Goal: Task Accomplishment & Management: Manage account settings

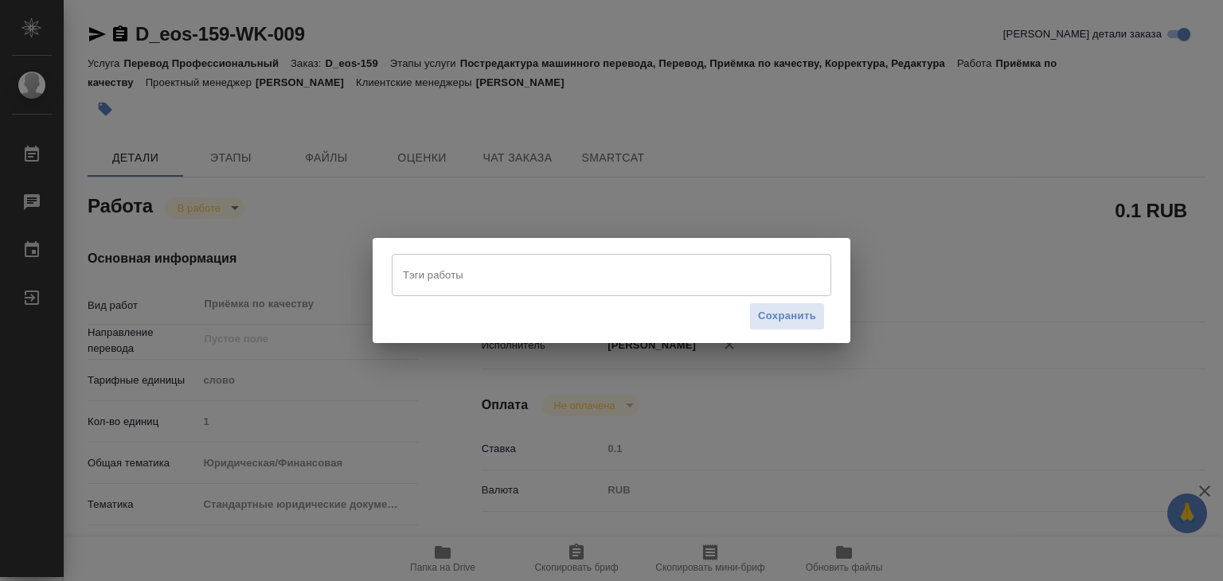
click at [478, 290] on div "Тэги работы" at bounding box center [612, 274] width 440 height 41
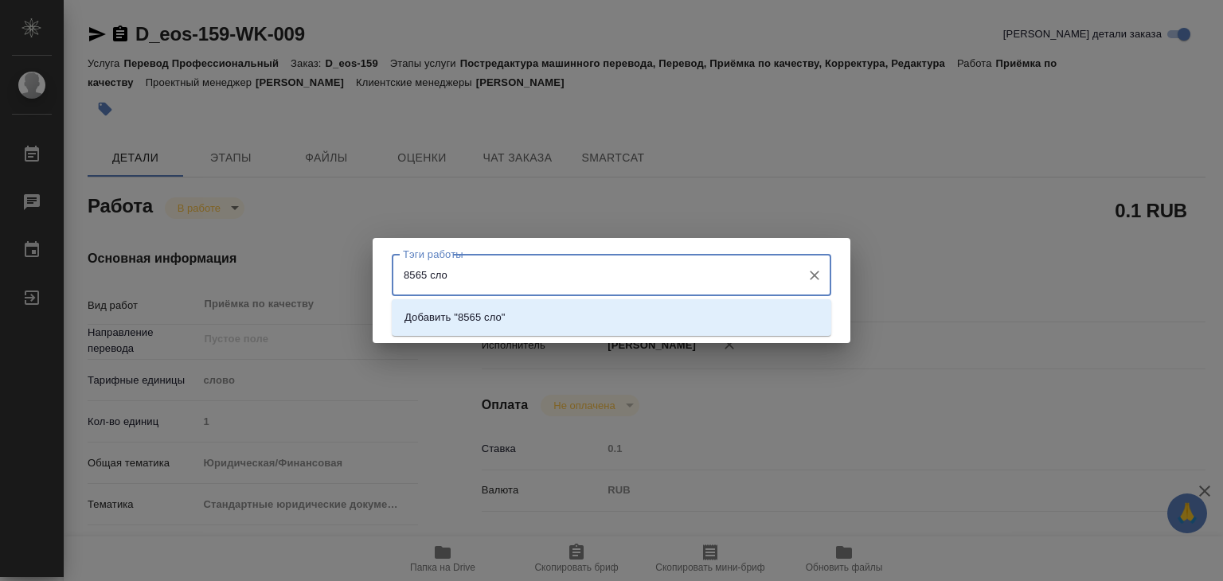
type input "8565 слов"
click at [493, 316] on p "Добавить "8565 слов"" at bounding box center [458, 318] width 107 height 16
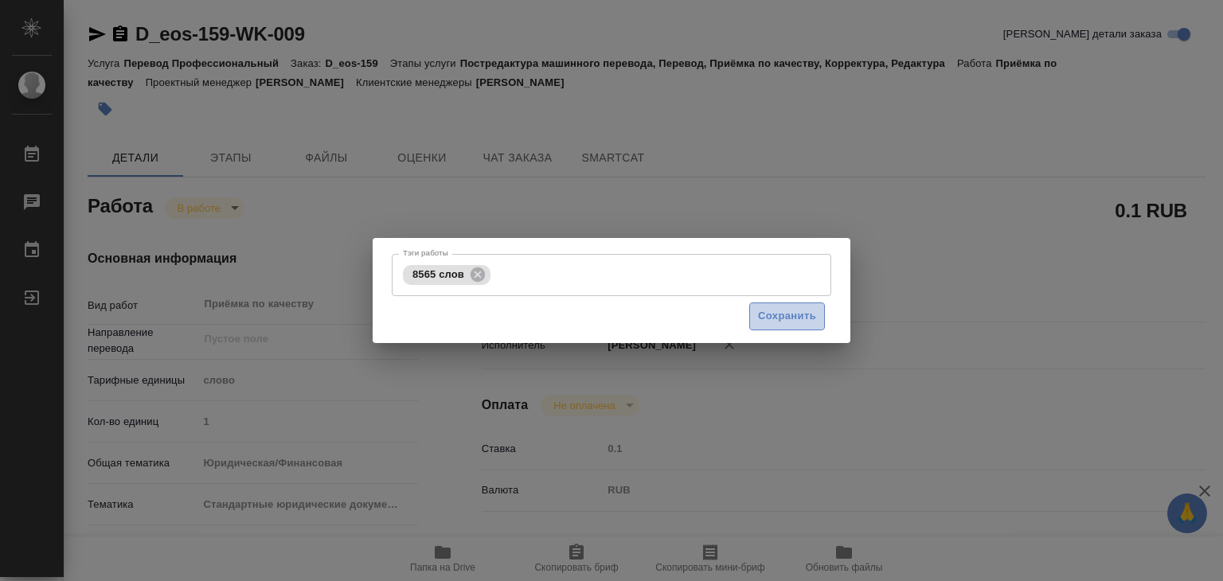
click at [766, 324] on span "Сохранить" at bounding box center [787, 316] width 58 height 18
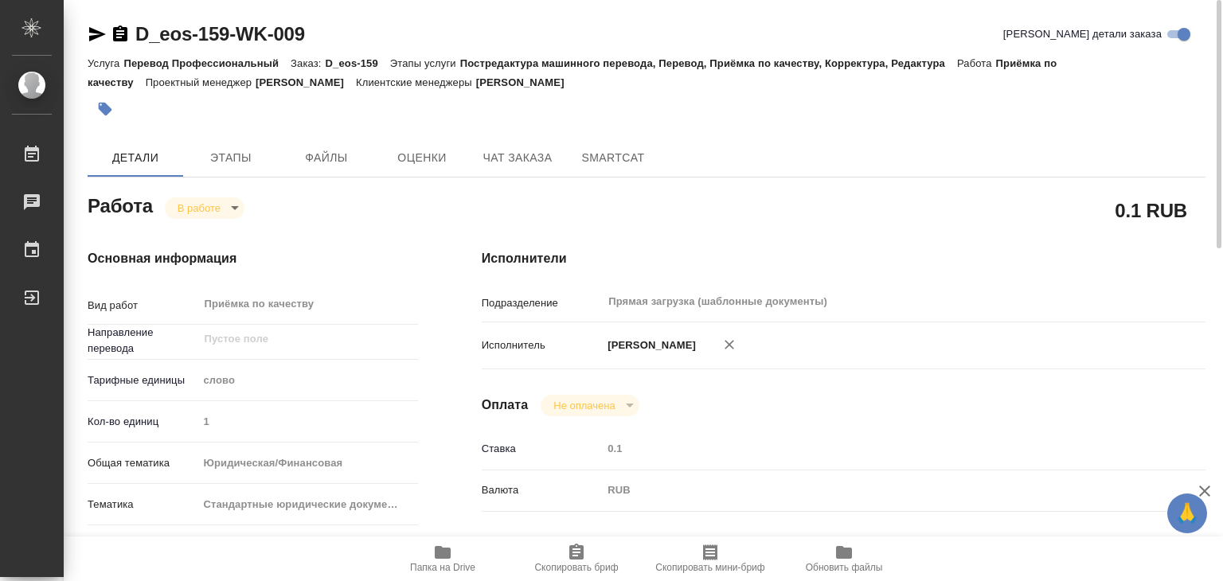
type input "inProgress"
type input "5a8b1489cc6b4906c91bfd90"
type input "1"
type input "yr-fn"
type input "5f647205b73bc97568ca66bf"
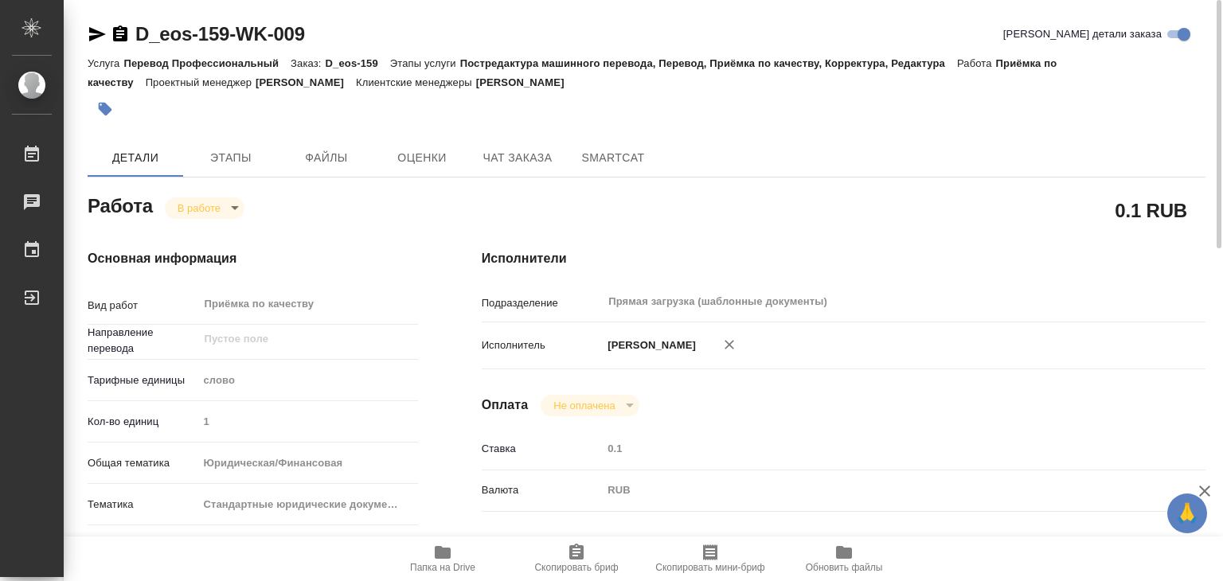
checkbox input "true"
type input "20.08.2025 15:34"
type input "27.08.2025 11:57"
type input "27.08.2025 17:00"
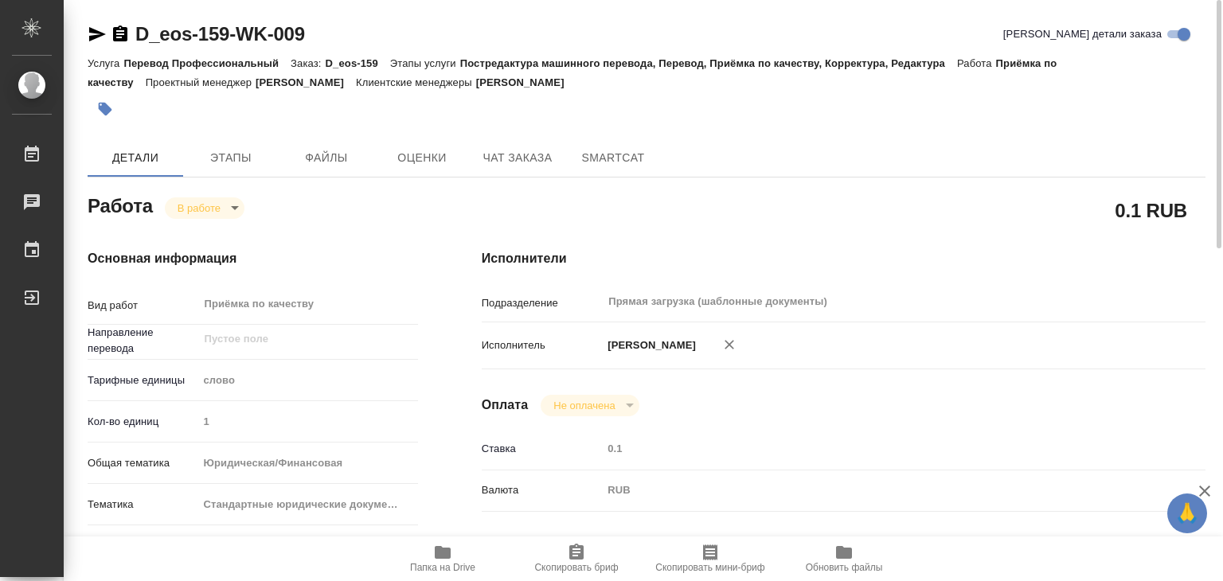
type input "Прямая загрузка (шаблонные документы)"
type input "notPayed"
type input "0.1"
type input "RUB"
type input "[PERSON_NAME]"
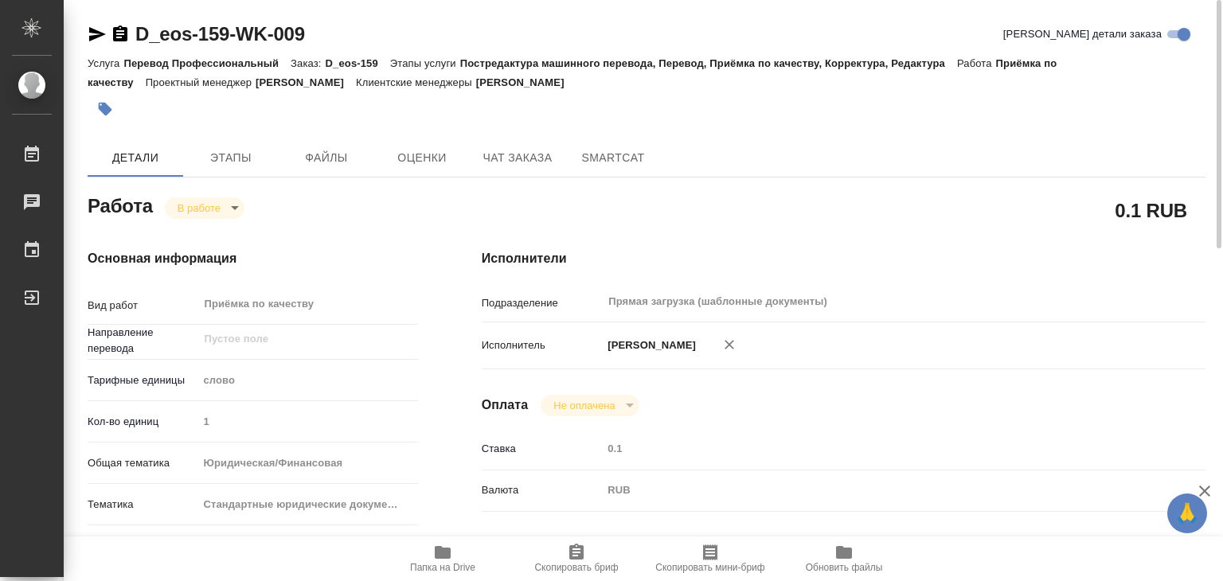
type input "D_eos-159"
type input "Перевод Профессиональный"
type input "Постредактура машинного перевода, Перевод, Приёмка по качеству, Корректура, Ред…"
type input "Давыдова Елена"
type input "Петрова Валерия"
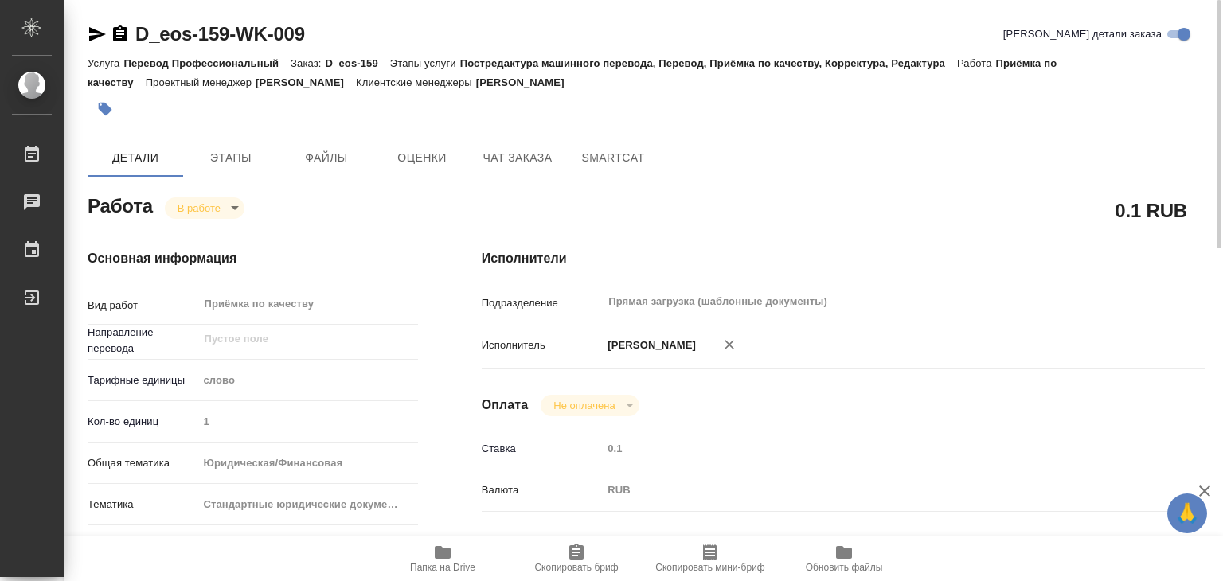
type input "/Clients/ООО «ЭОС»/Orders/D_eos-159"
type input "https://drive.awatera.com/s/tF3PCkzF9GjQMrP"
drag, startPoint x: 144, startPoint y: 28, endPoint x: 232, endPoint y: 37, distance: 88.1
copy link "D_eos-159"
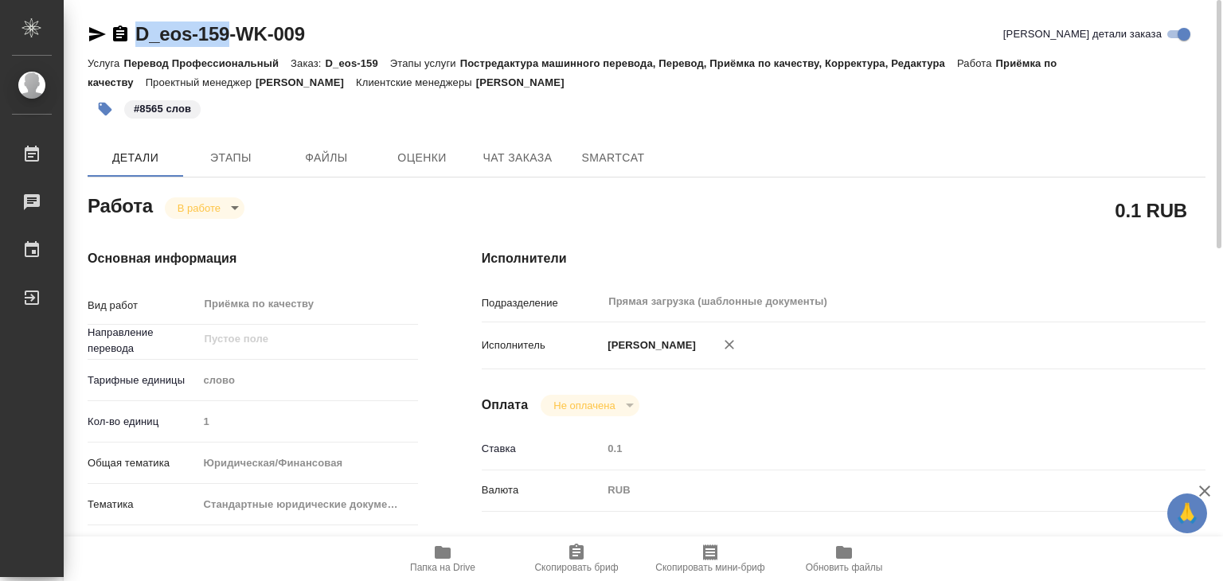
click at [219, 201] on body "🙏 .cls-1 fill:#fff; AWATERA Alilekova Valeriya Работы 0 Чаты График Выйти D_eos…" at bounding box center [611, 290] width 1223 height 581
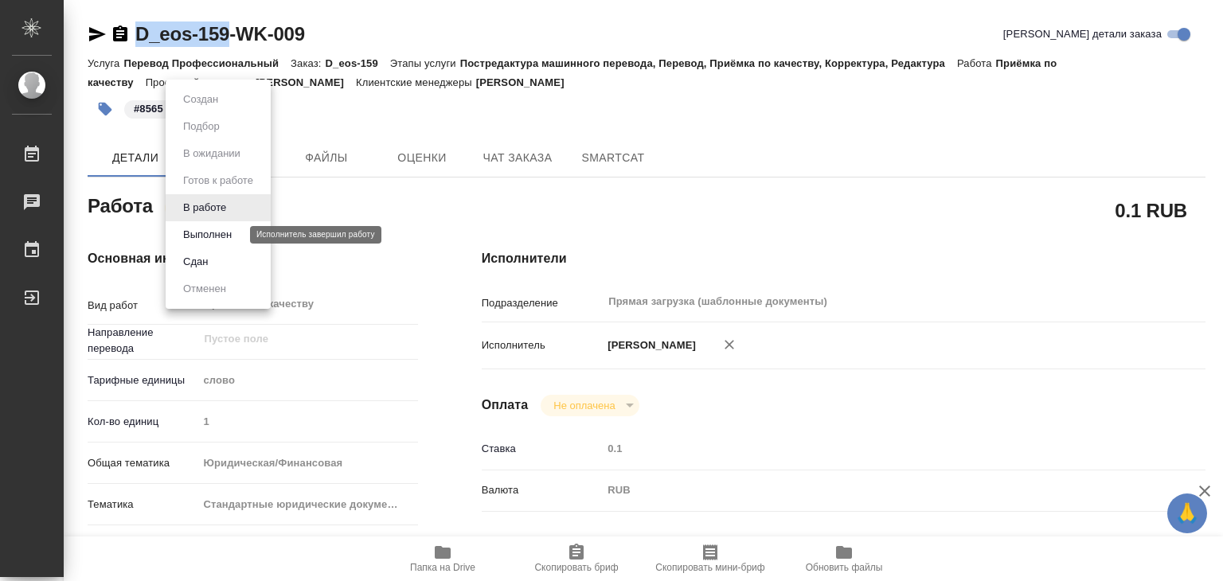
click at [227, 233] on button "Выполнен" at bounding box center [207, 235] width 58 height 18
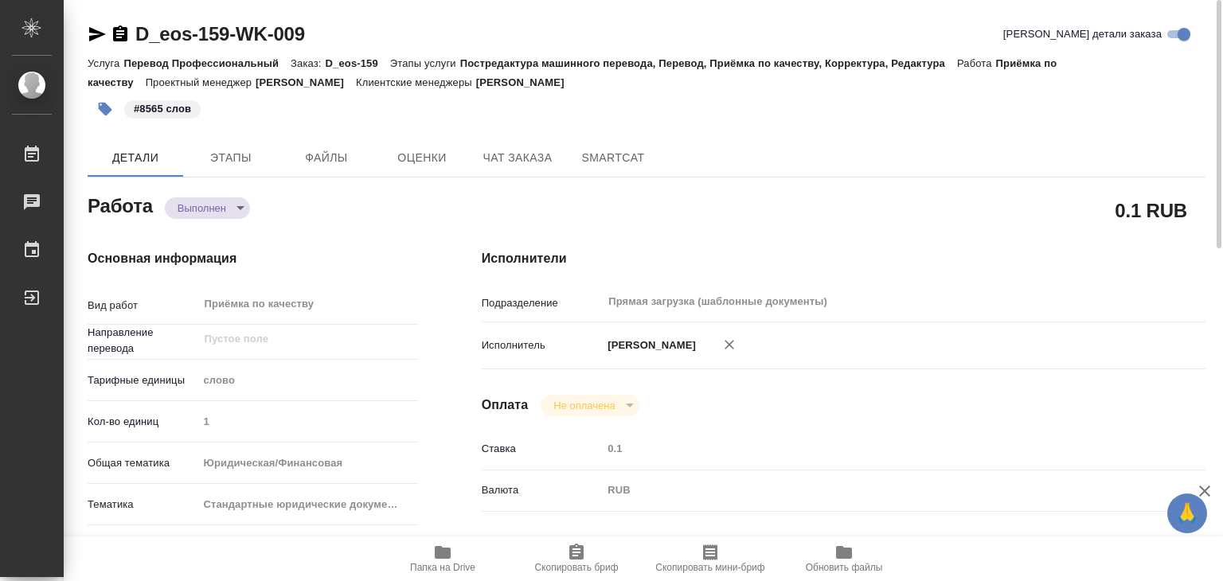
type textarea "x"
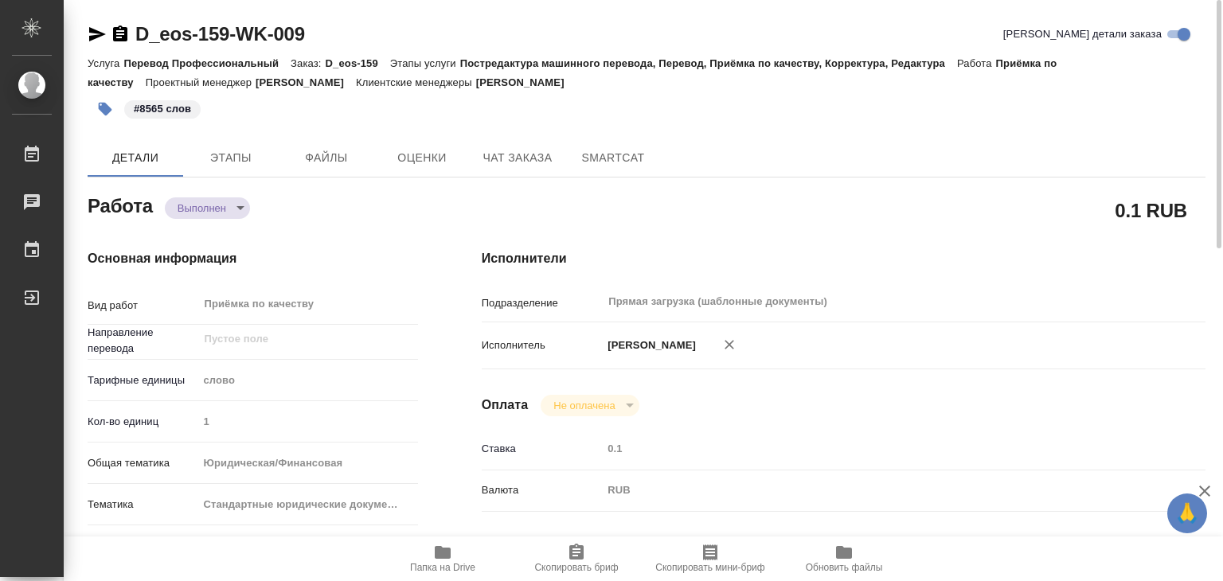
type textarea "x"
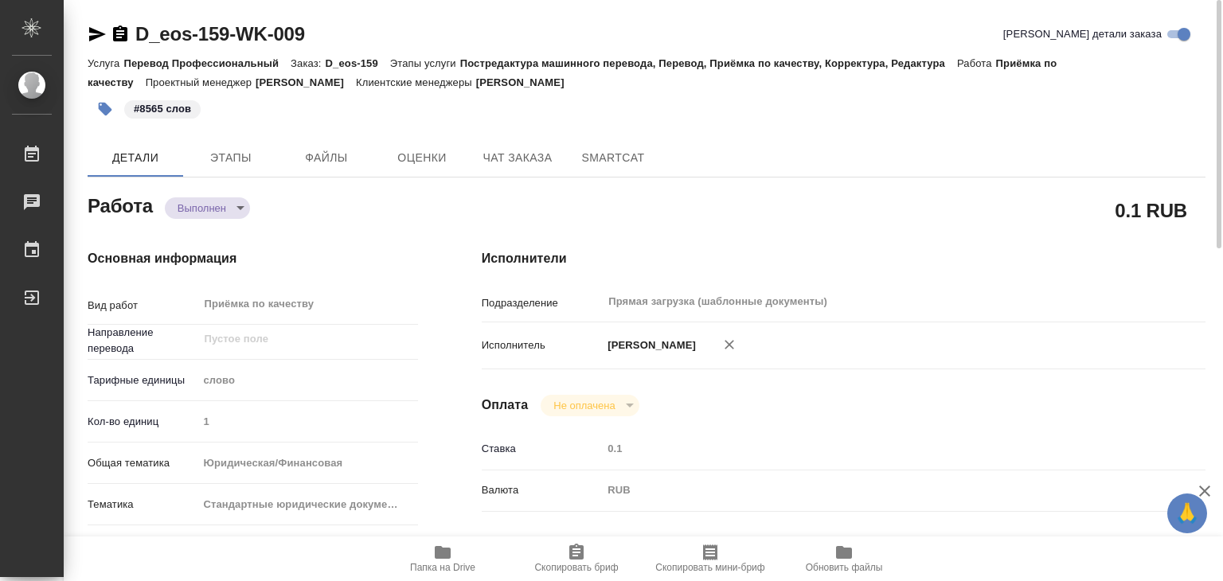
type textarea "x"
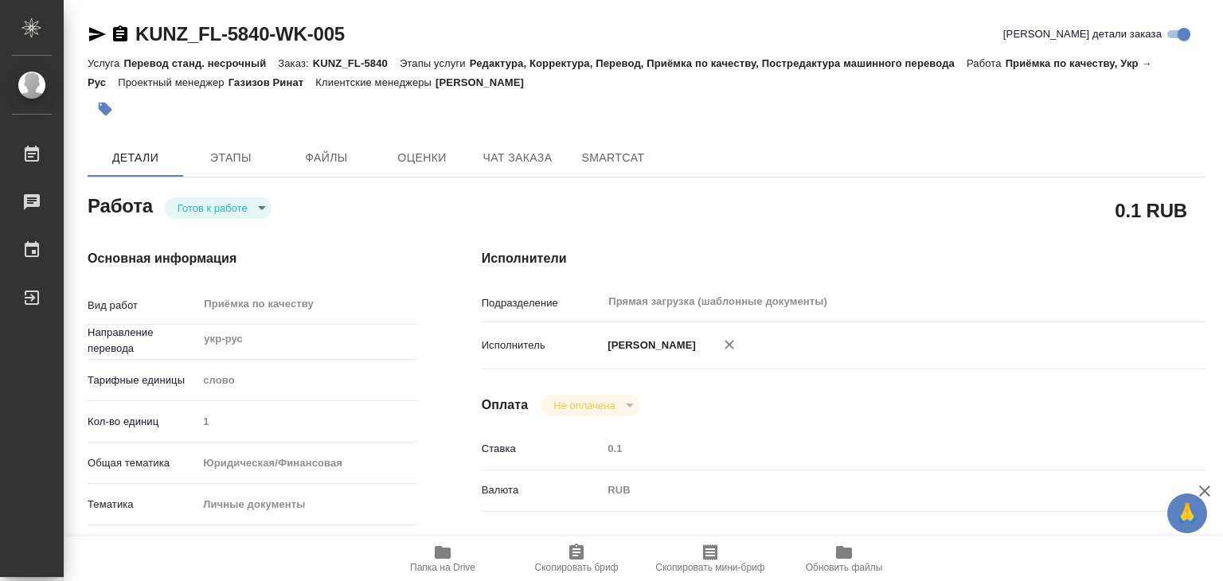
click at [440, 558] on icon "button" at bounding box center [442, 552] width 19 height 19
type textarea "x"
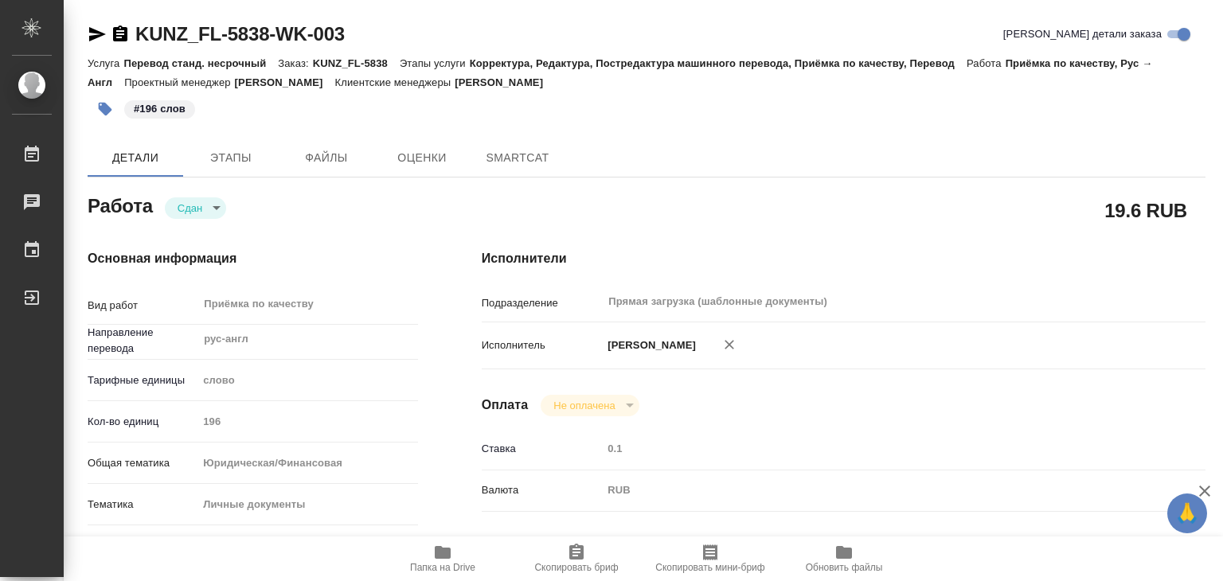
type textarea "x"
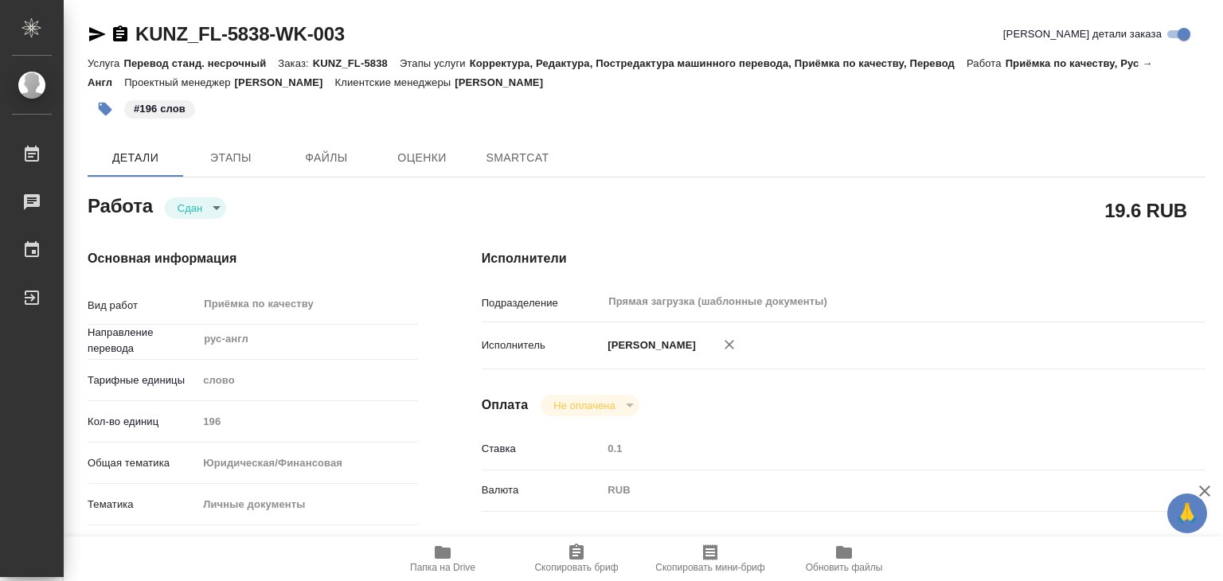
type textarea "x"
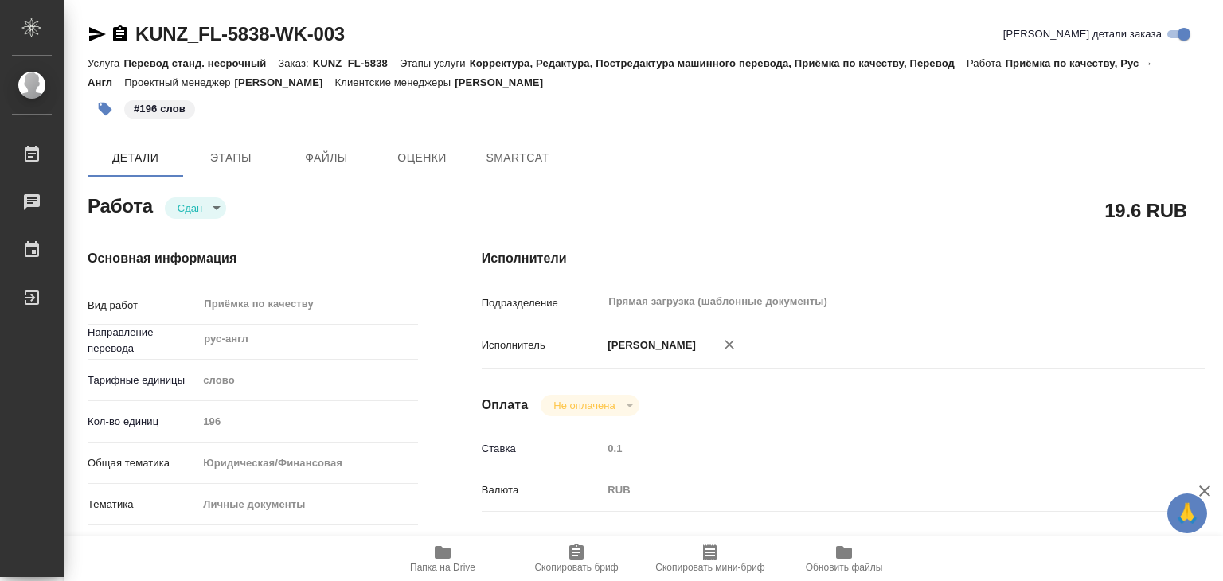
type textarea "x"
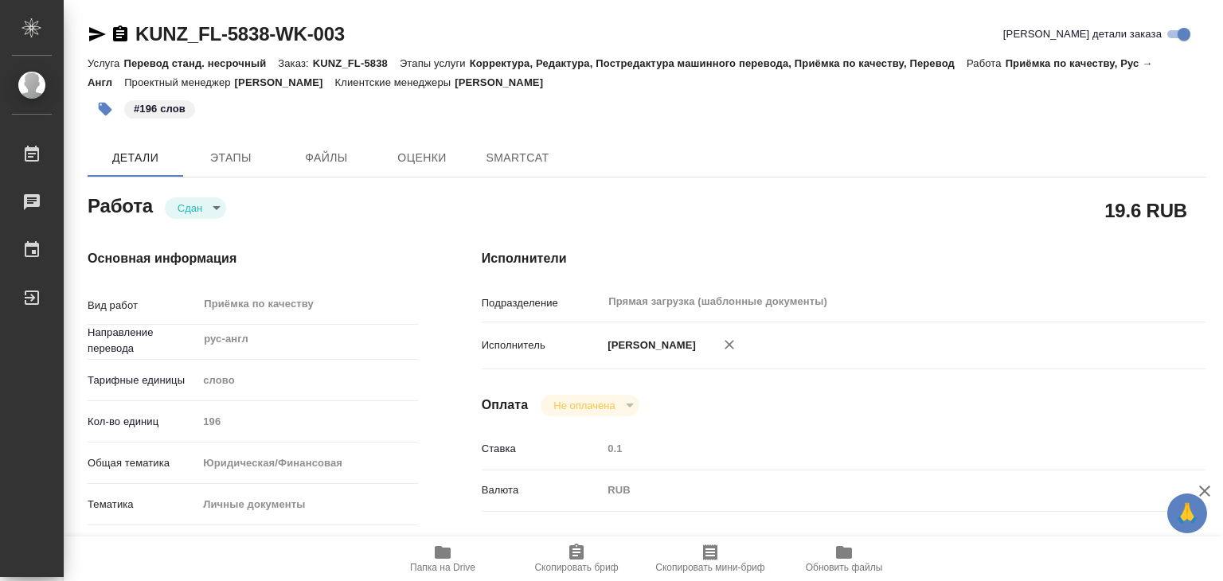
type textarea "x"
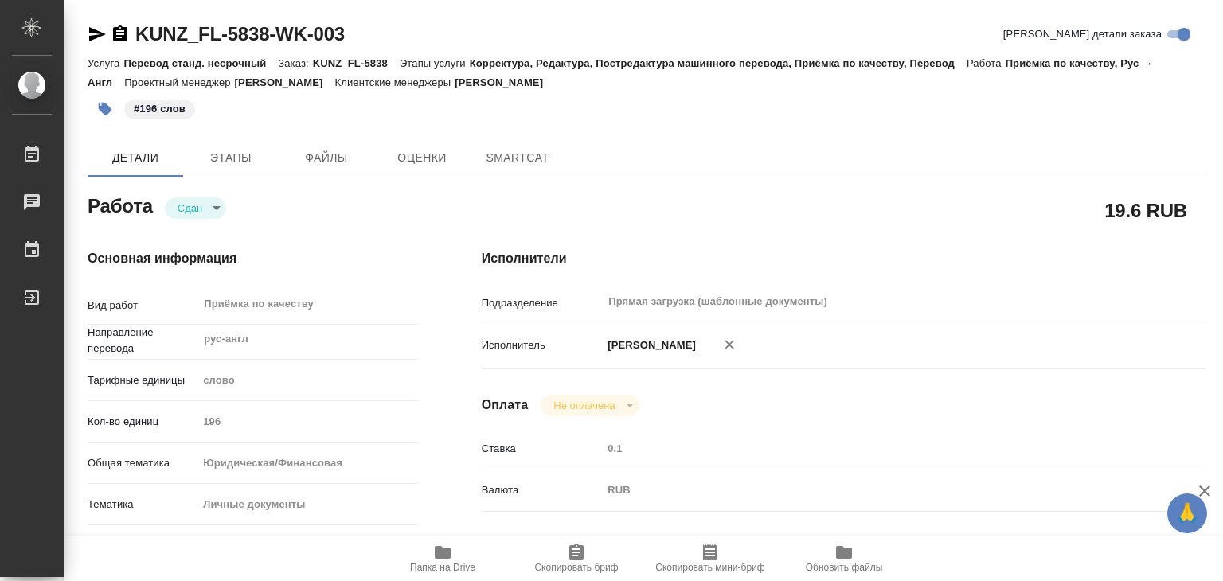
type textarea "x"
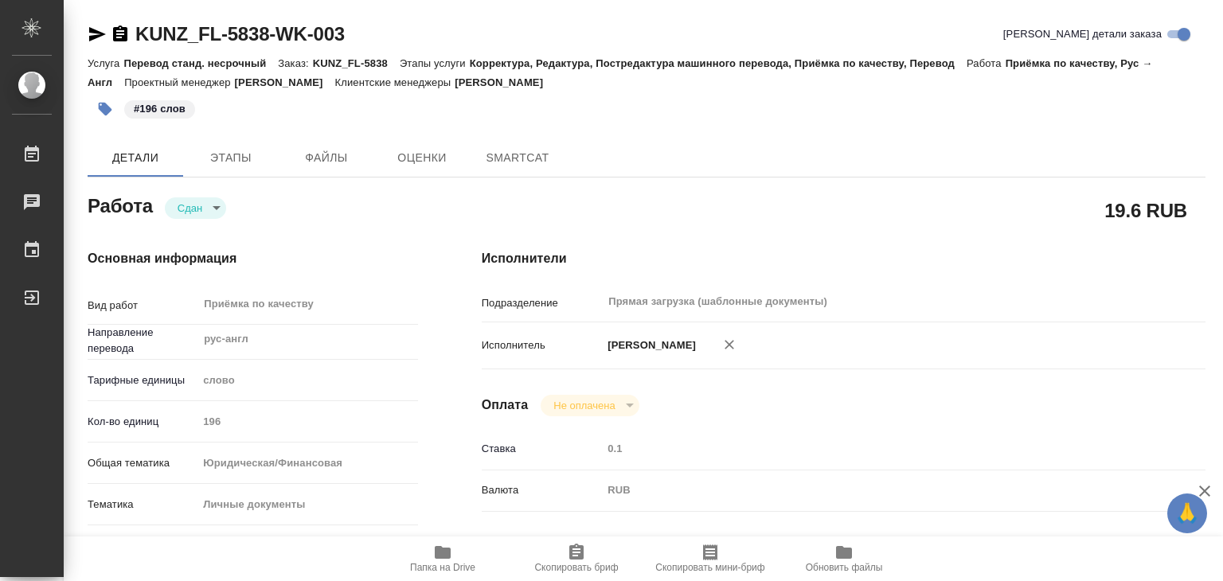
type textarea "x"
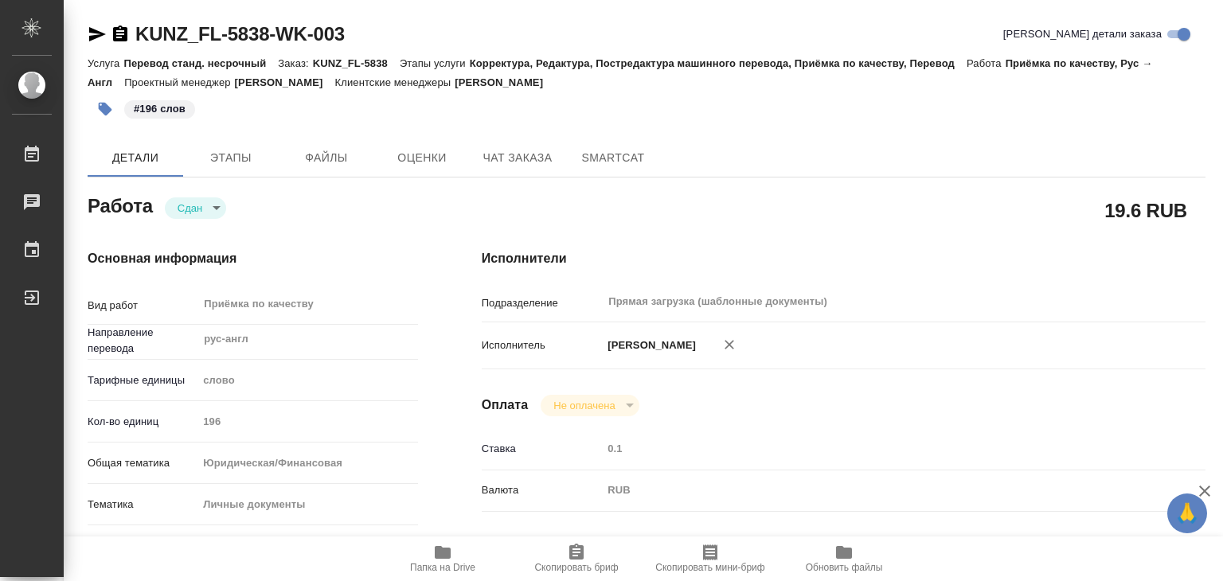
type textarea "x"
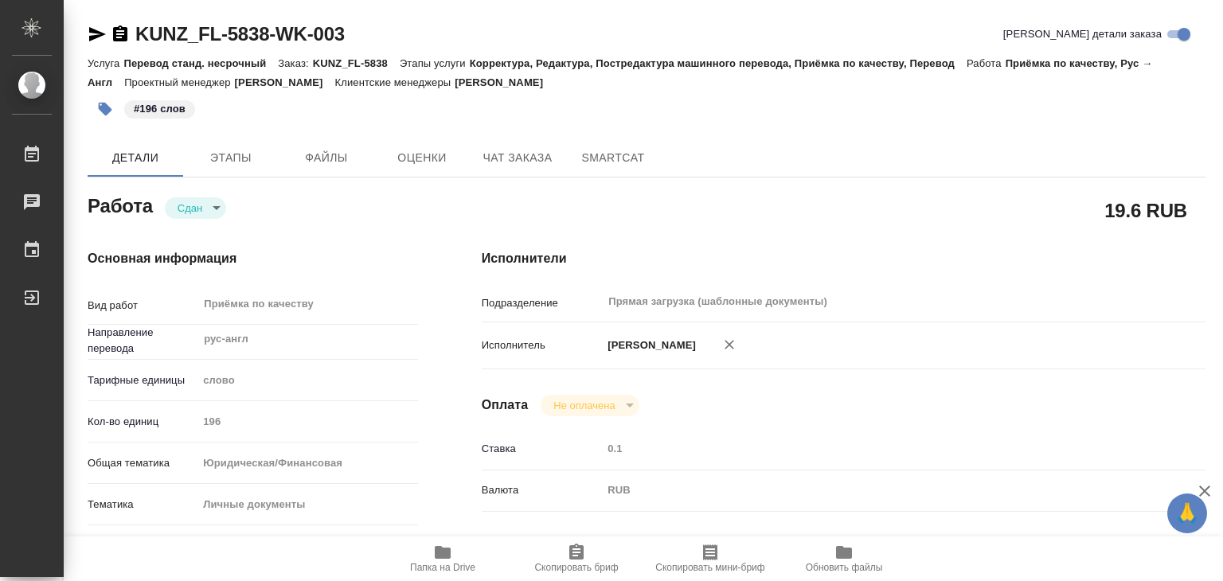
type textarea "x"
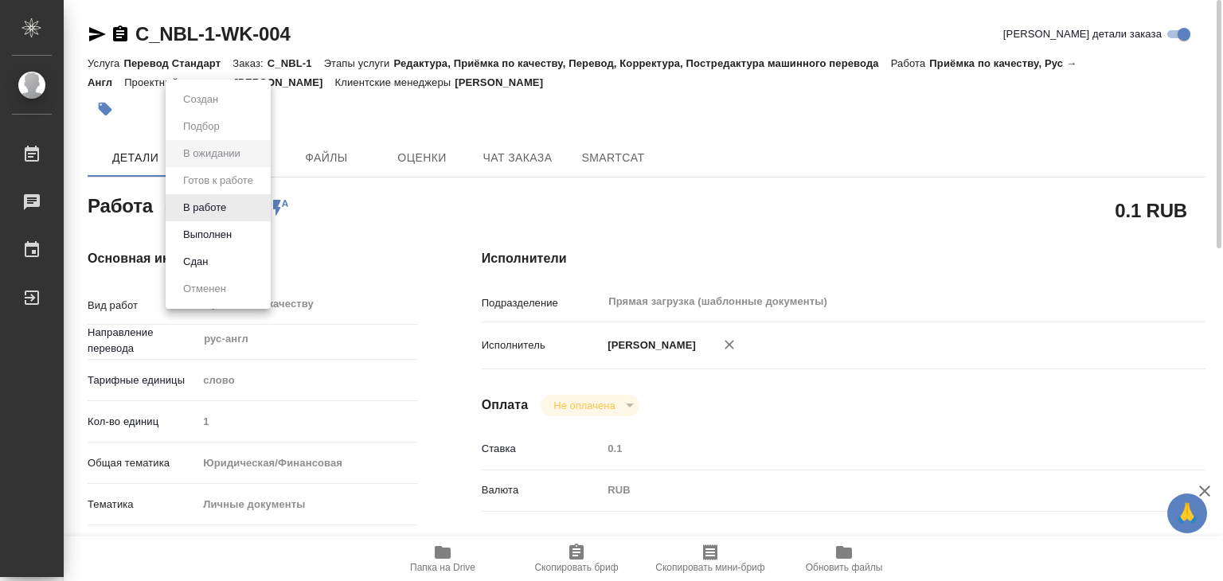
click at [221, 213] on body "🙏 .cls-1 fill:#fff; AWATERA Alilekova [PERSON_NAME] Работы 0 Чаты График Выйти …" at bounding box center [611, 290] width 1223 height 581
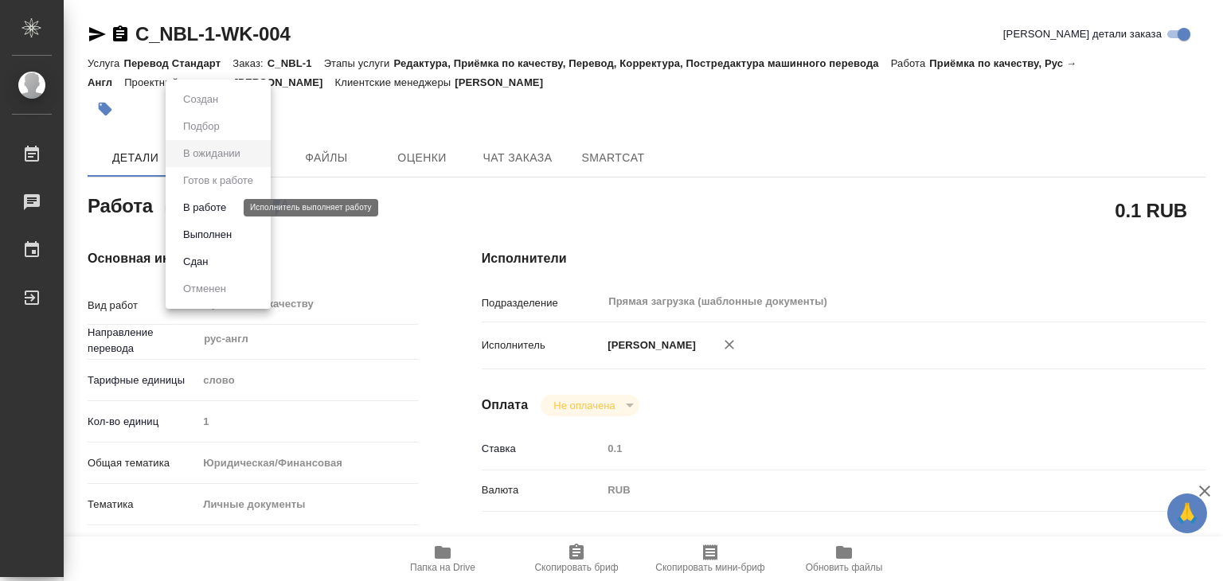
click at [229, 209] on button "В работе" at bounding box center [204, 208] width 53 height 18
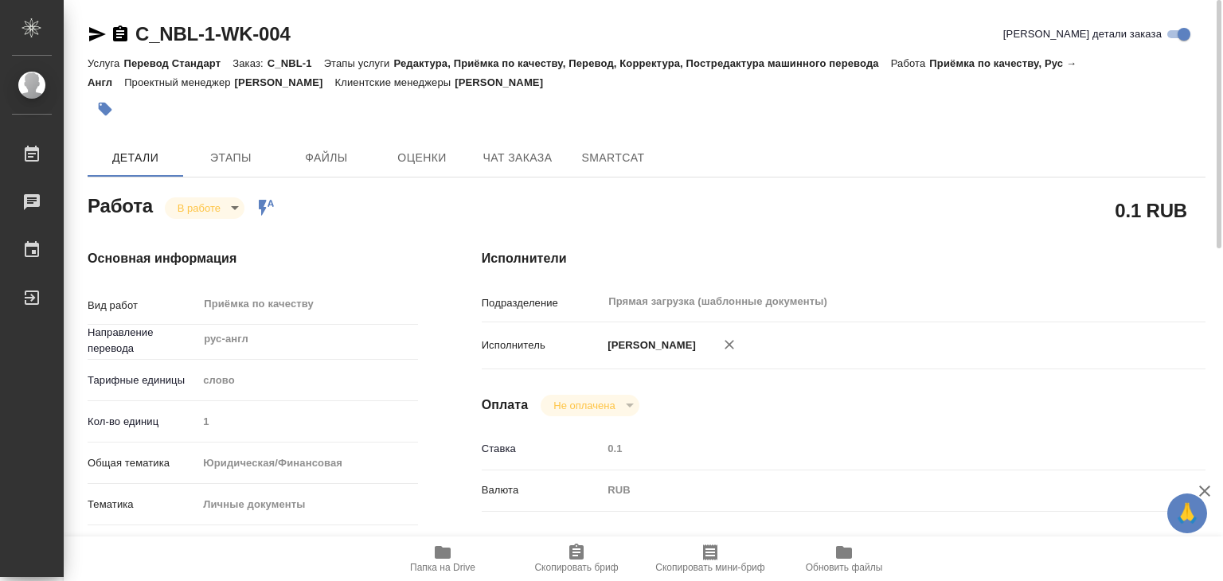
type textarea "x"
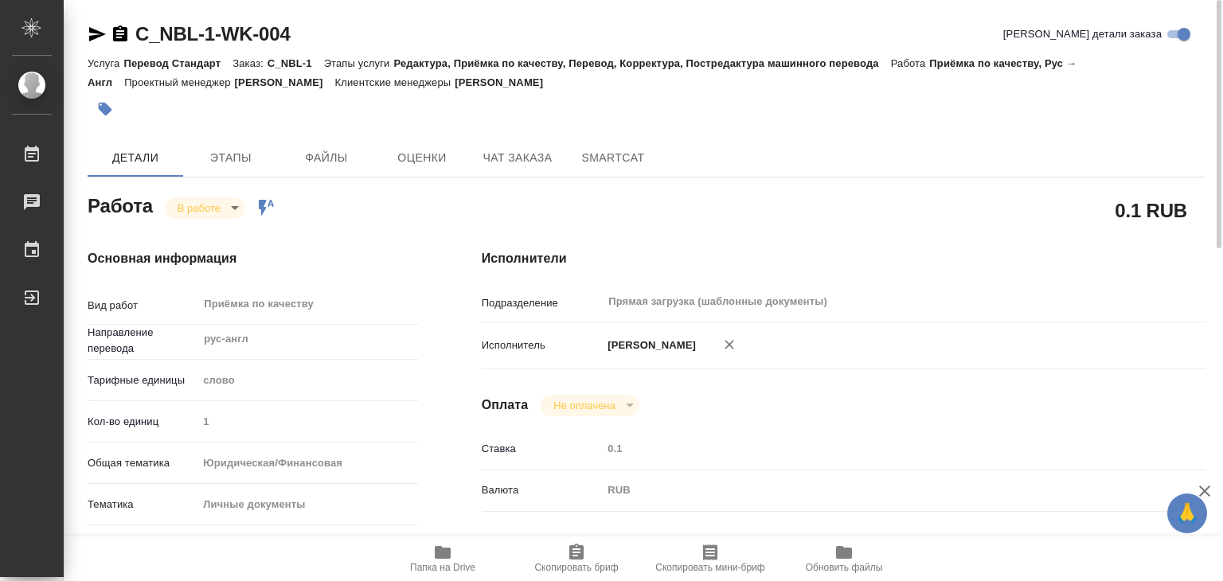
type textarea "x"
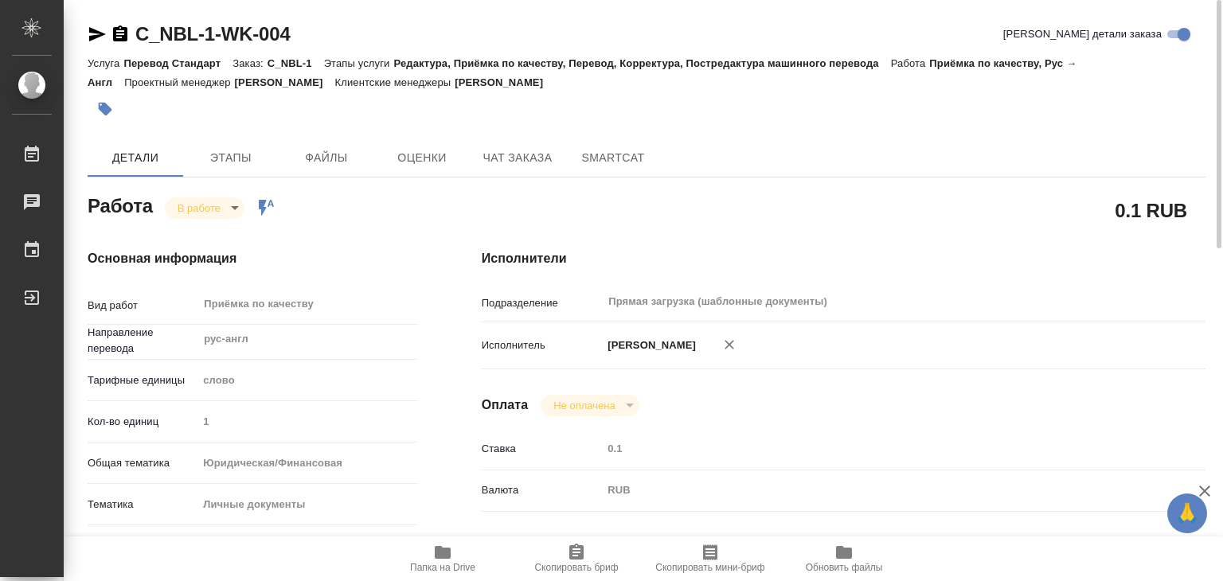
type textarea "x"
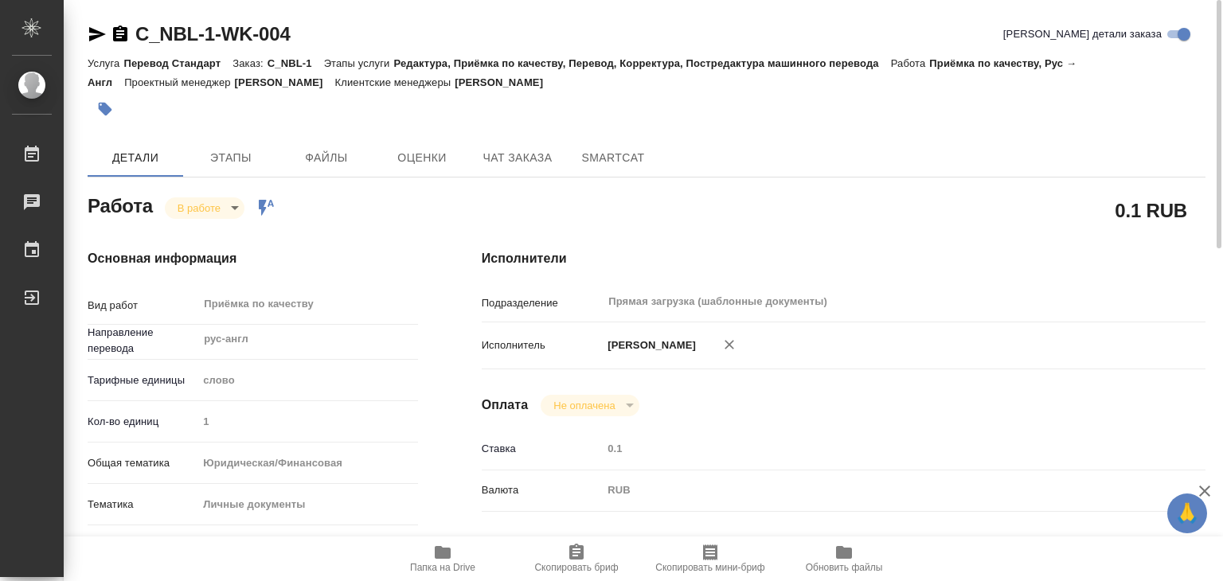
click at [105, 112] on icon "button" at bounding box center [106, 110] width 14 height 14
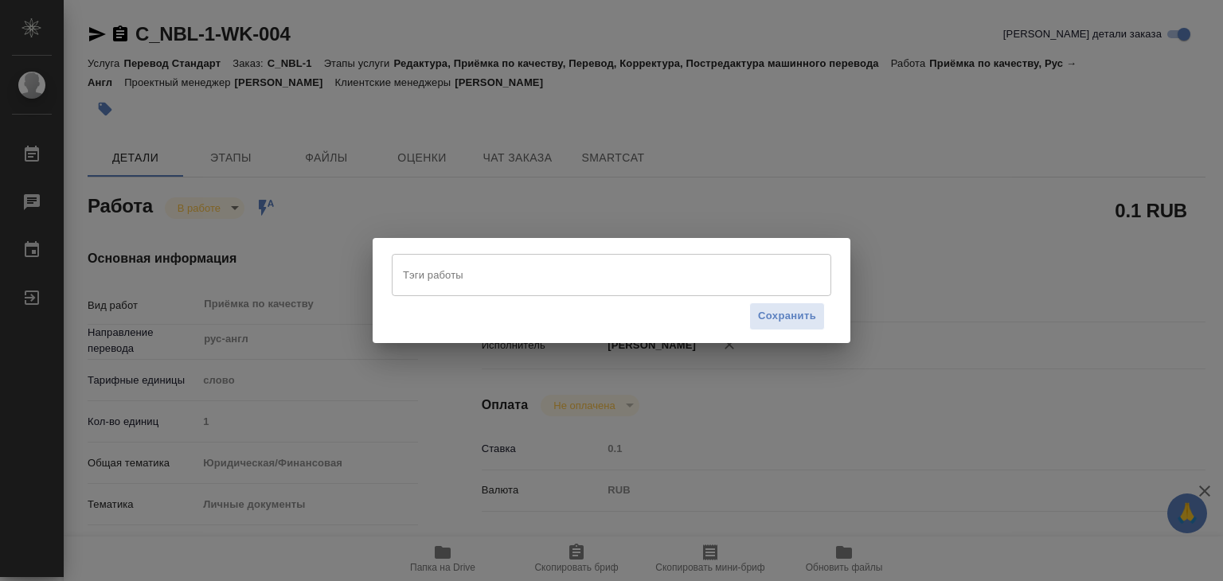
click at [486, 260] on div "Тэги работы" at bounding box center [612, 274] width 440 height 41
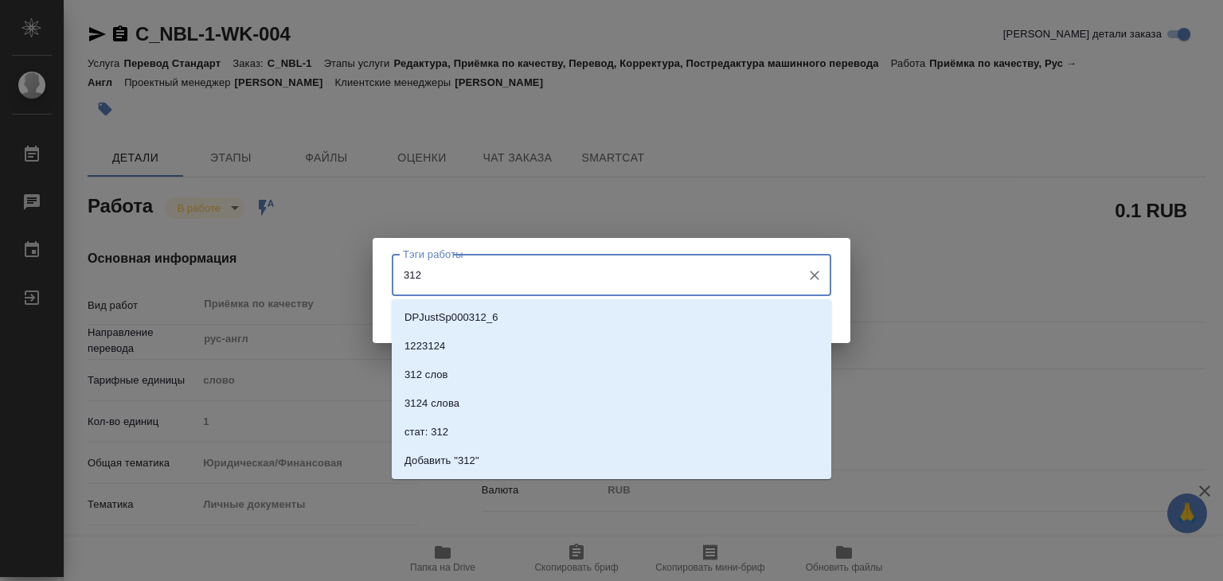
type input "312"
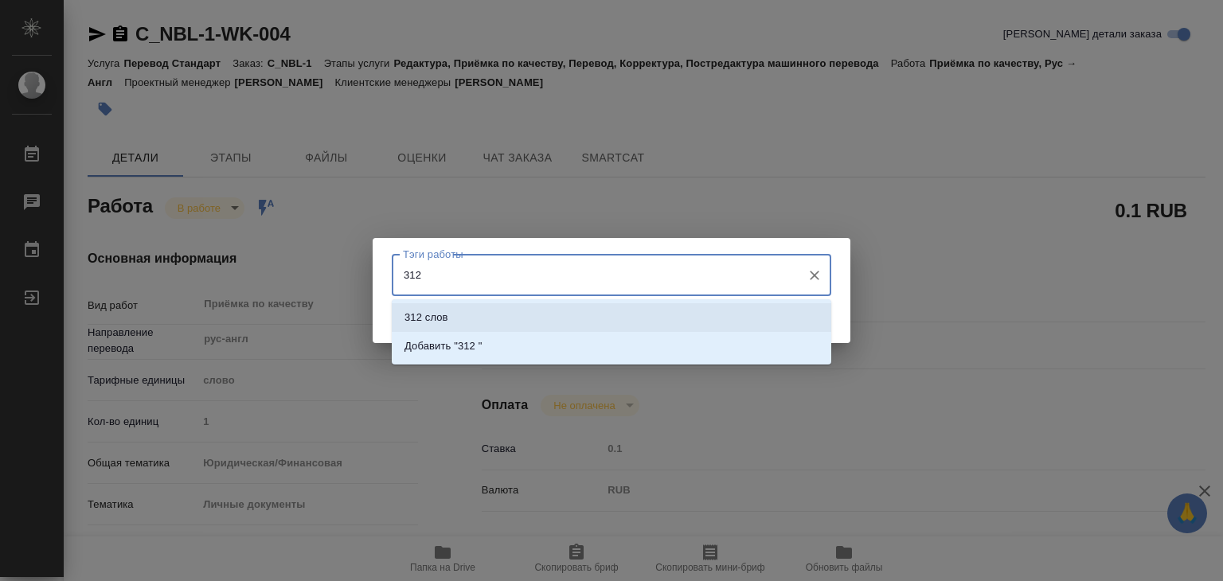
click at [510, 310] on li "312 слов" at bounding box center [612, 317] width 440 height 29
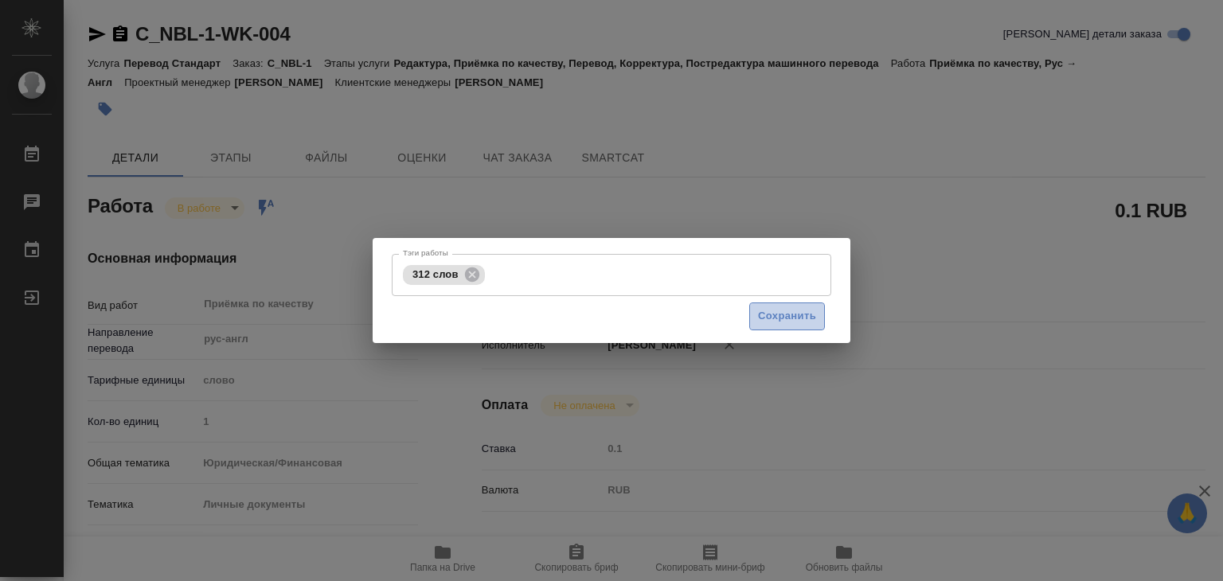
click at [778, 316] on span "Сохранить" at bounding box center [787, 316] width 58 height 18
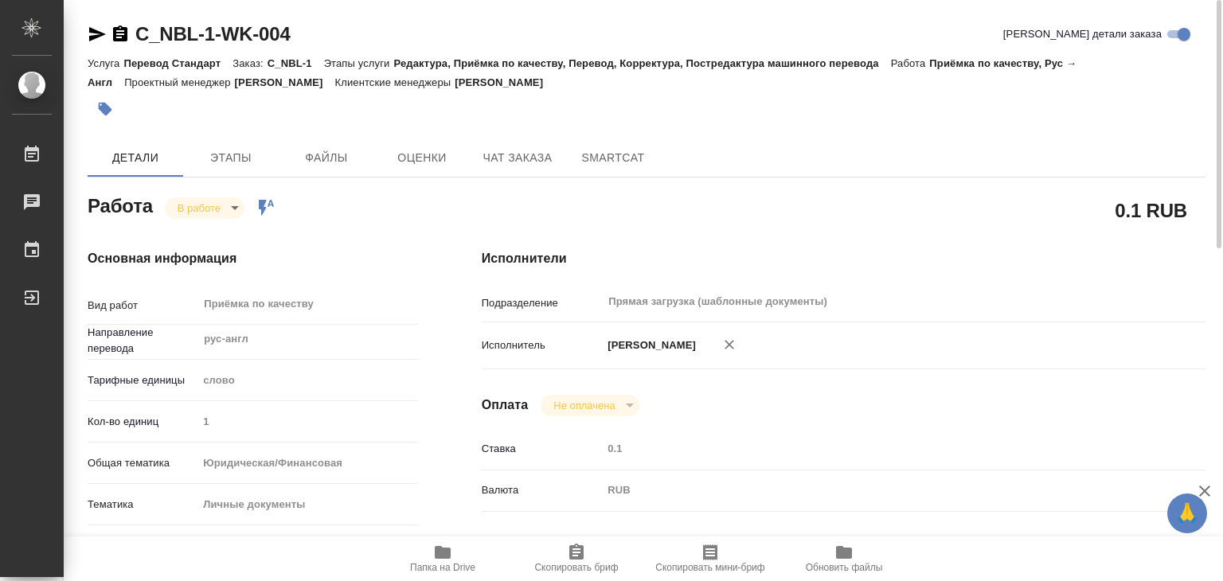
type input "inProgress"
type textarea "Приёмка по качеству"
type textarea "x"
type input "рус-англ"
type input "5a8b1489cc6b4906c91bfd90"
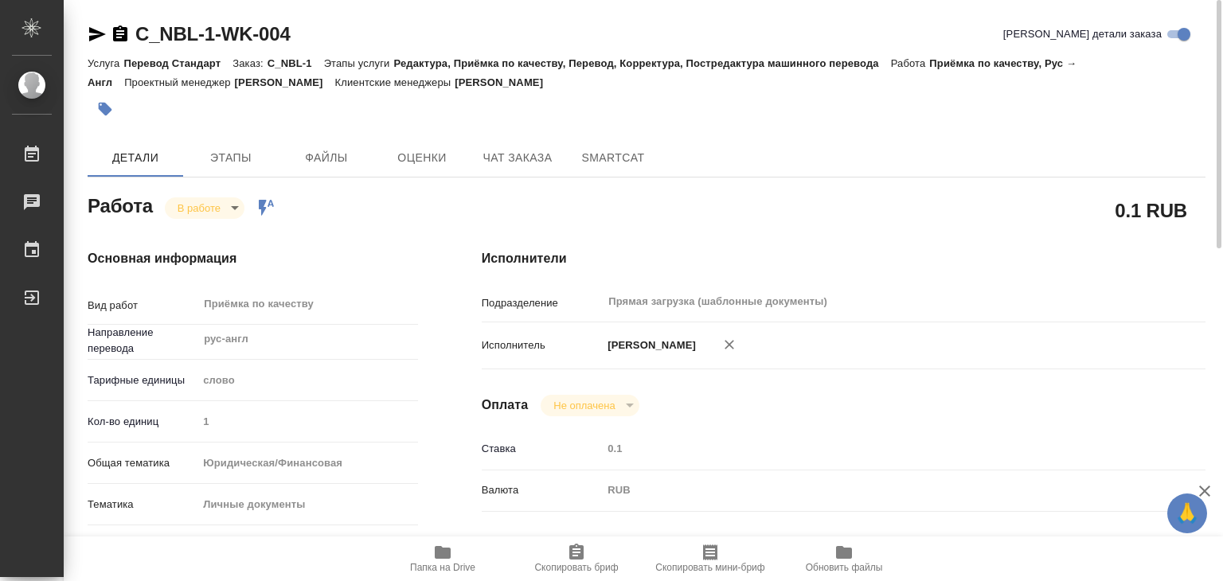
type input "1"
type input "yr-fn"
type input "5a8b8b956a9677013d343cfe"
checkbox input "true"
type input "27.08.2025 20:00"
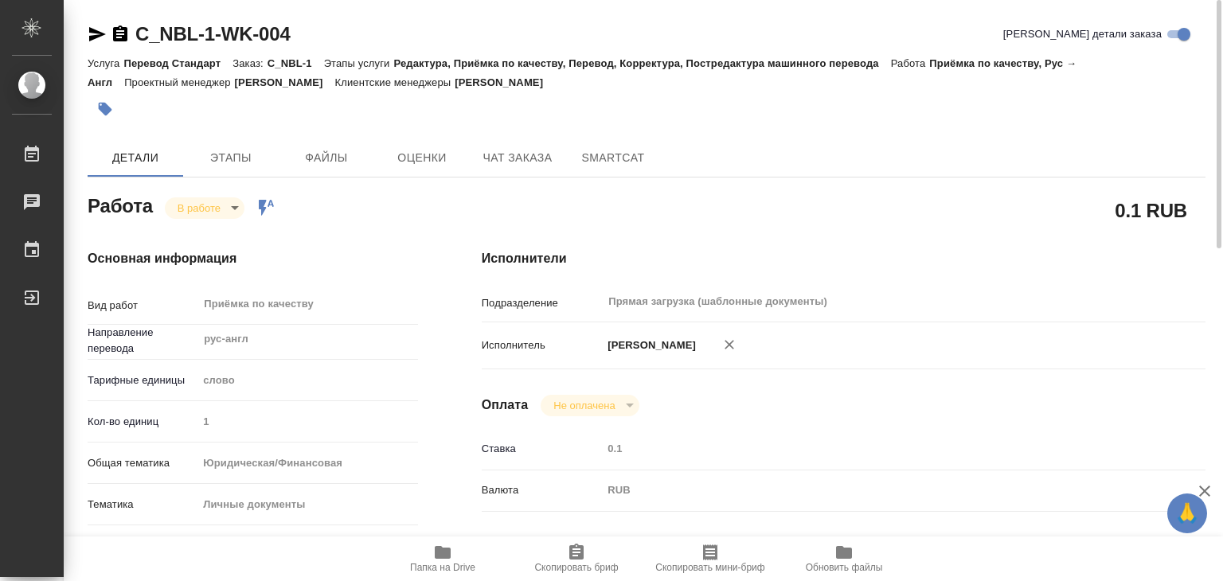
type input "27.08.2025 17:12"
type input "27.08.2025 21:00"
type input "Прямая загрузка (шаблонные документы)"
type input "notPayed"
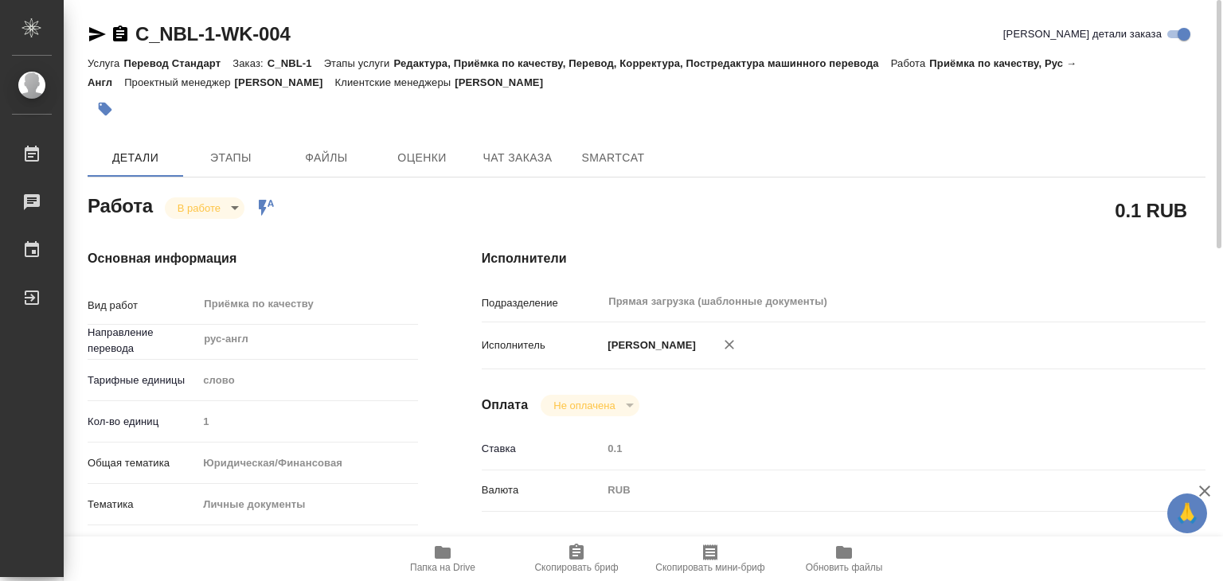
type input "0.1"
type input "RUB"
type input "Алилекова Валерия"
type textarea "x"
type textarea "/Clients/NBL/Orders/C_NBL-1/Corrected/C_NBL-1-WK-004"
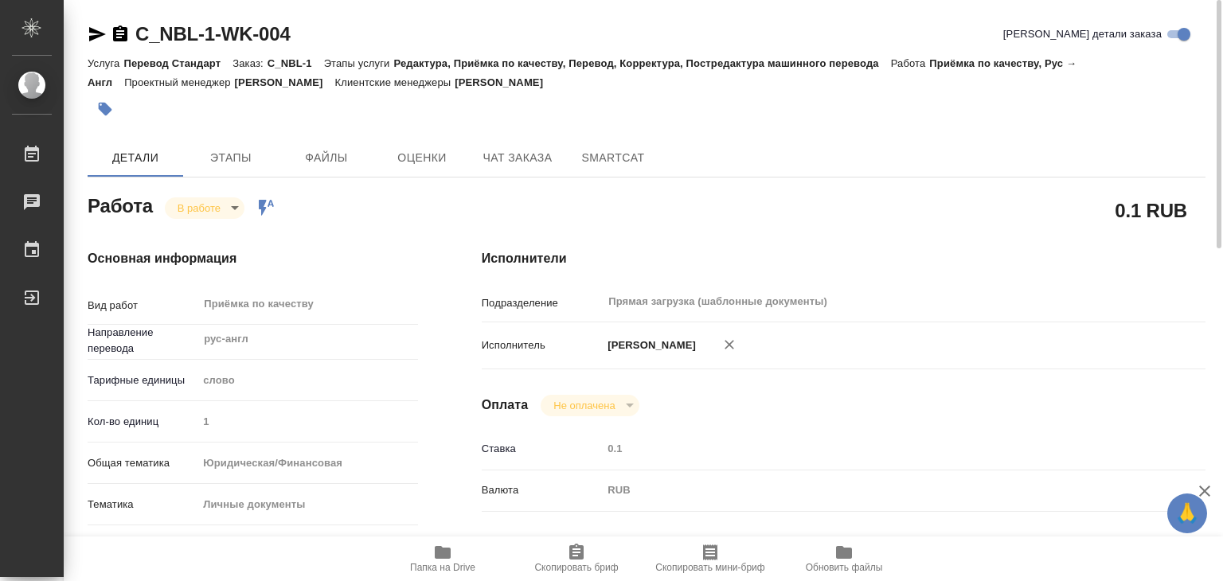
type textarea "x"
type input "C_NBL-1"
type input "Перевод Стандарт"
type input "Редактура, Приёмка по качеству, Перевод, Корректура, Постредактура машинного пе…"
type input "Лямина Надежда"
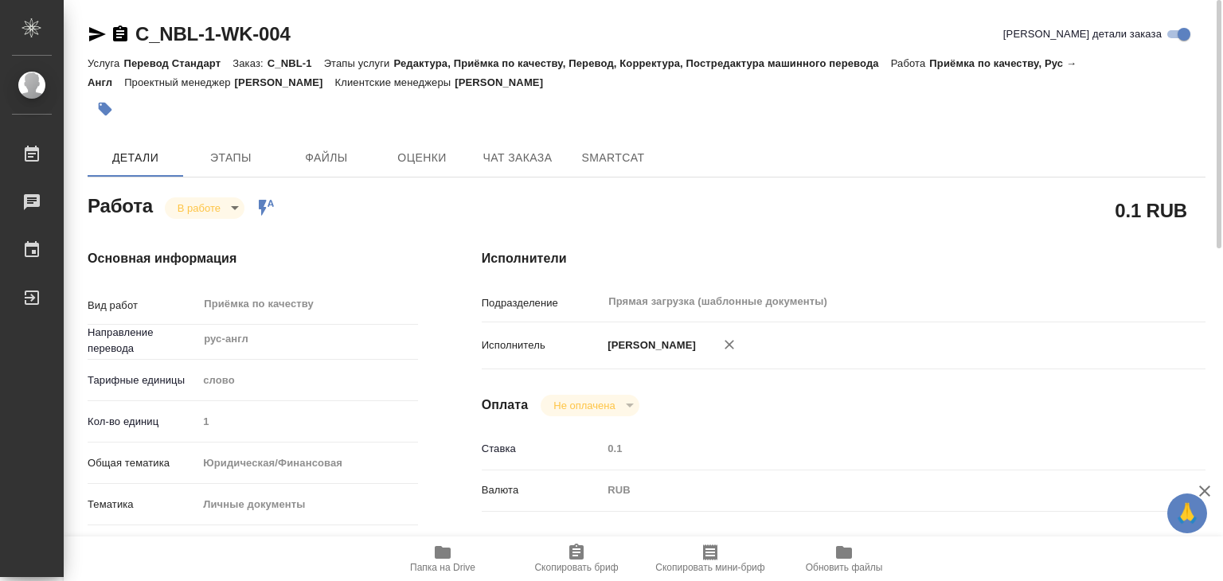
type input "/Clients/NBL/Orders/C_NBL-1"
type textarea "Al-Zhabi Makher"
type textarea "x"
type textarea "нот"
type textarea "x"
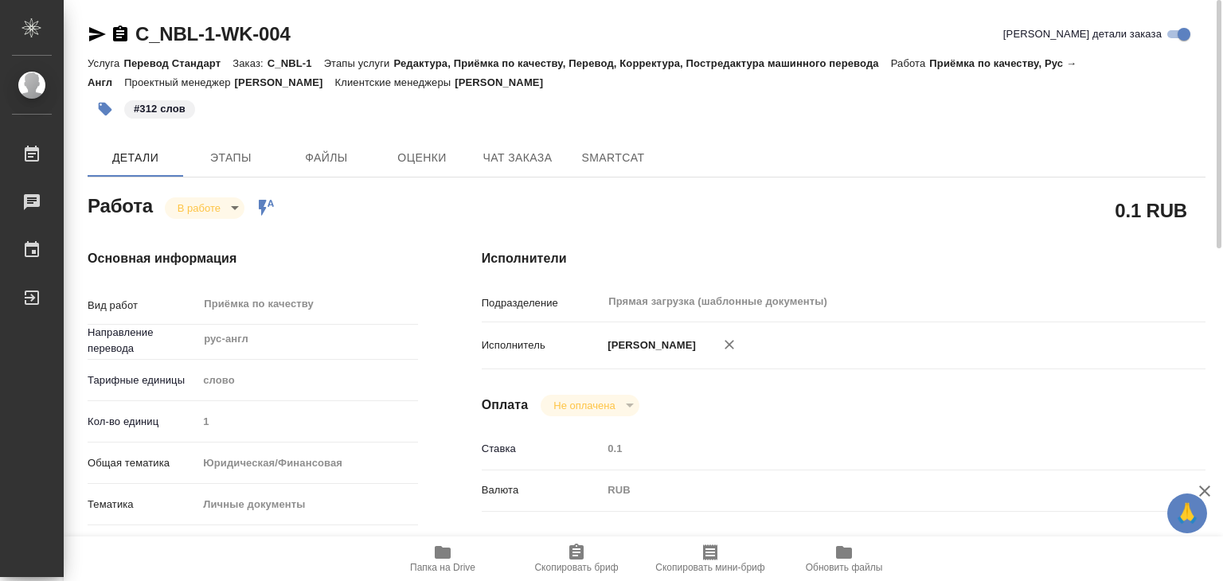
type textarea "x"
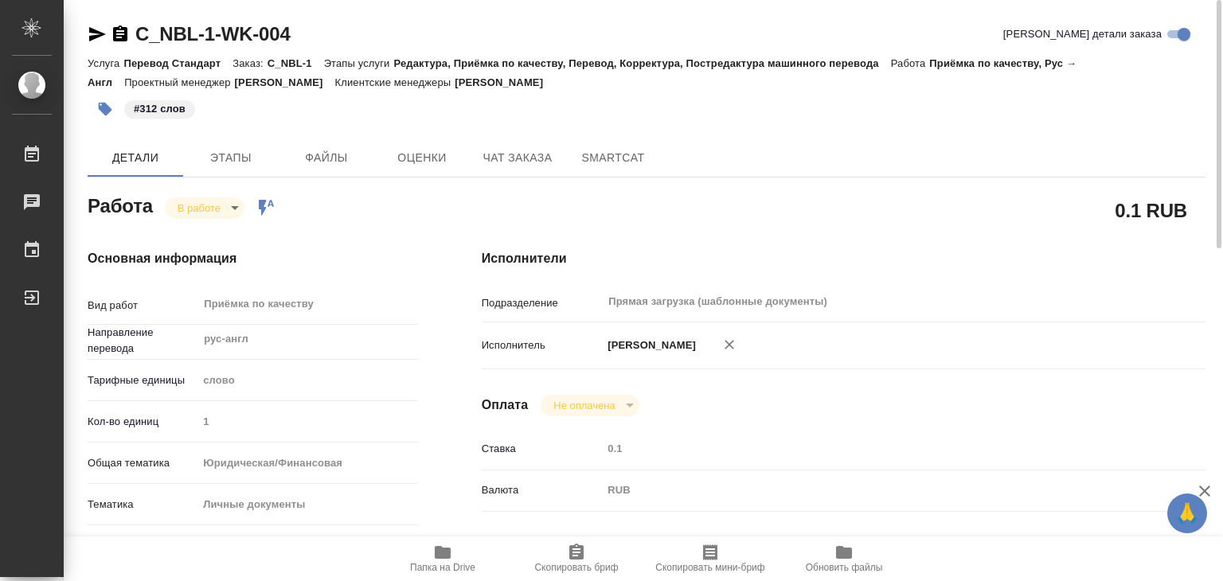
type textarea "x"
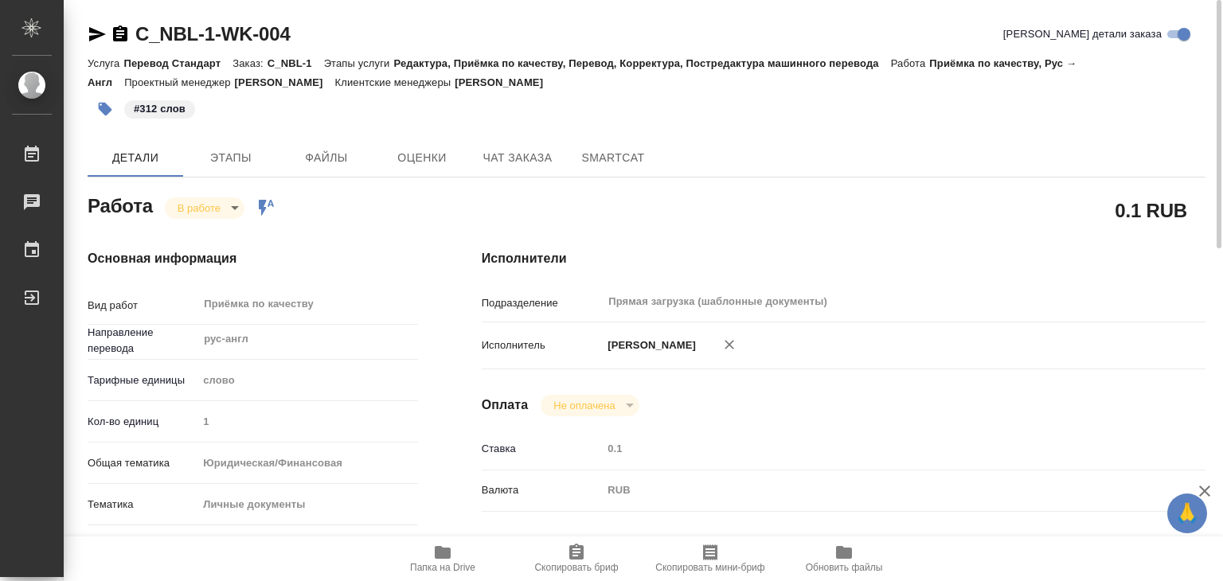
type textarea "x"
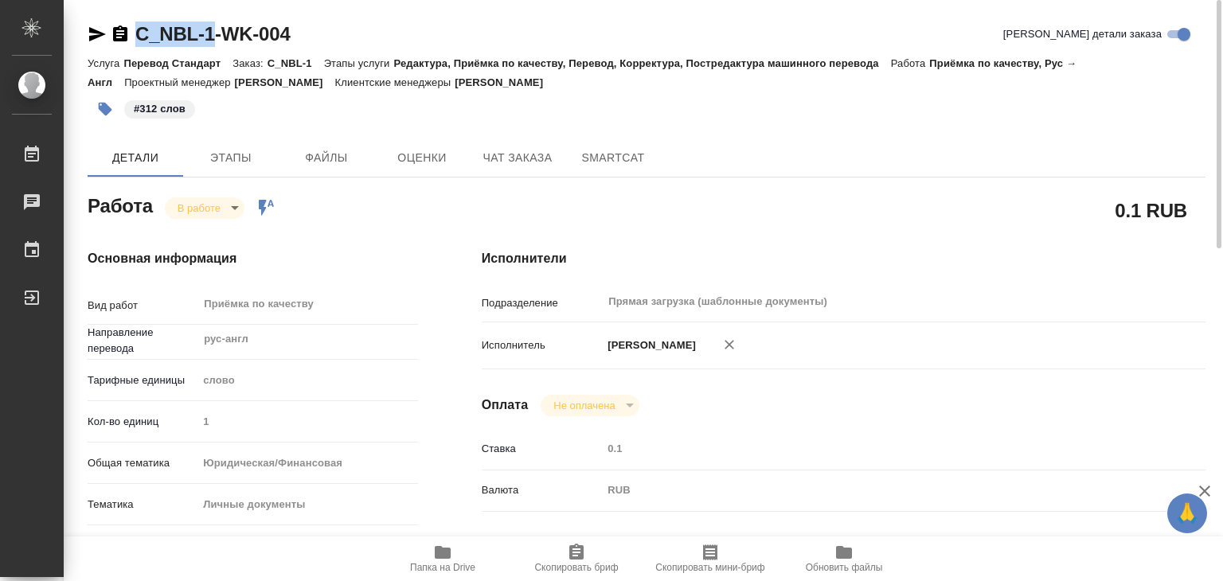
drag, startPoint x: 131, startPoint y: 20, endPoint x: 210, endPoint y: 36, distance: 80.4
copy link "C_NBL-1"
click at [222, 198] on body "🙏 .cls-1 fill:#fff; AWATERA Alilekova Valeriya Работы 0 Чаты График Выйти C_NBL…" at bounding box center [611, 290] width 1223 height 581
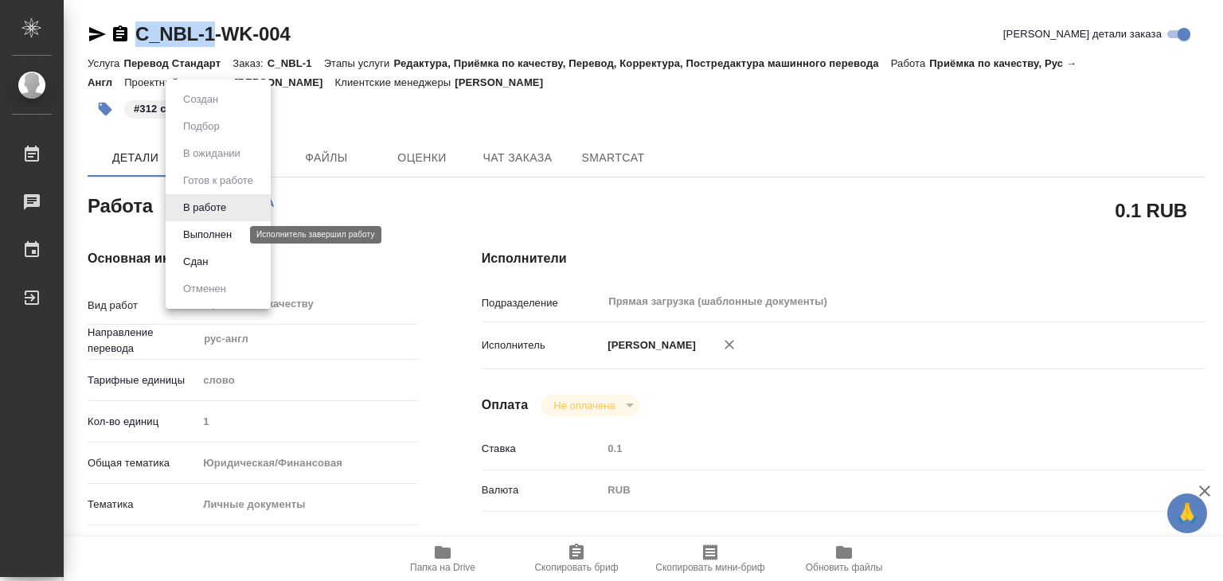
click at [223, 230] on button "Выполнен" at bounding box center [207, 235] width 58 height 18
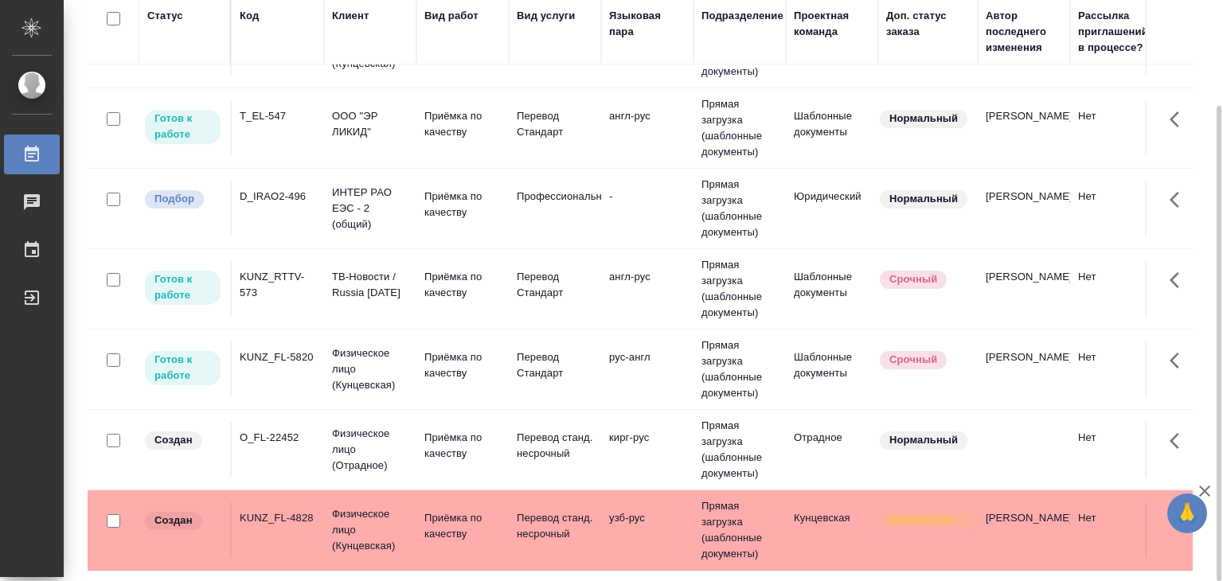
scroll to position [796, 0]
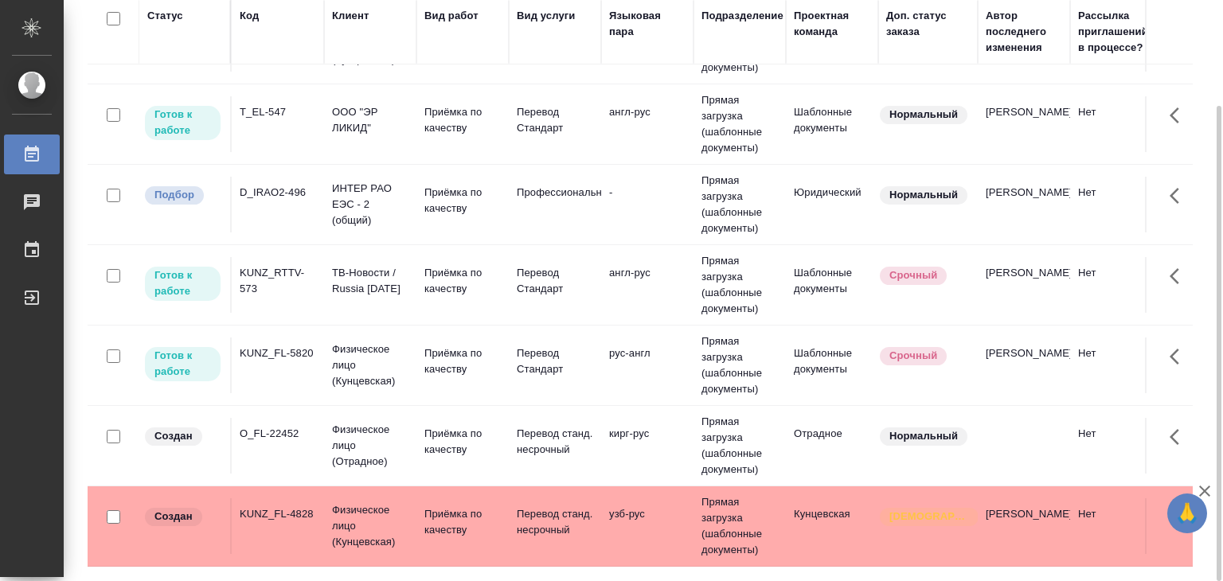
click at [437, 214] on td "Приёмка по качеству" at bounding box center [462, 205] width 92 height 56
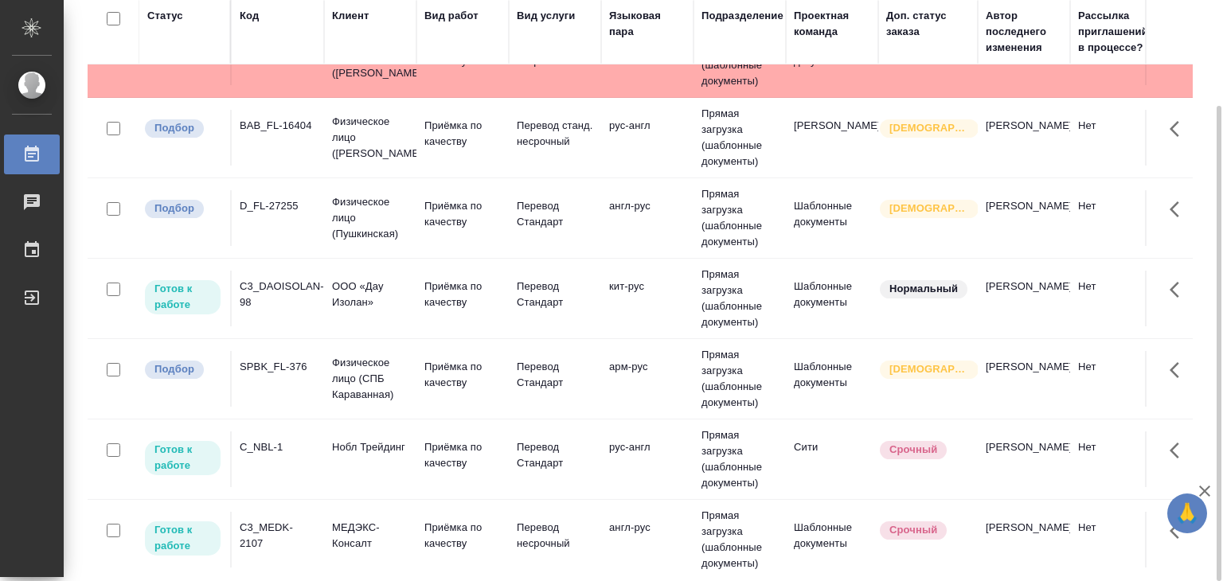
scroll to position [239, 0]
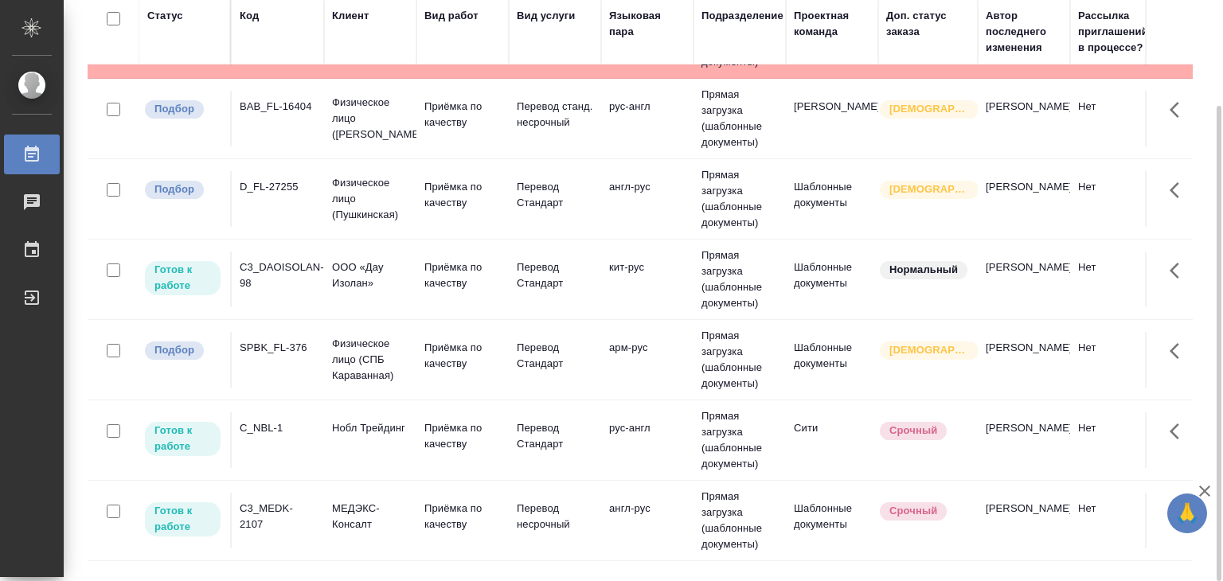
click at [330, 348] on td "Физическое лицо (СПБ Караванная)" at bounding box center [370, 360] width 92 height 64
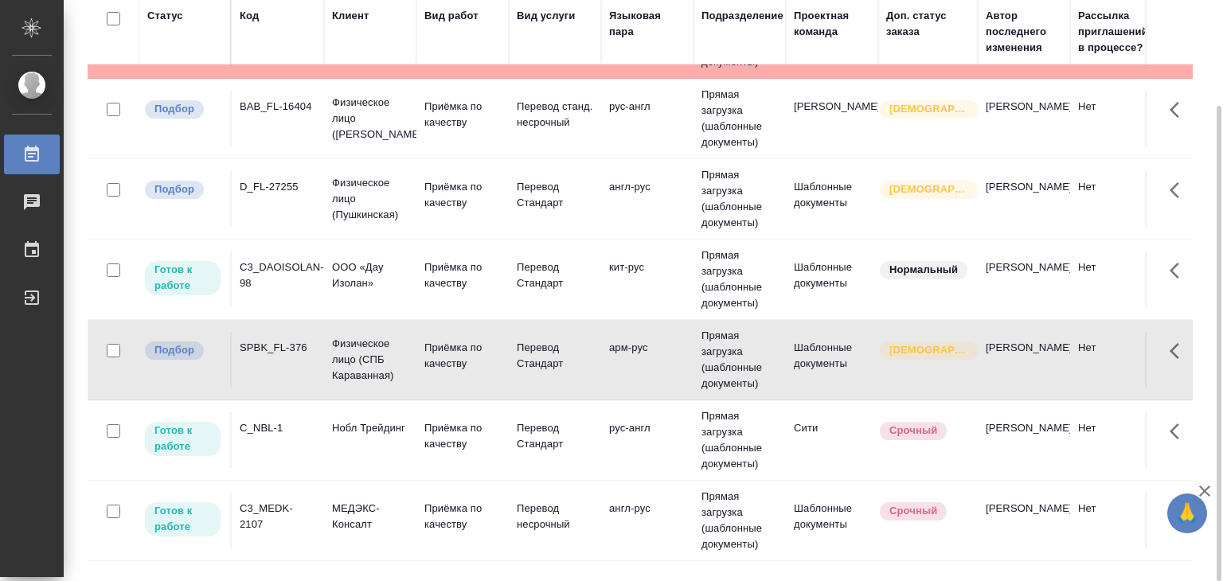
click at [330, 348] on td "Физическое лицо (СПБ Караванная)" at bounding box center [370, 360] width 92 height 64
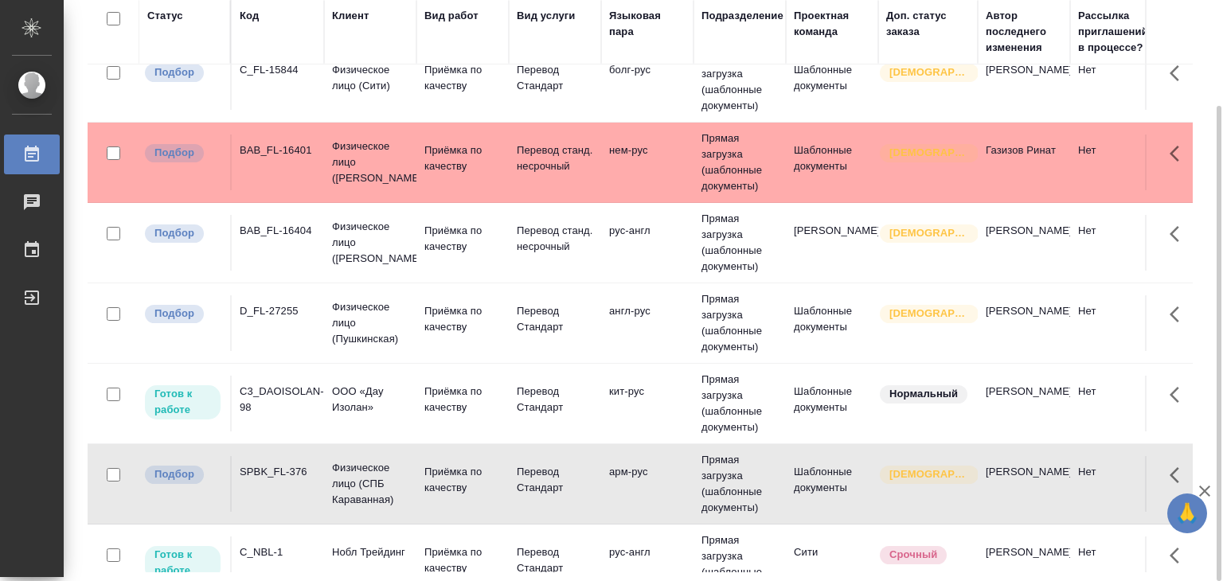
scroll to position [80, 0]
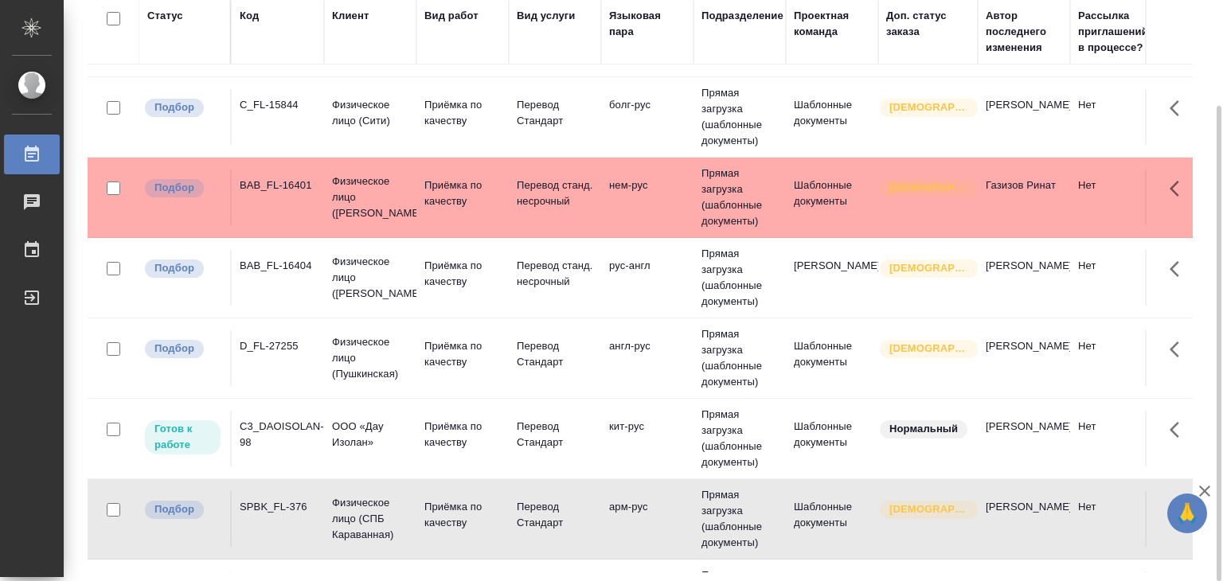
click at [362, 348] on p "Физическое лицо (Пушкинская)" at bounding box center [370, 358] width 76 height 48
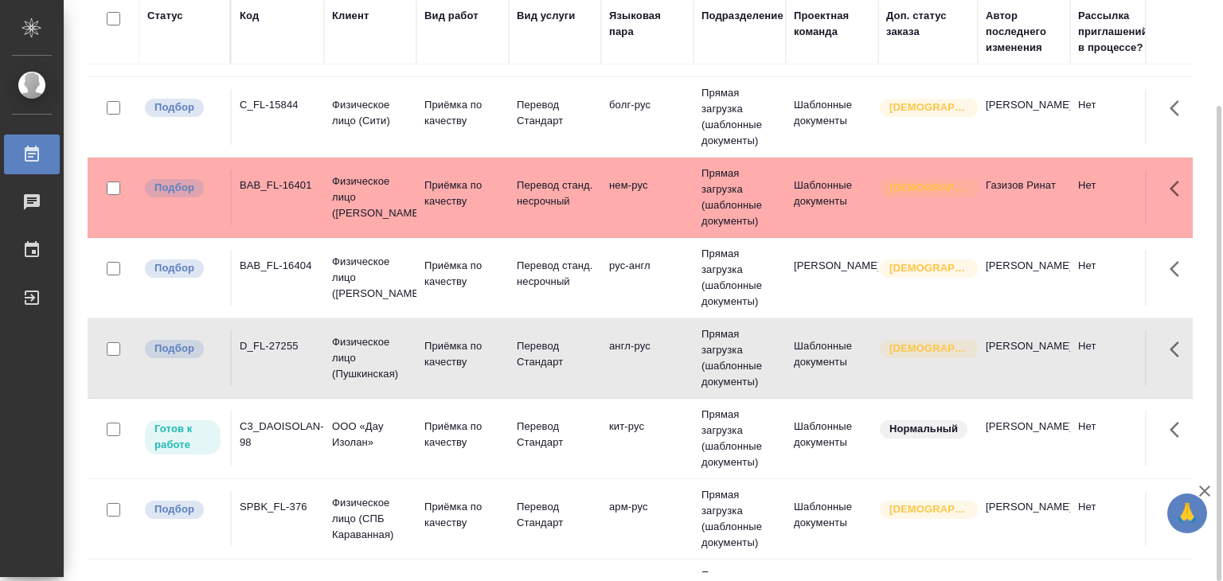
click at [288, 277] on td "BAB_FL-16404" at bounding box center [278, 278] width 92 height 56
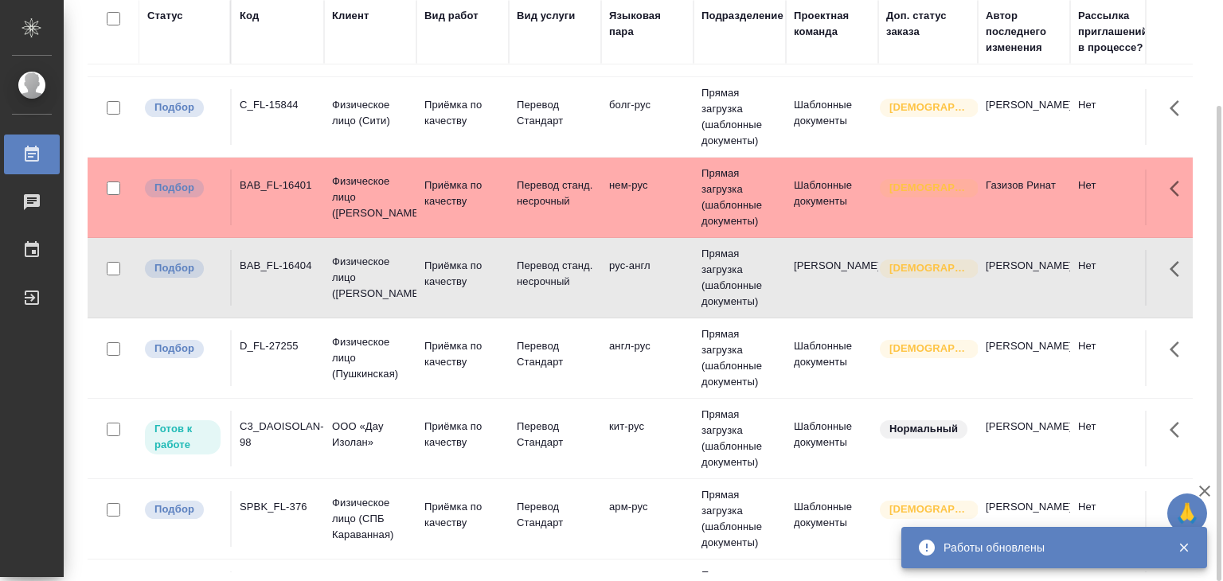
scroll to position [0, 0]
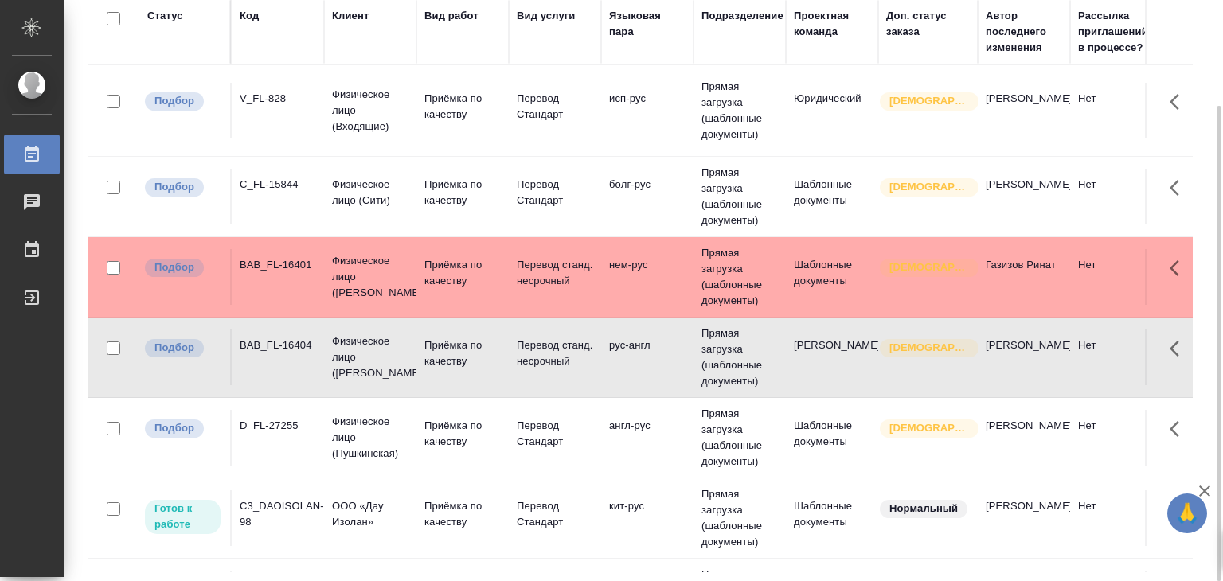
click at [322, 280] on td "BAB_FL-16401" at bounding box center [278, 277] width 92 height 56
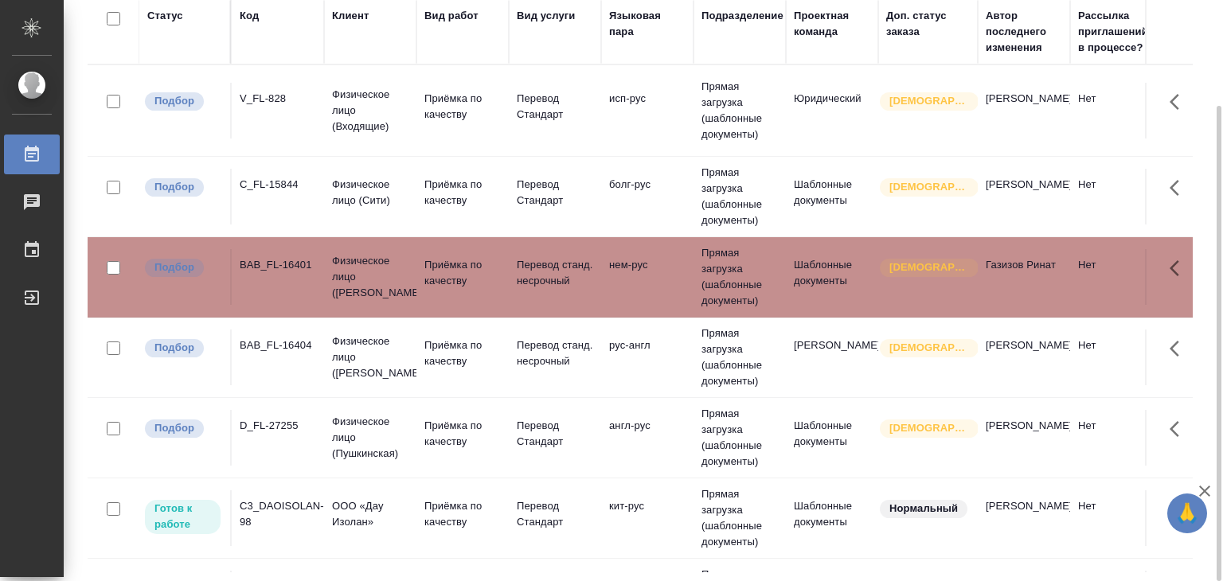
click at [322, 280] on td "BAB_FL-16401" at bounding box center [278, 277] width 92 height 56
click at [326, 187] on td "Физическое лицо (Сити)" at bounding box center [370, 197] width 92 height 56
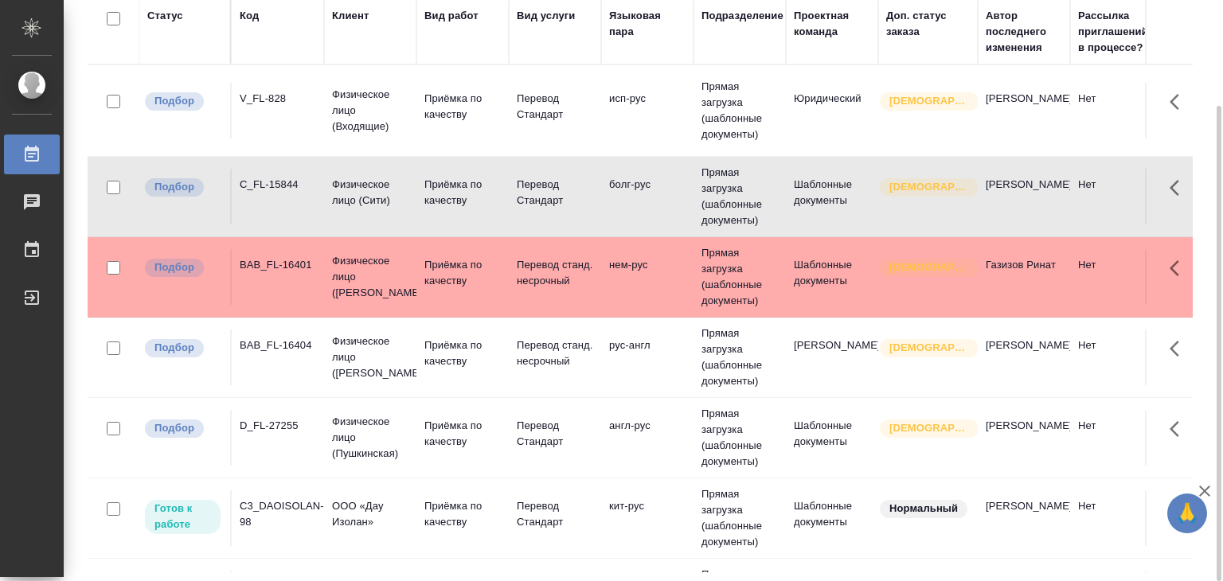
click at [306, 131] on td "V_FL-828" at bounding box center [278, 111] width 92 height 56
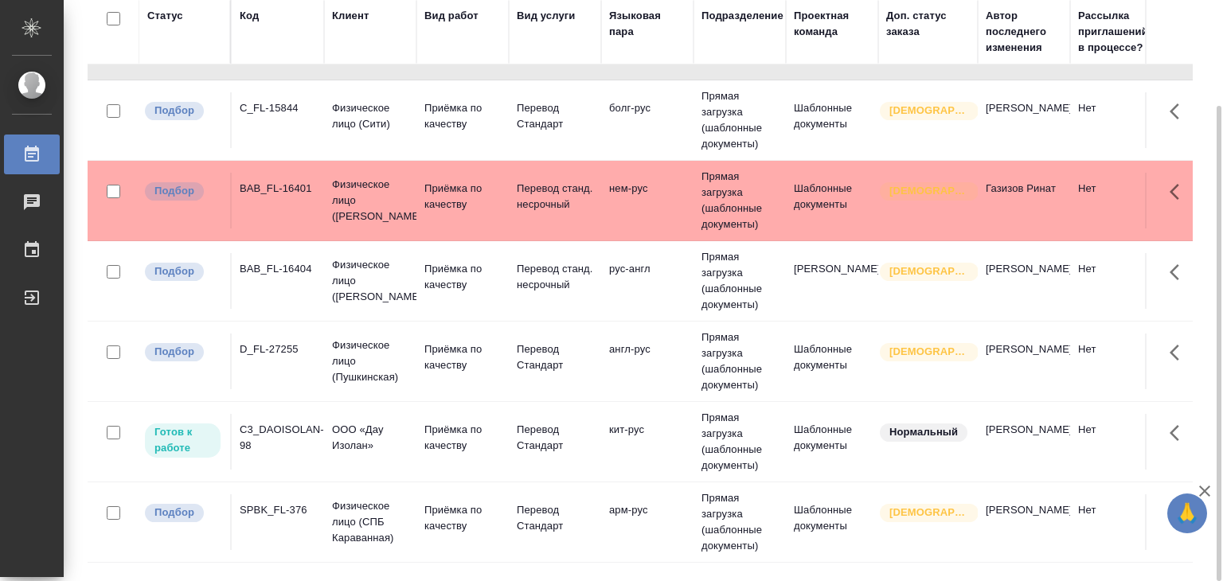
scroll to position [319, 0]
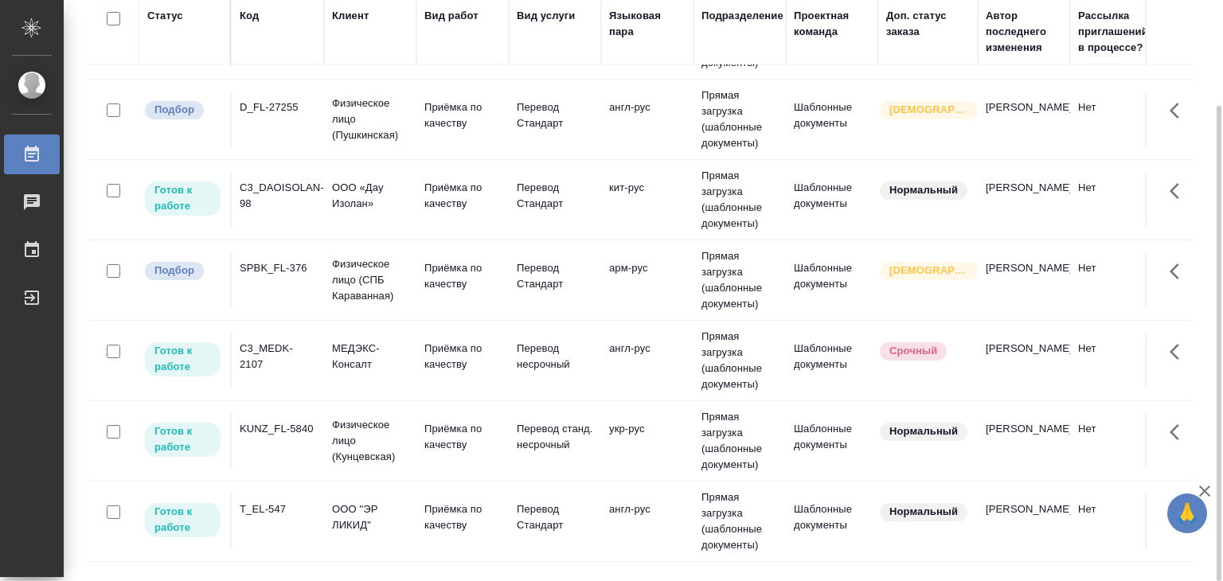
click at [291, 437] on div "KUNZ_FL-5840" at bounding box center [278, 429] width 76 height 16
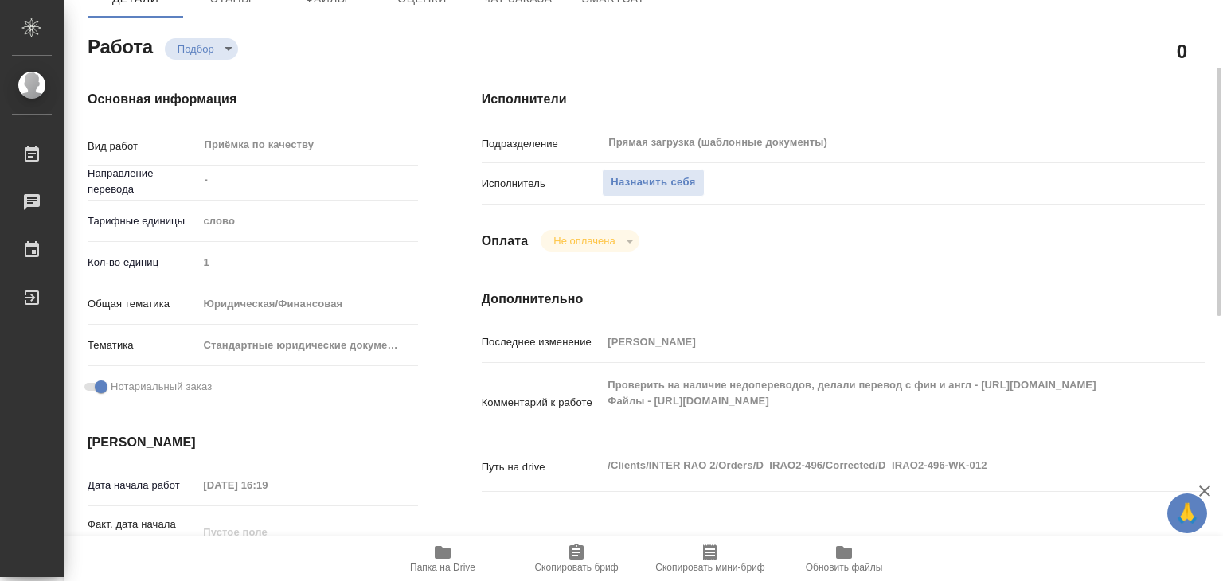
scroll to position [80, 0]
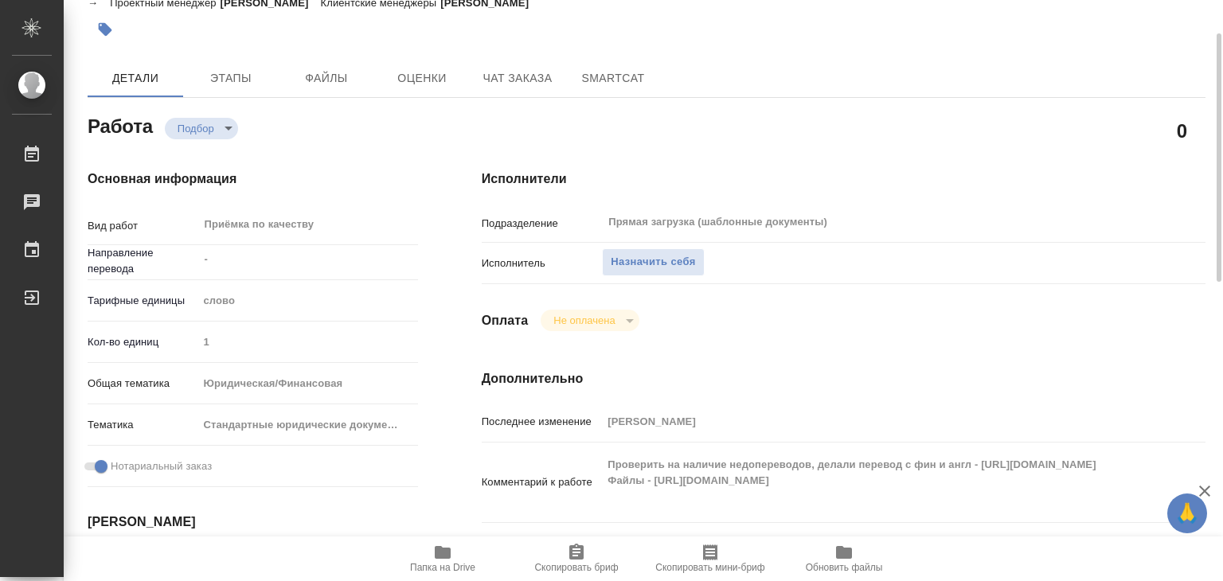
click at [428, 555] on span "Папка на Drive" at bounding box center [442, 558] width 115 height 30
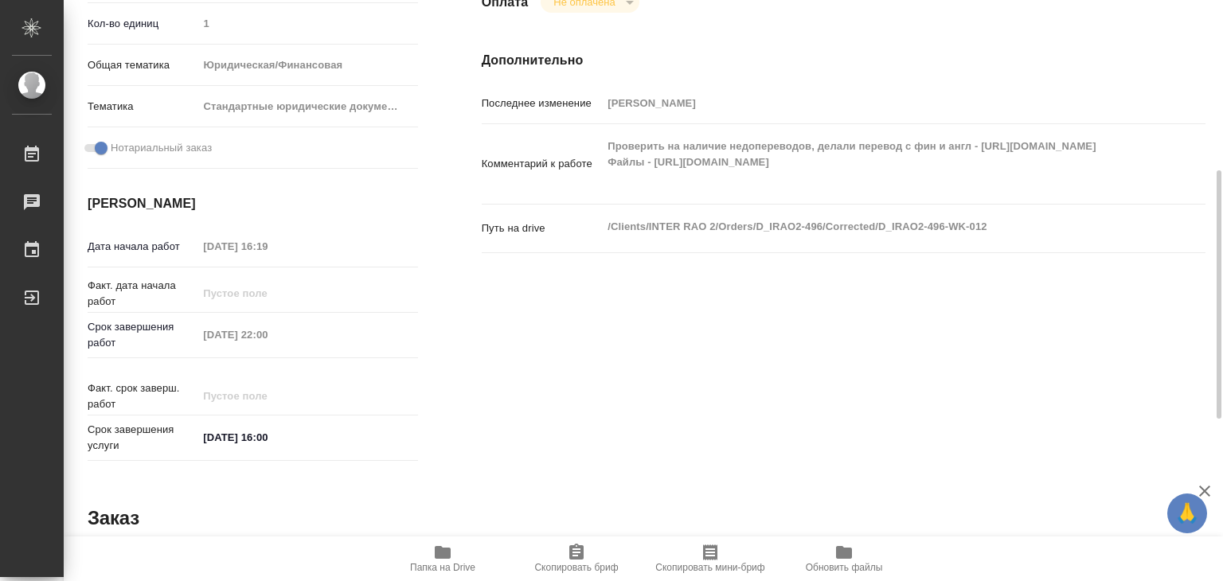
scroll to position [637, 0]
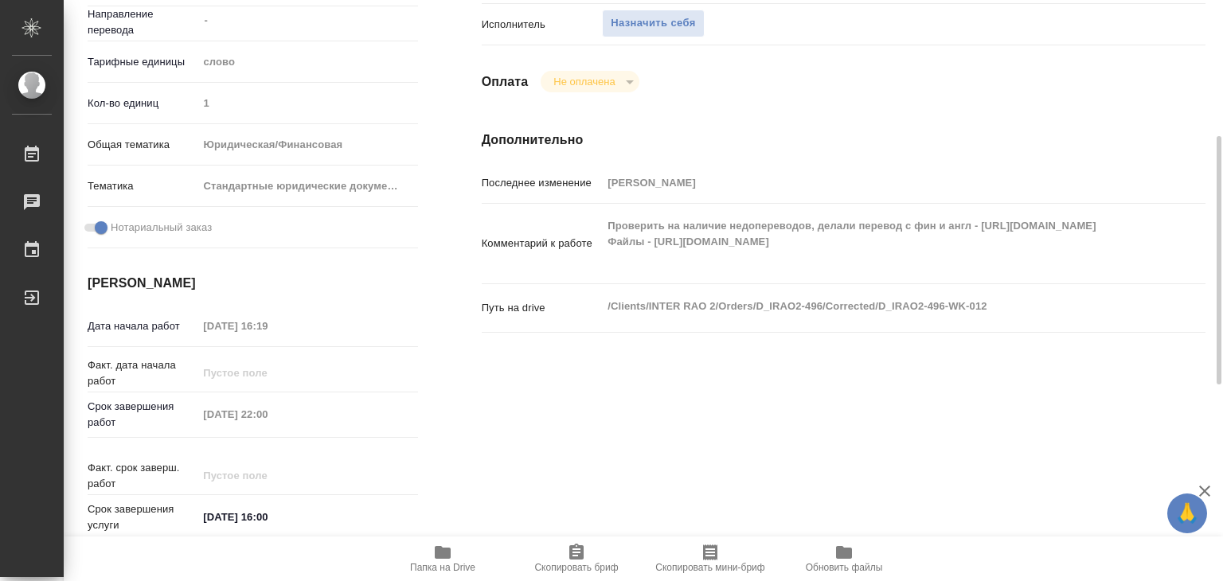
click at [654, 401] on div "Исполнители Подразделение Прямая загрузка (шаблонные документы) ​ Исполнитель Н…" at bounding box center [844, 239] width 788 height 680
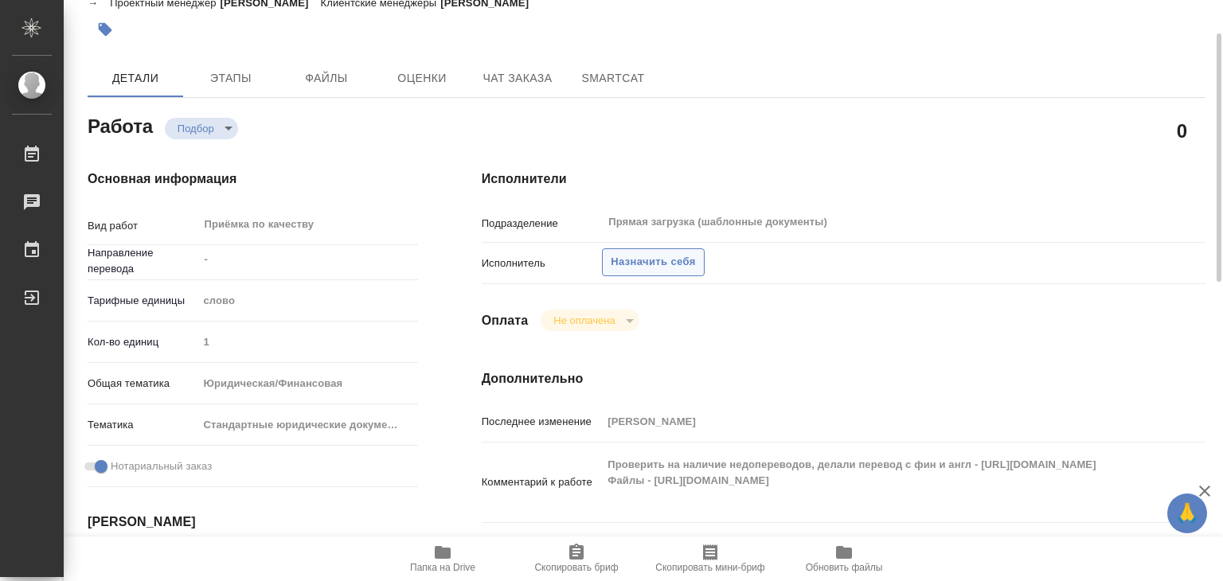
click at [659, 255] on span "Назначить себя" at bounding box center [653, 262] width 84 height 18
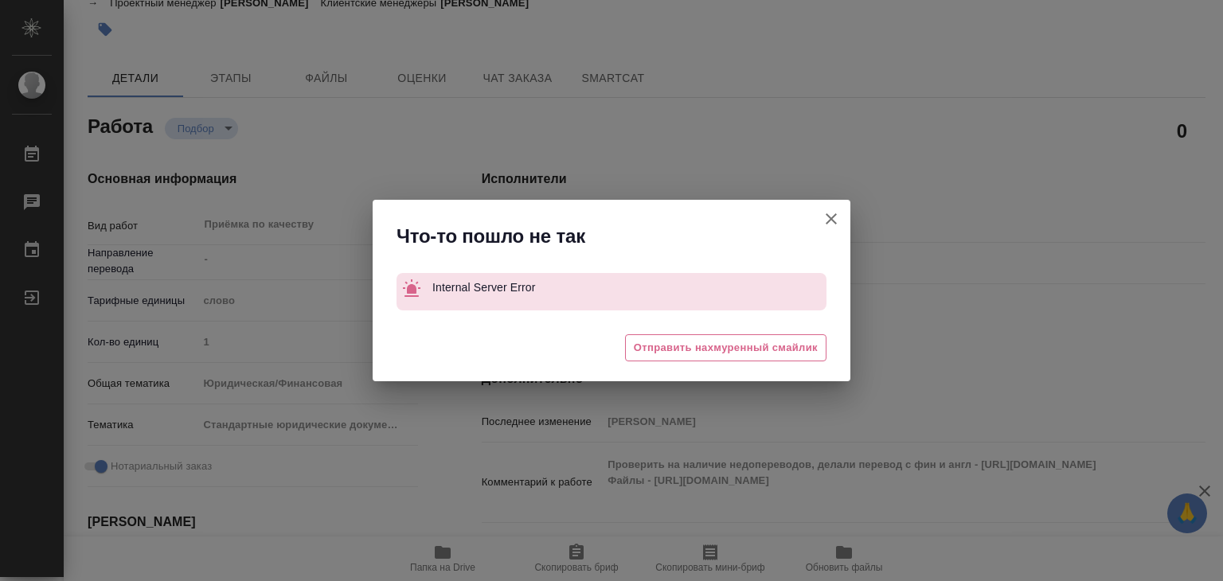
click at [833, 212] on icon "button" at bounding box center [831, 218] width 19 height 19
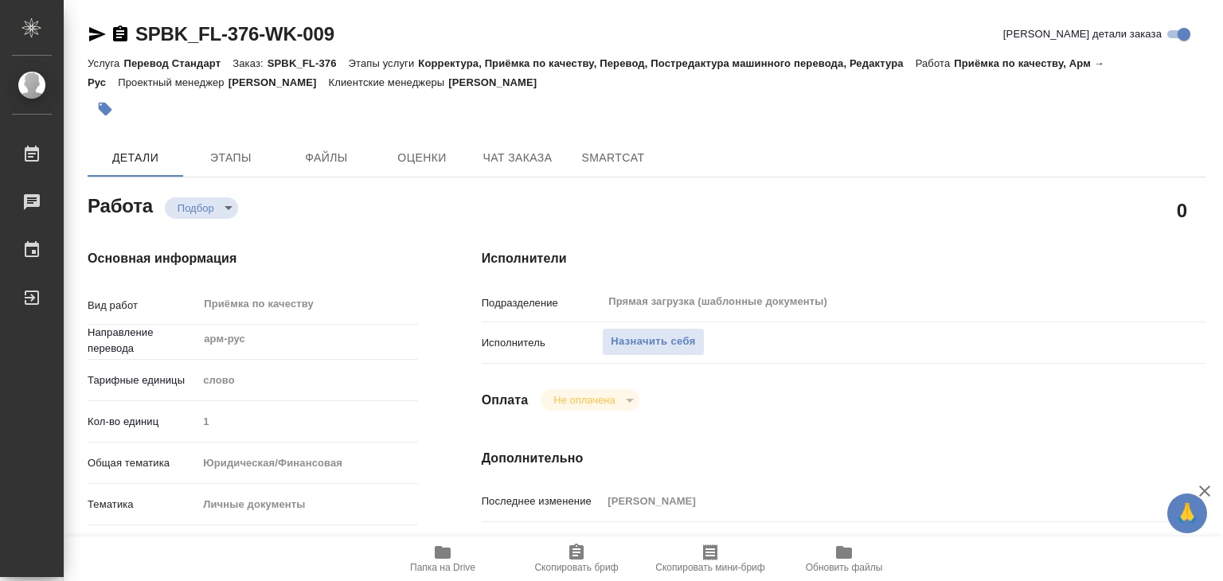
type textarea "x"
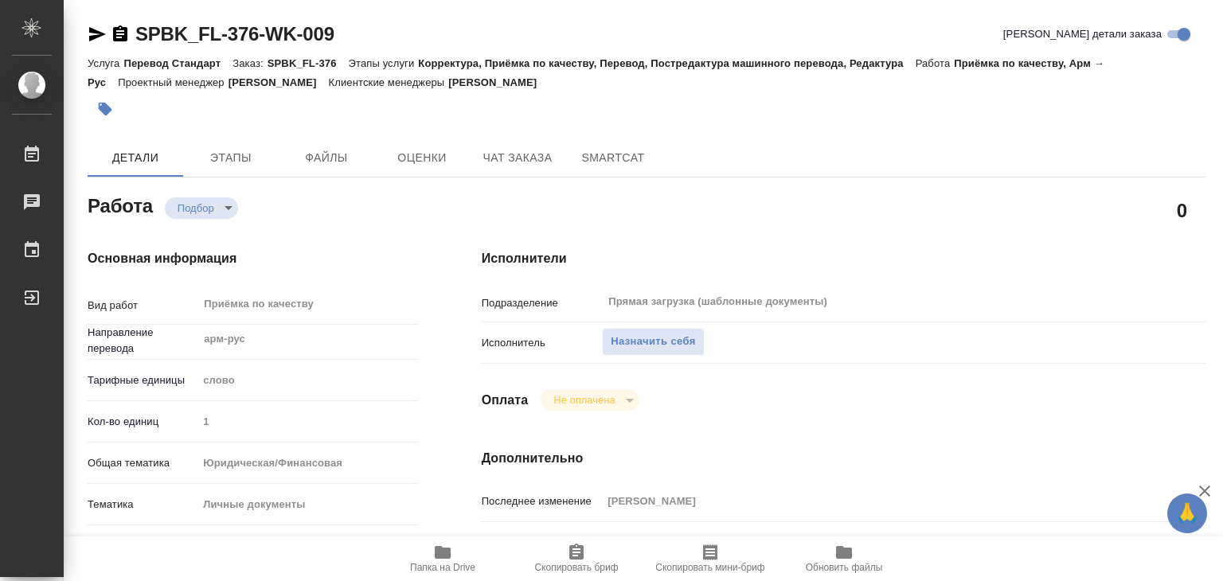
type textarea "x"
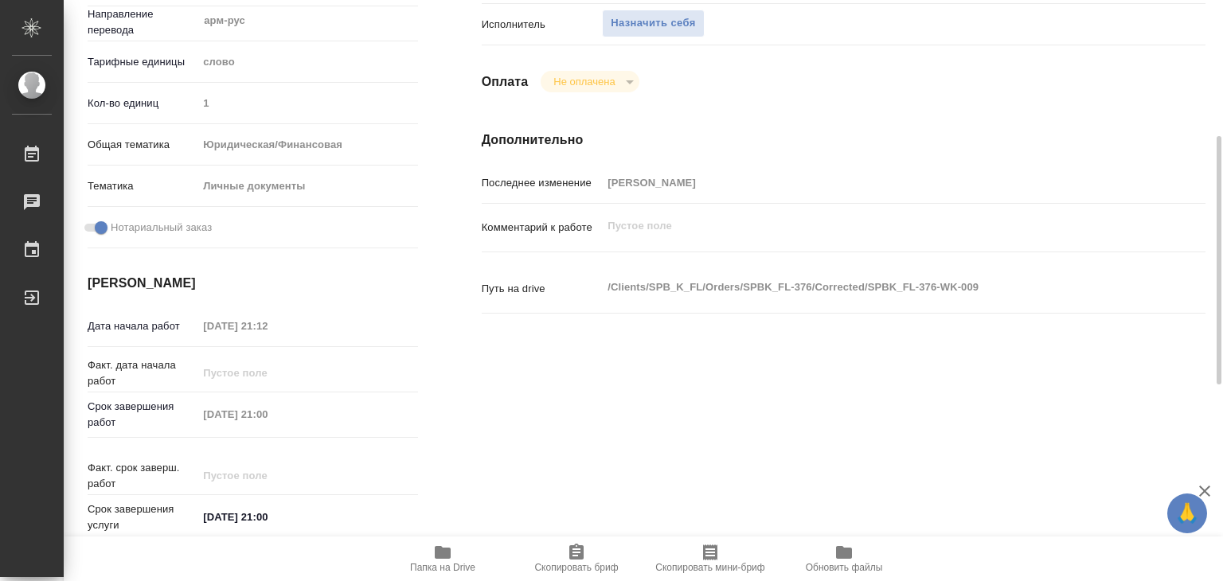
scroll to position [557, 0]
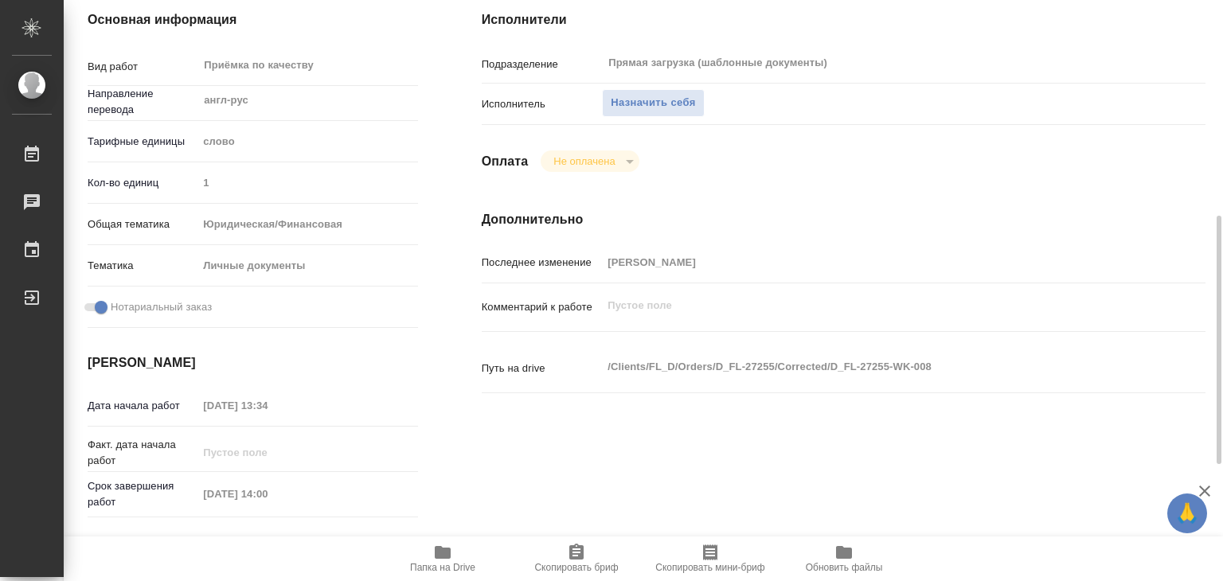
scroll to position [319, 0]
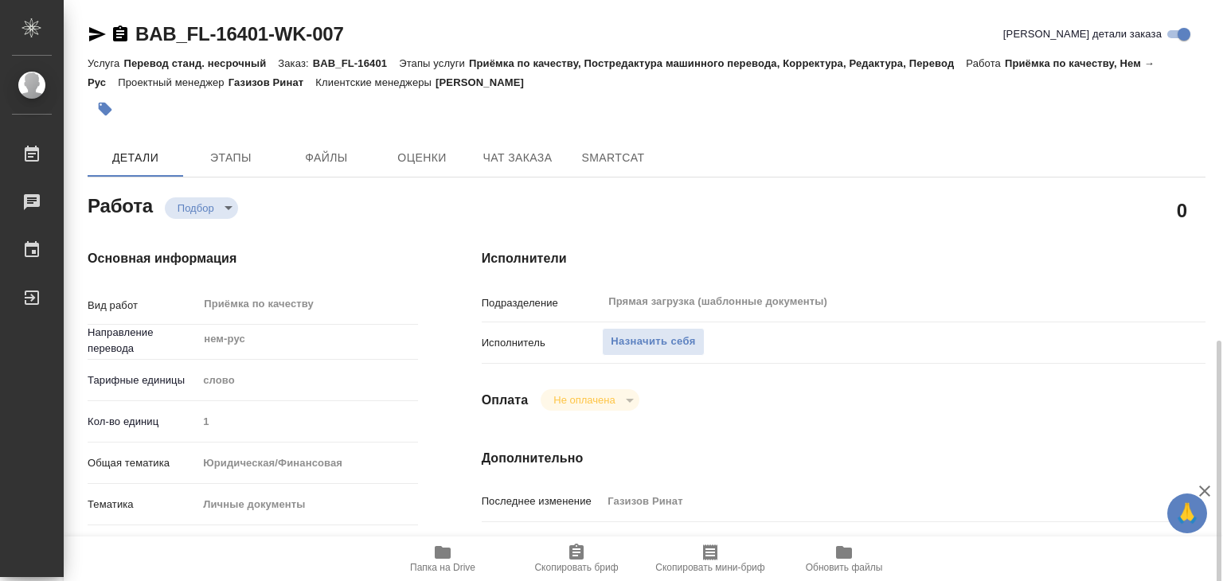
scroll to position [398, 0]
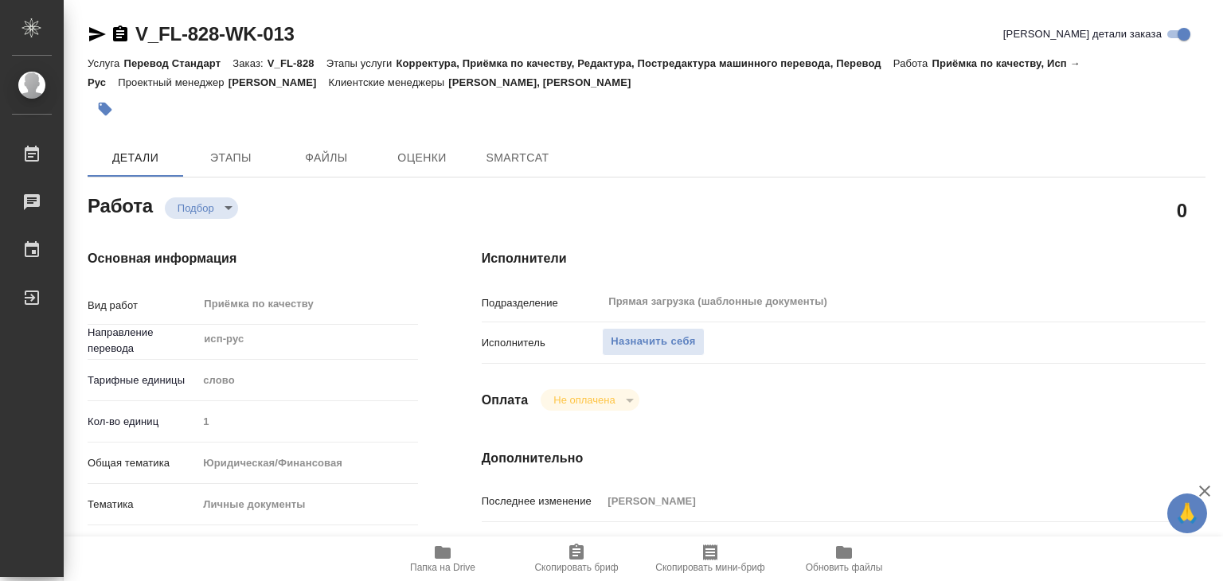
type textarea "x"
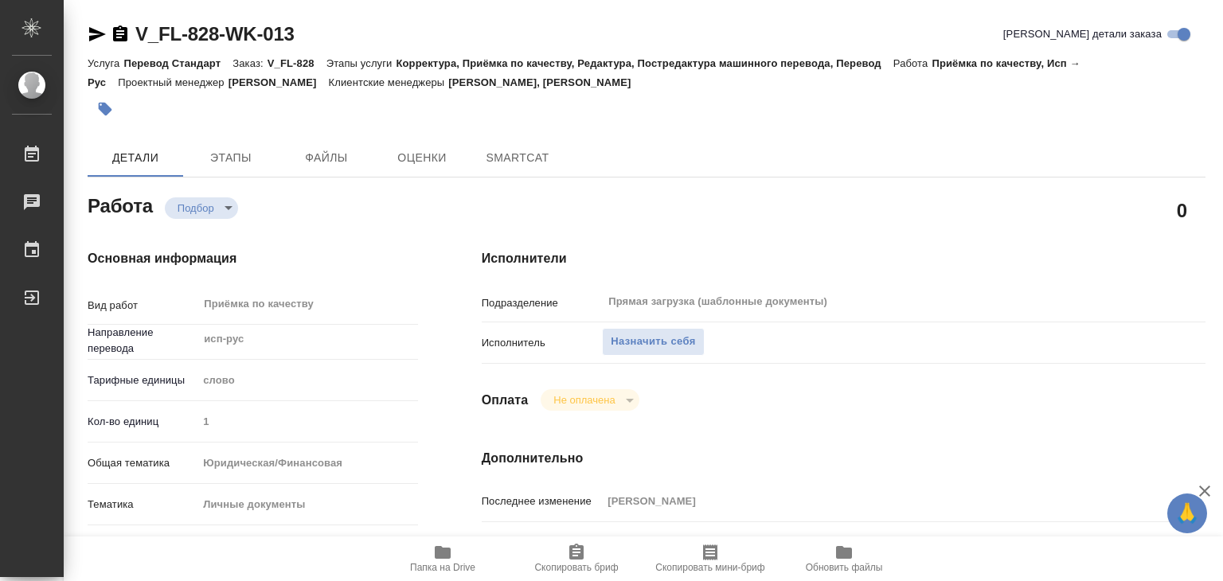
type textarea "x"
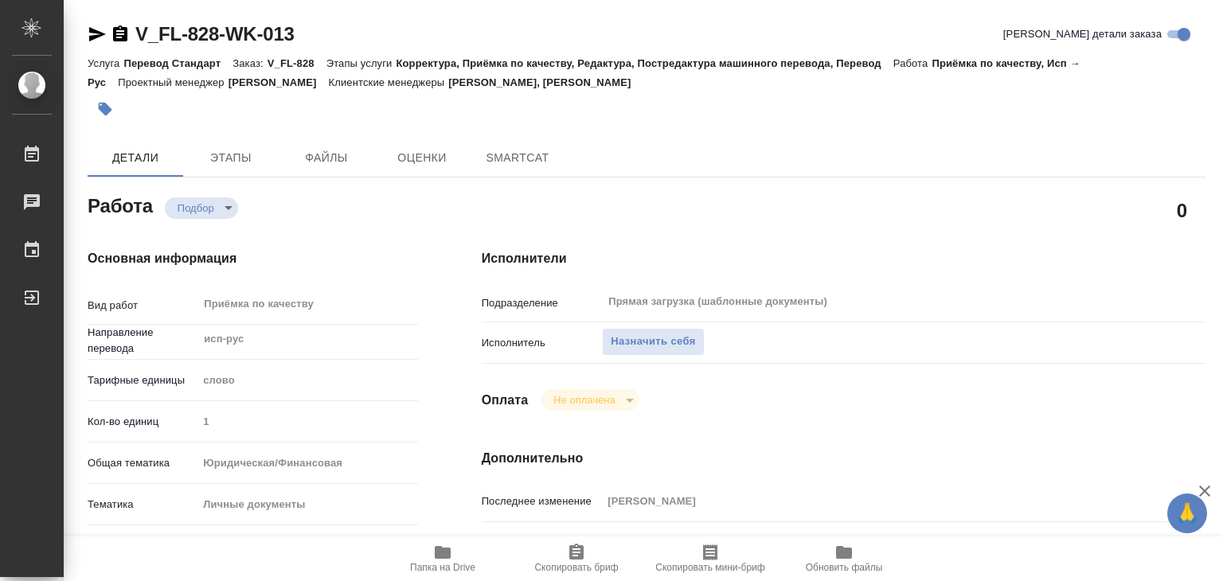
type textarea "x"
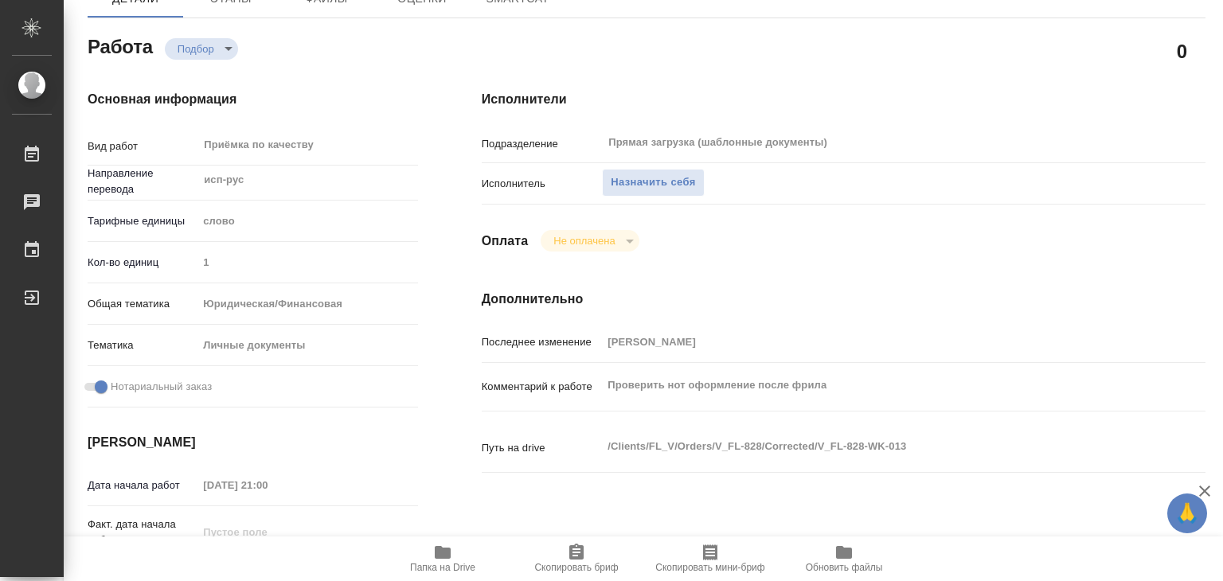
type textarea "x"
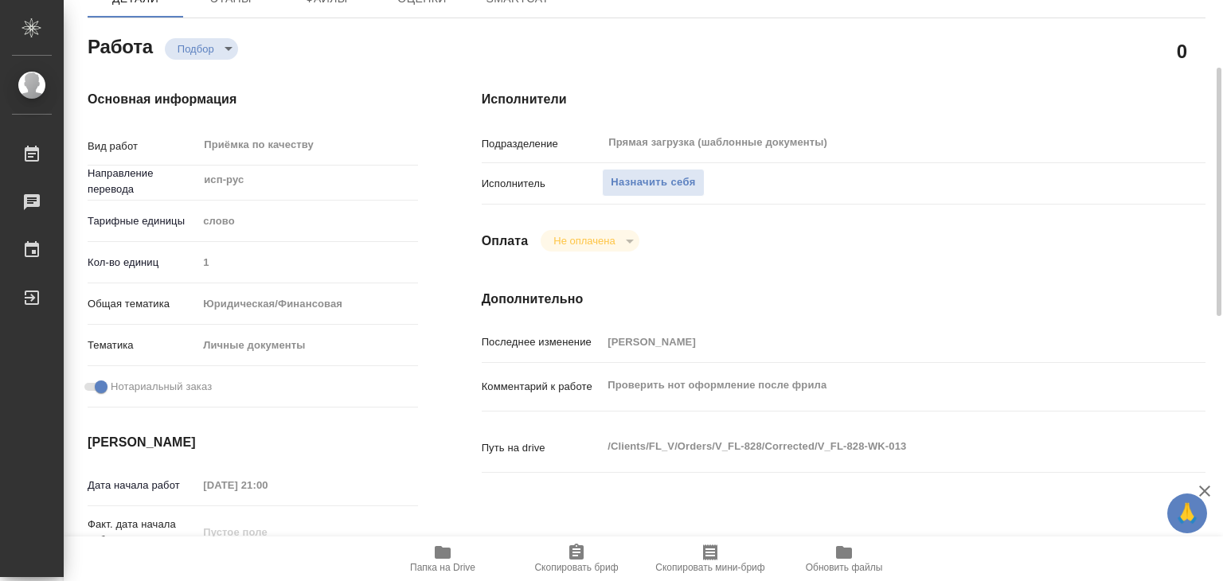
type textarea "x"
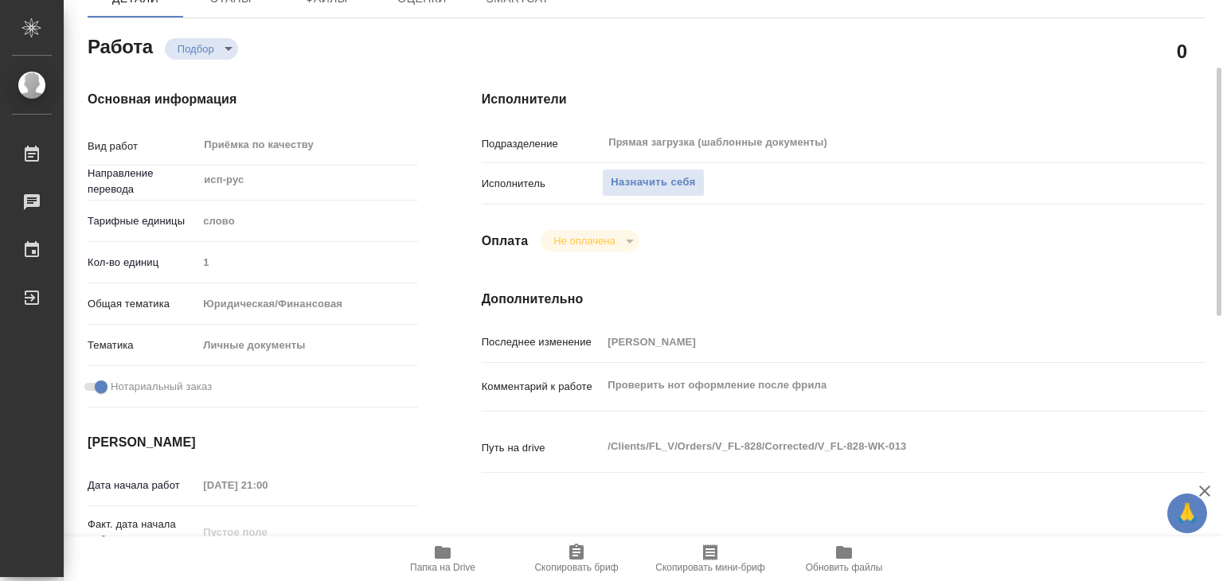
scroll to position [398, 0]
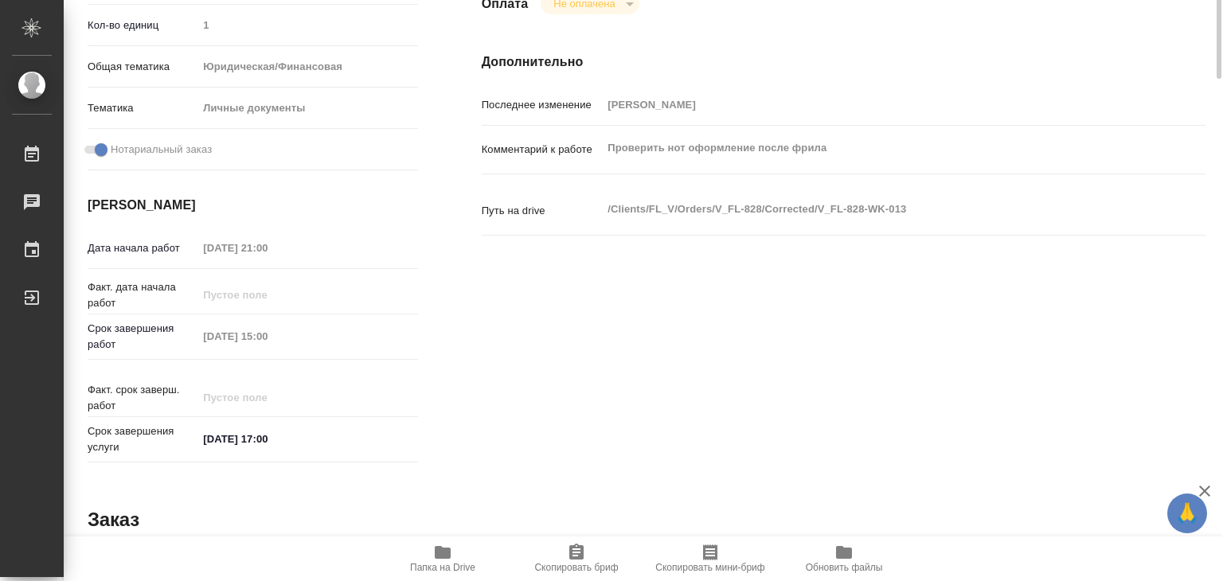
type textarea "x"
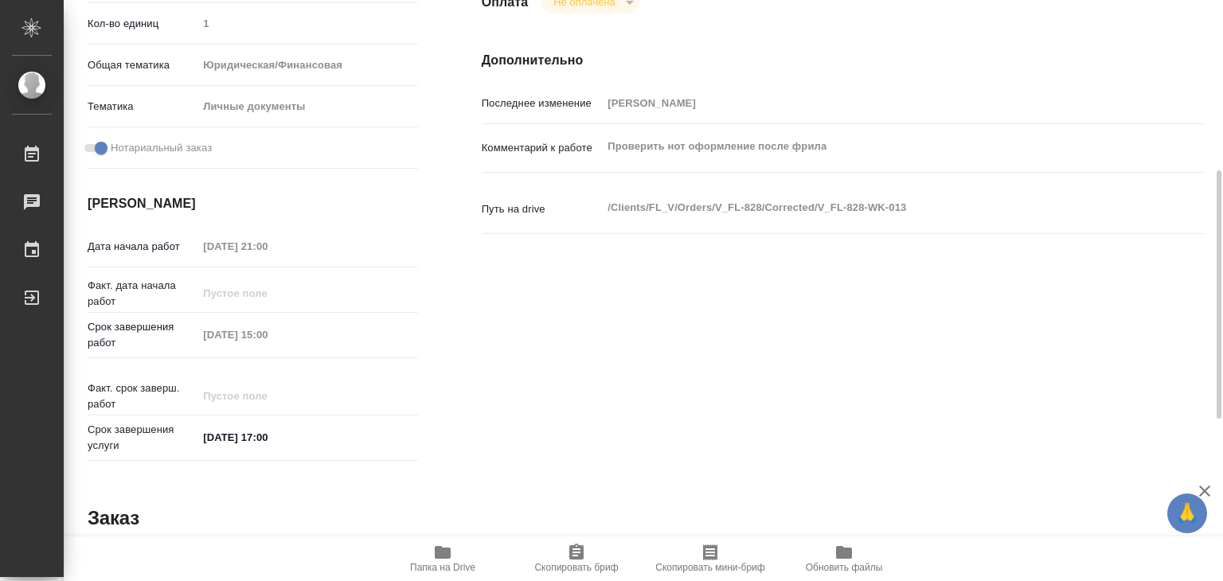
type textarea "x"
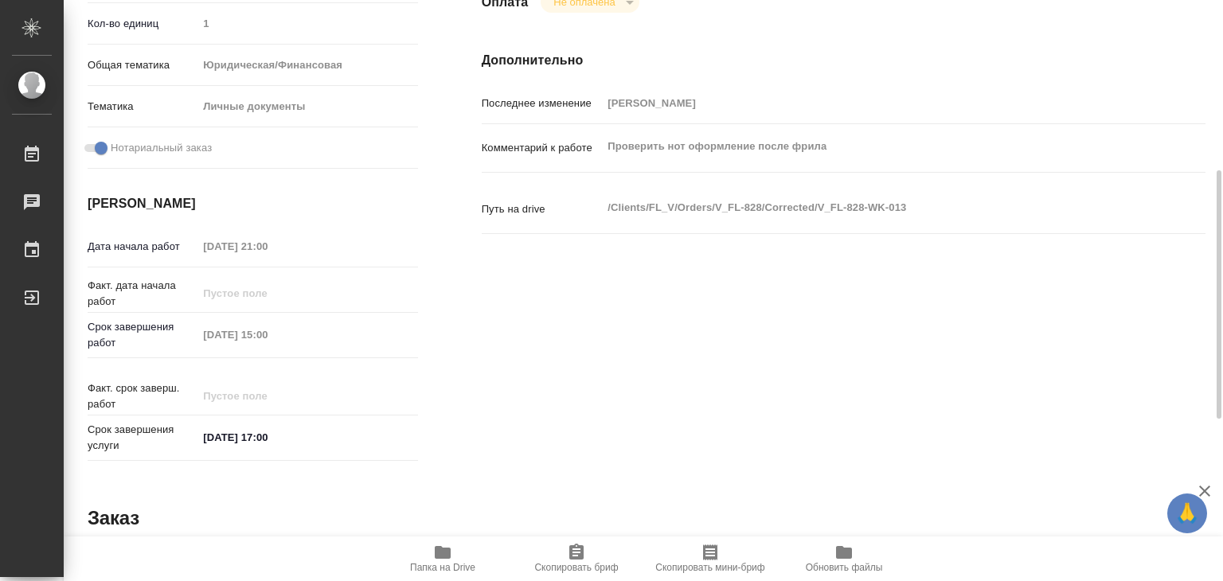
type textarea "x"
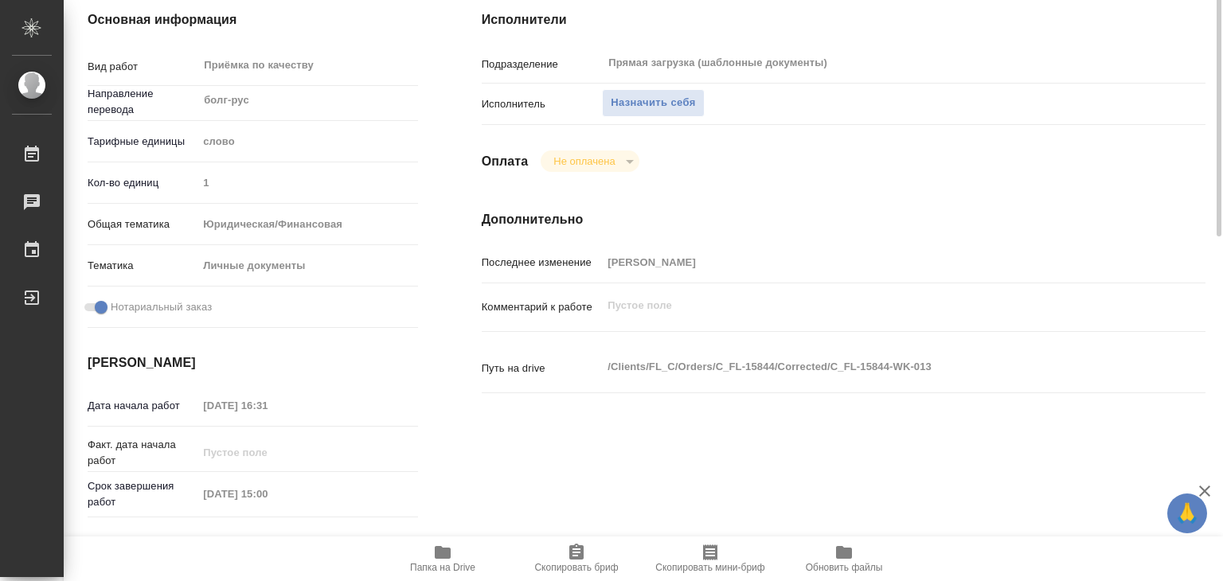
scroll to position [319, 0]
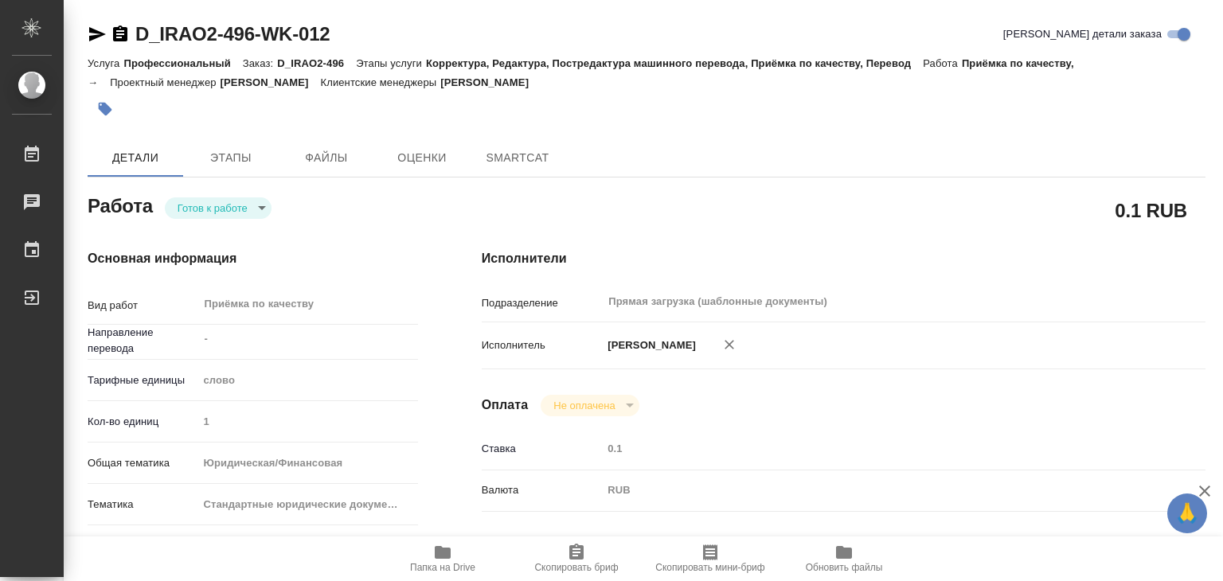
type textarea "x"
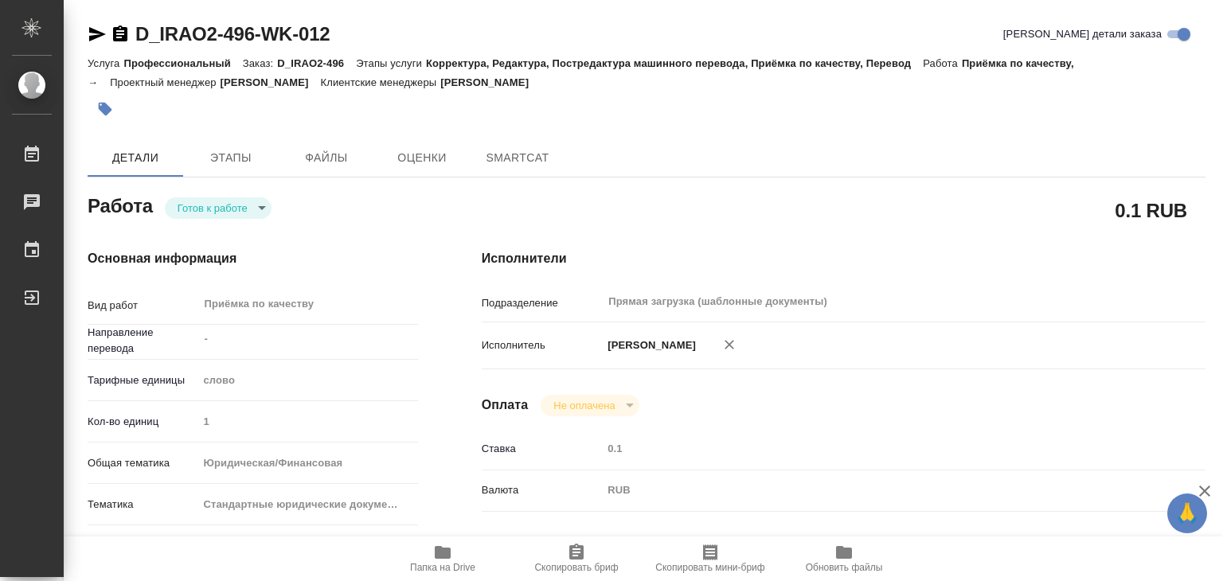
type textarea "x"
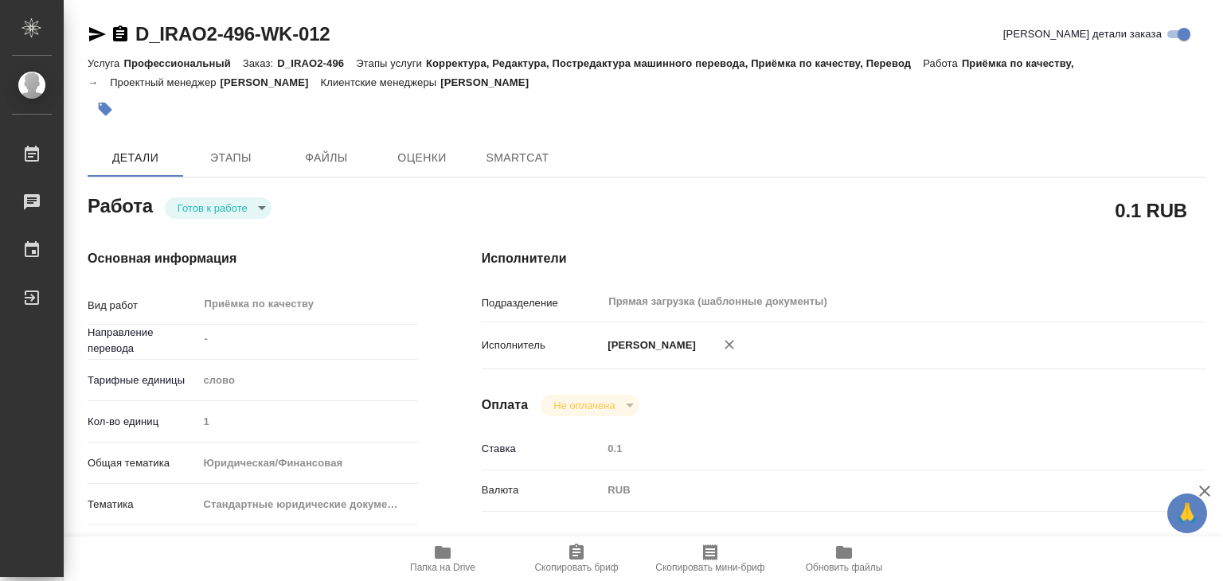
type textarea "x"
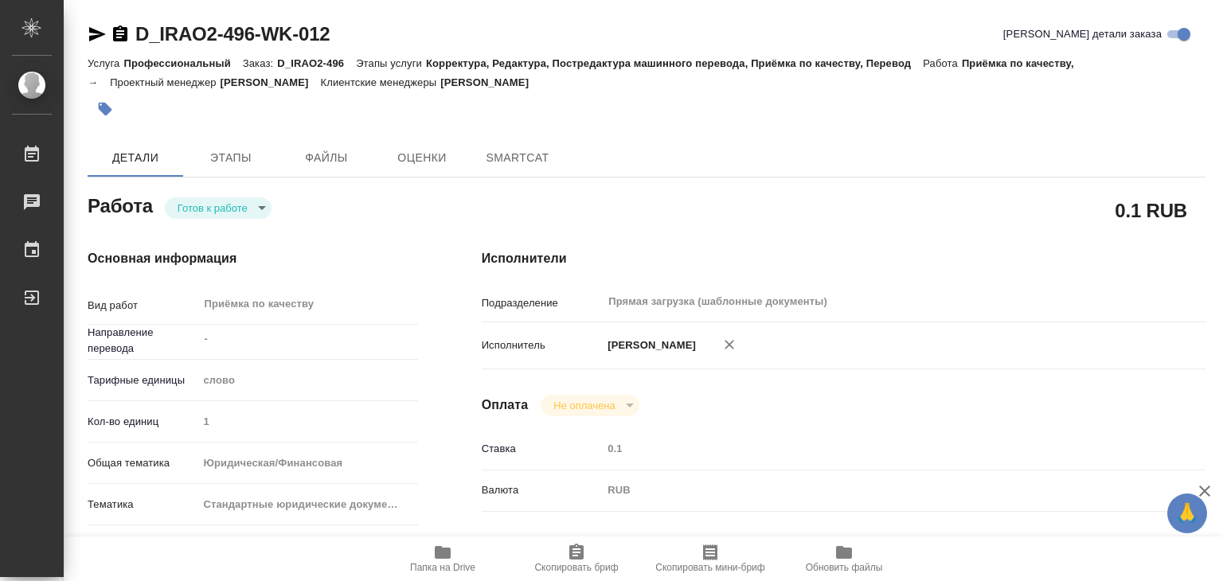
type textarea "x"
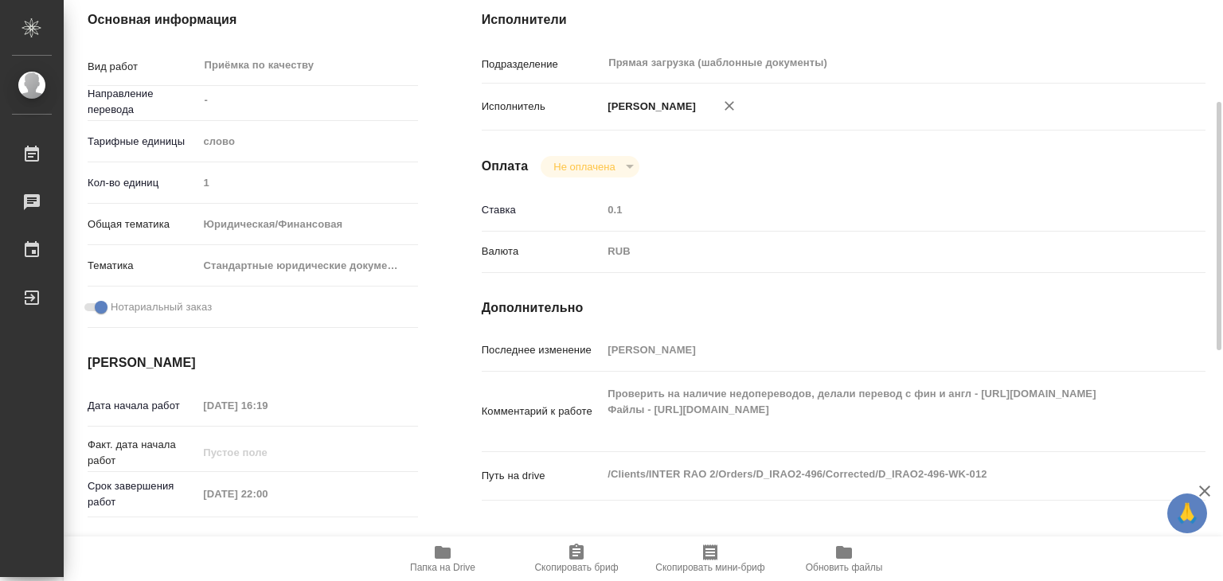
type textarea "x"
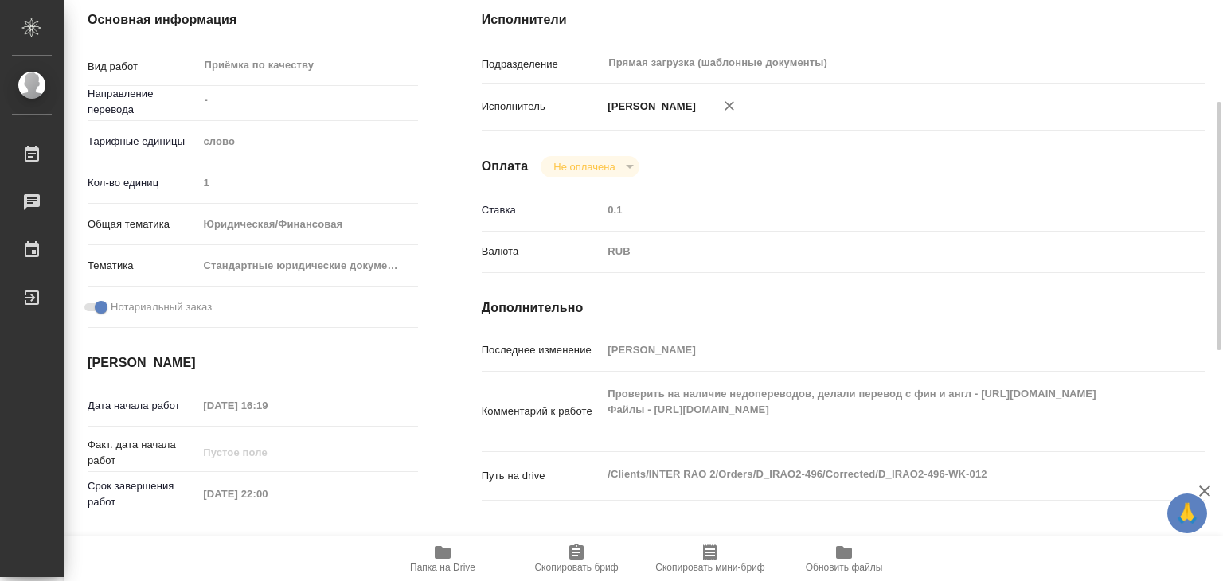
scroll to position [80, 0]
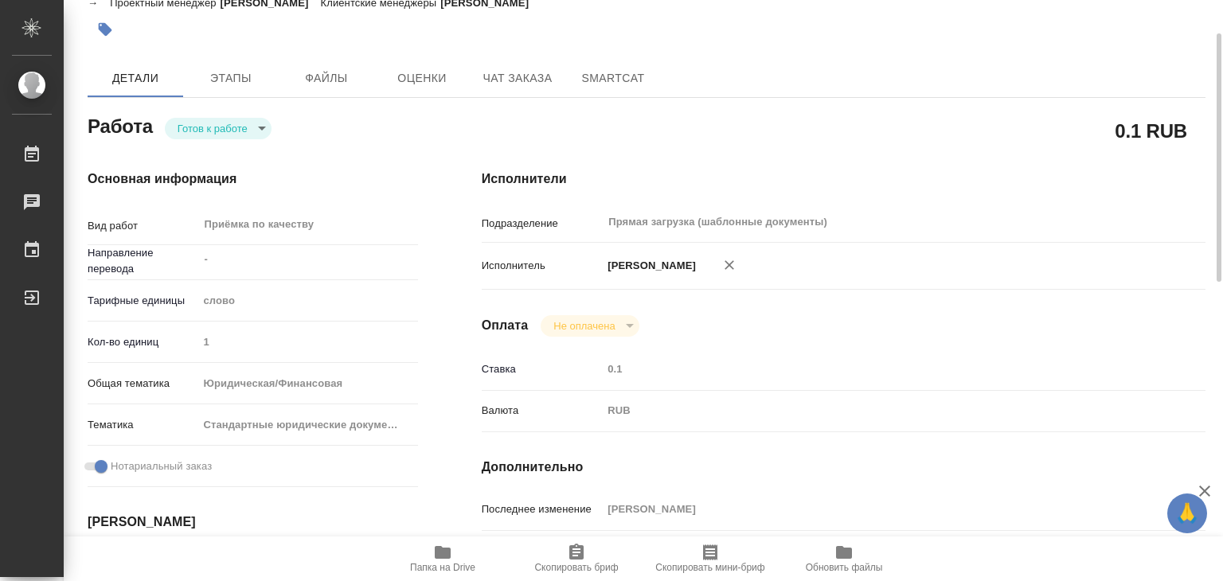
click at [250, 122] on body "🙏 .cls-1 fill:#fff; AWATERA Alilekova Valeriya Работы Чаты График Выйти D_IRAO2…" at bounding box center [611, 290] width 1223 height 581
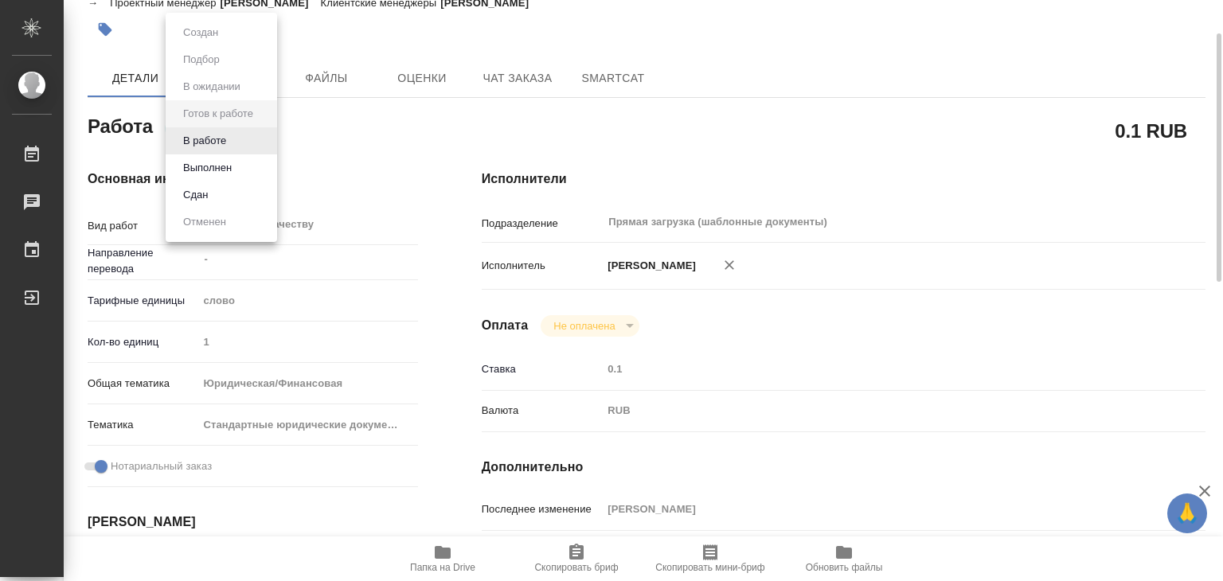
type textarea "x"
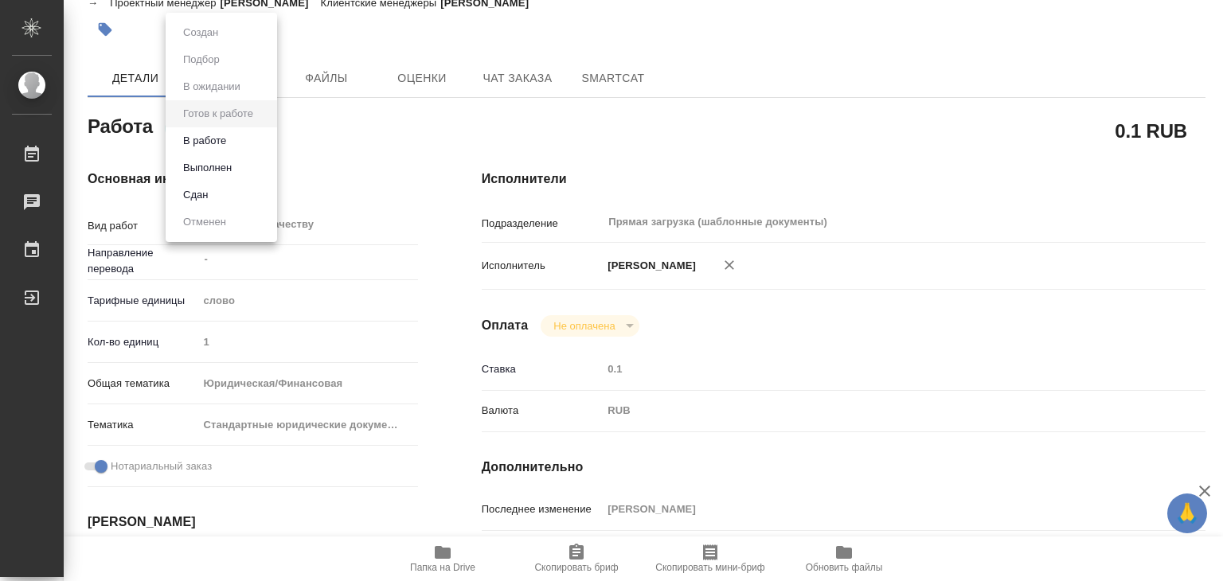
click at [244, 134] on li "В работе" at bounding box center [221, 140] width 111 height 27
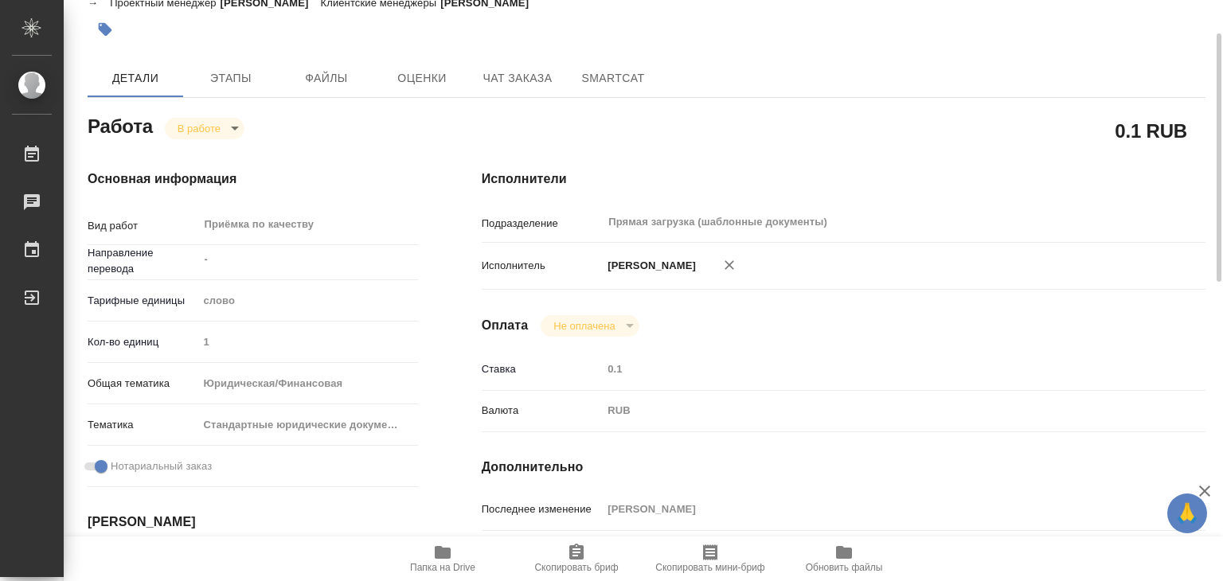
type textarea "x"
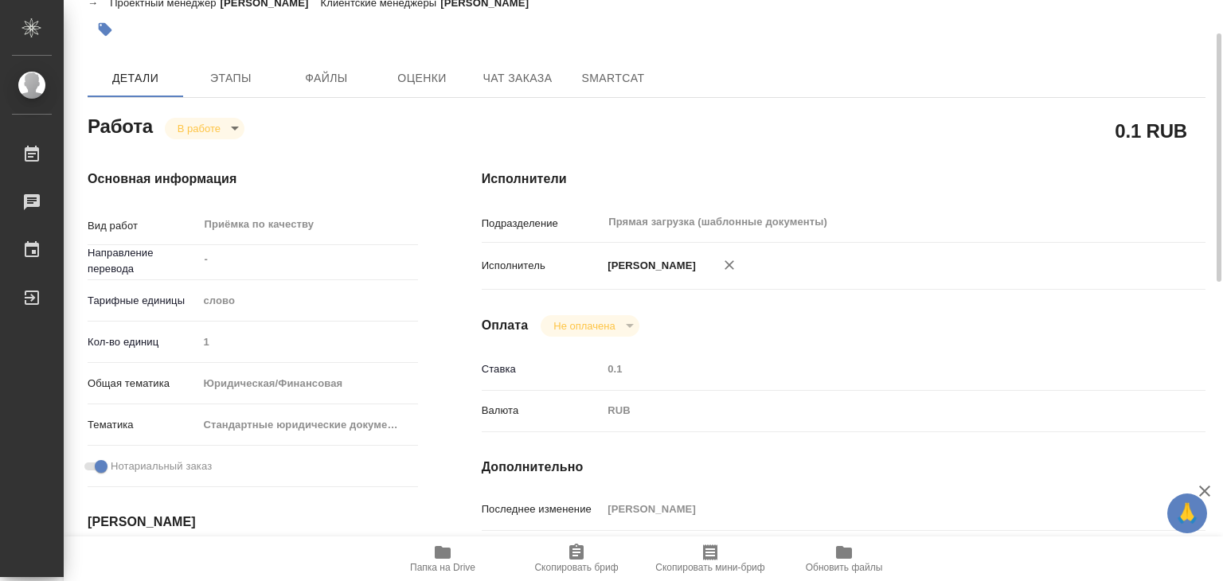
type textarea "x"
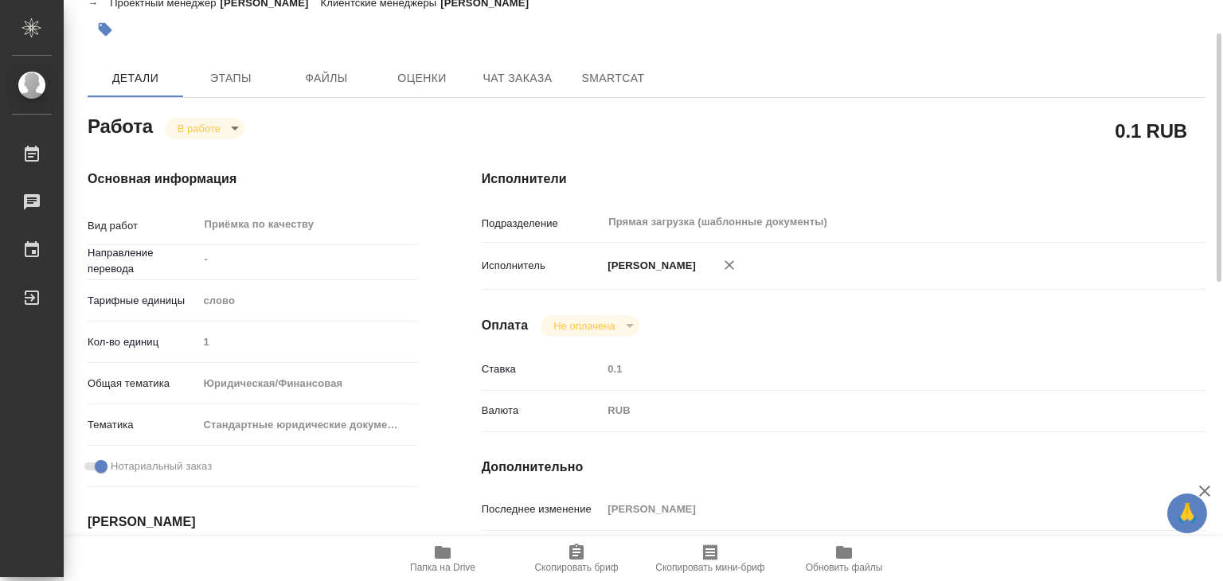
type textarea "x"
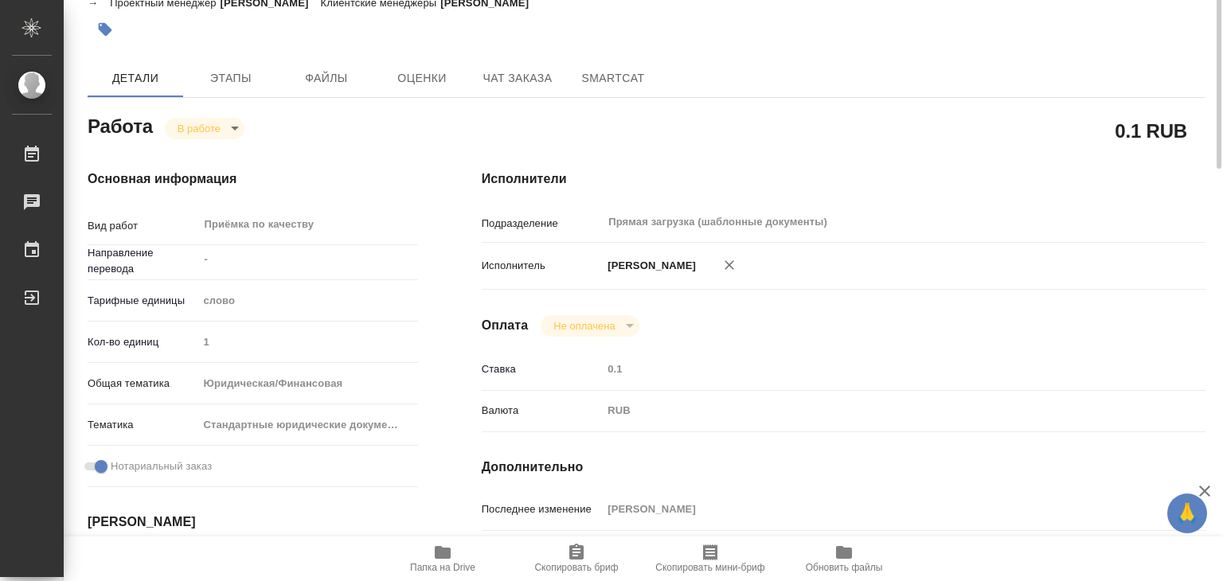
scroll to position [0, 0]
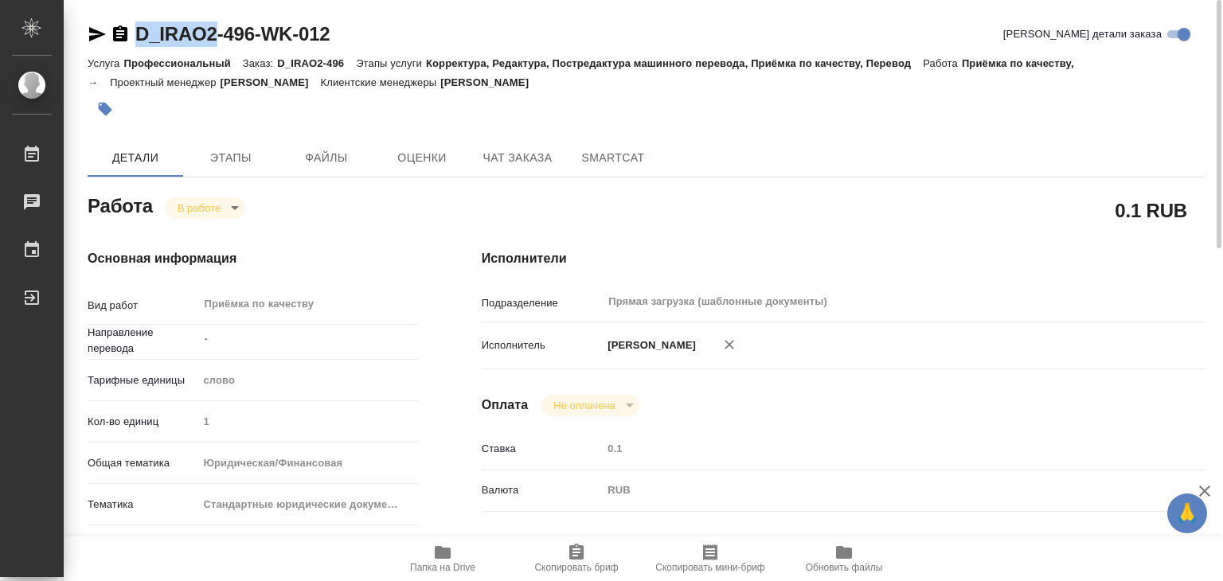
drag, startPoint x: 124, startPoint y: 20, endPoint x: 210, endPoint y: 29, distance: 86.5
copy link "D_IRAO2"
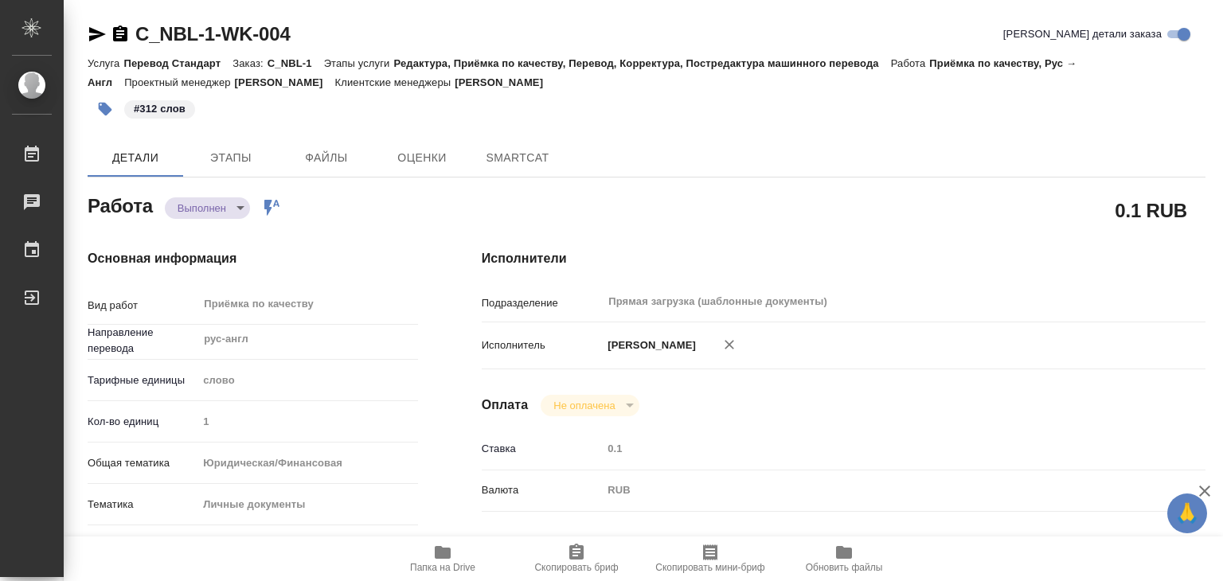
type textarea "x"
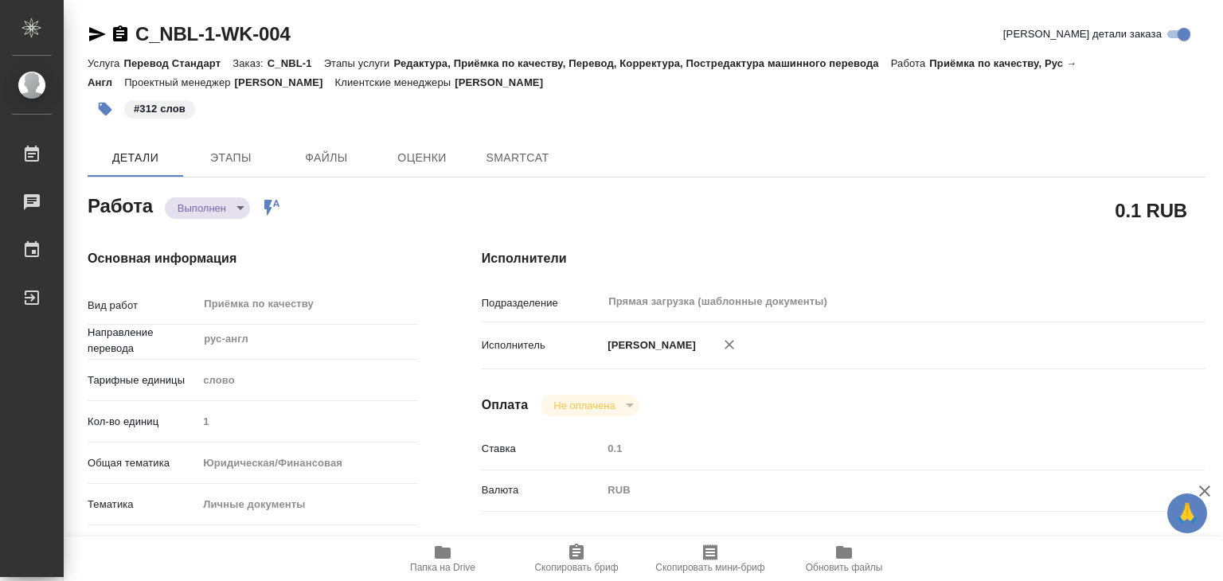
type textarea "x"
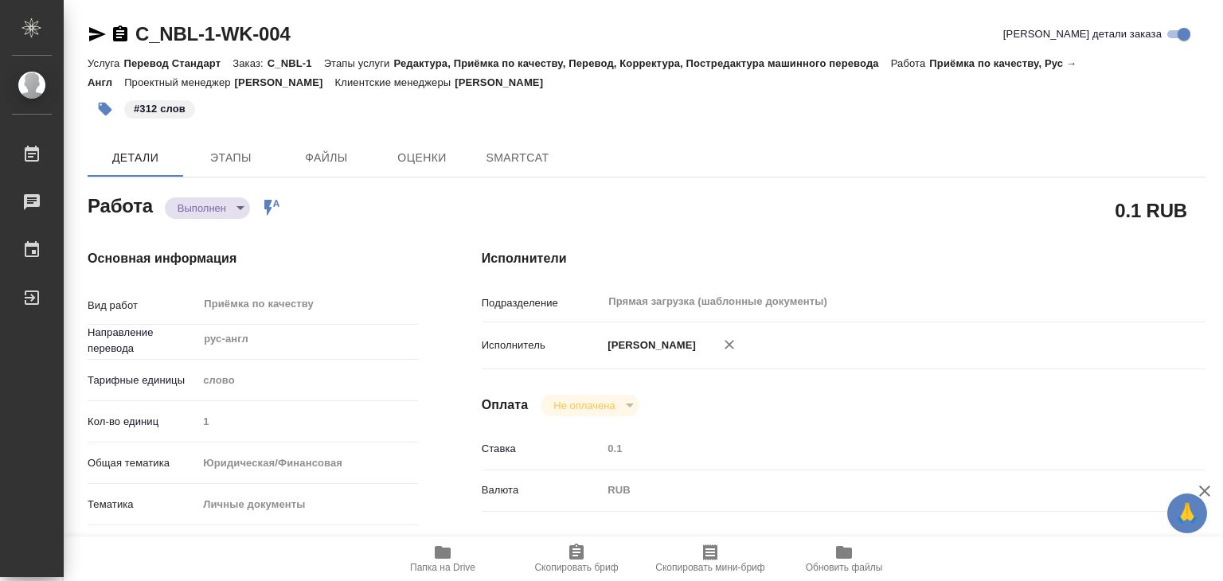
type textarea "x"
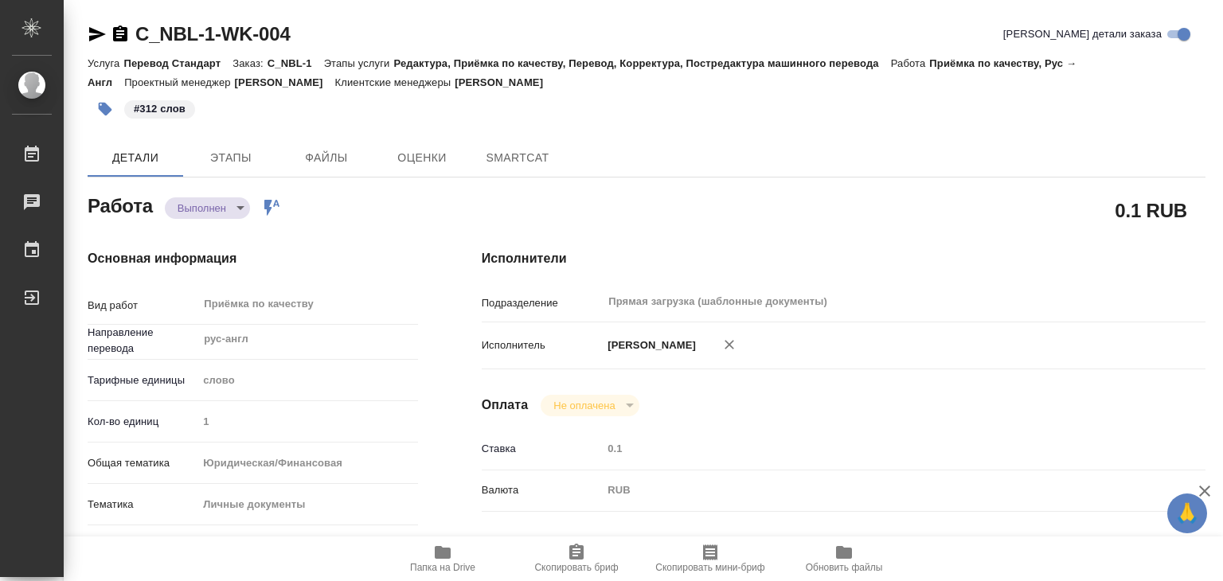
type textarea "x"
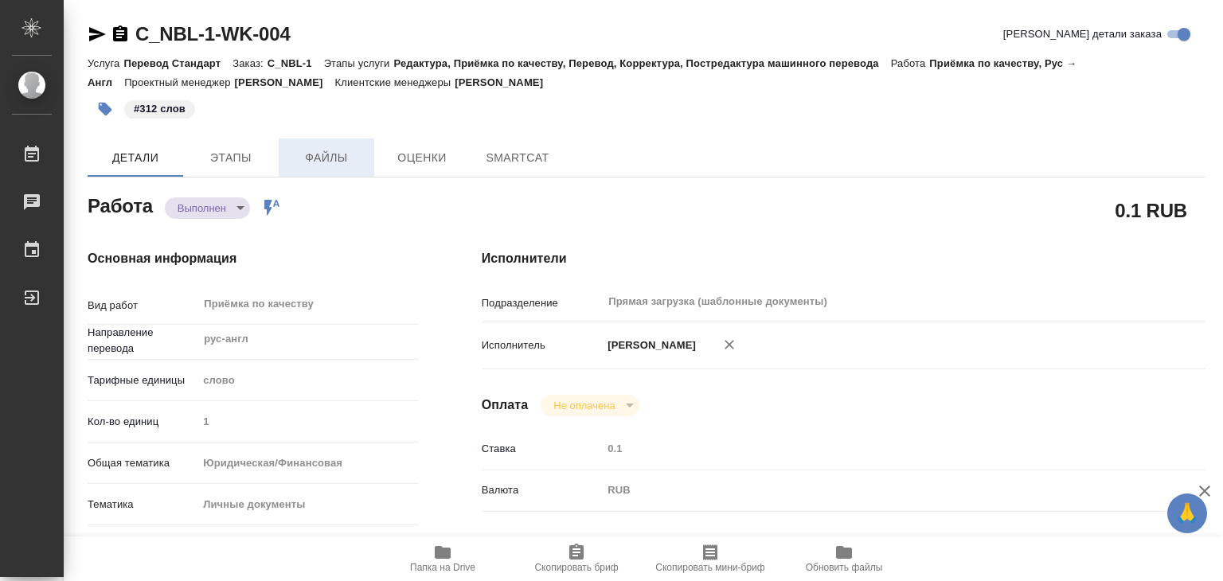
type textarea "x"
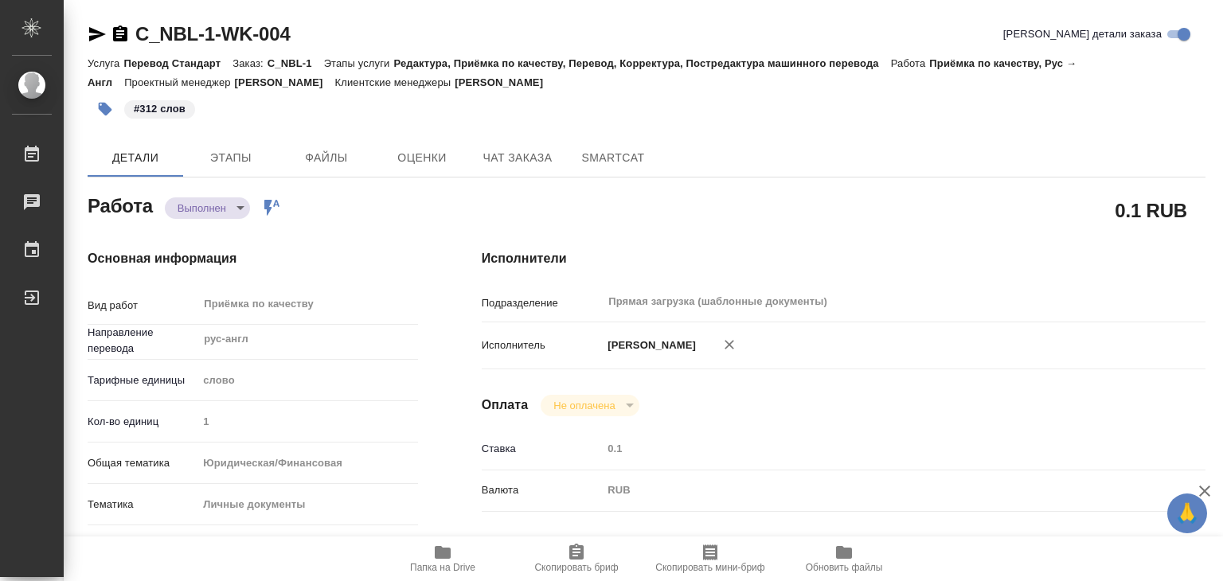
type textarea "x"
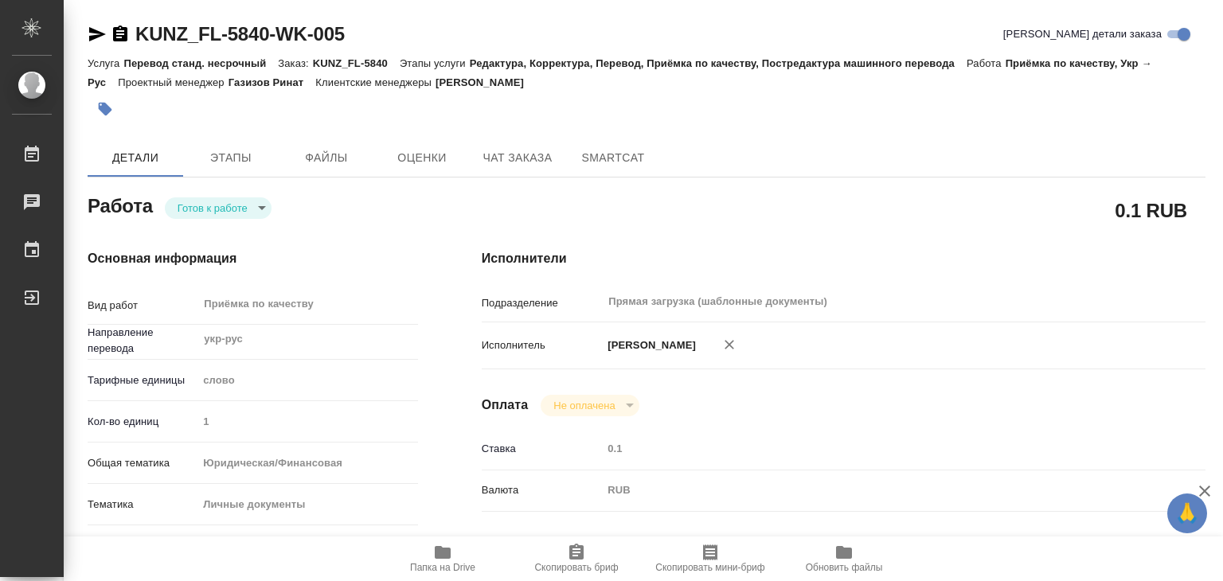
scroll to position [398, 0]
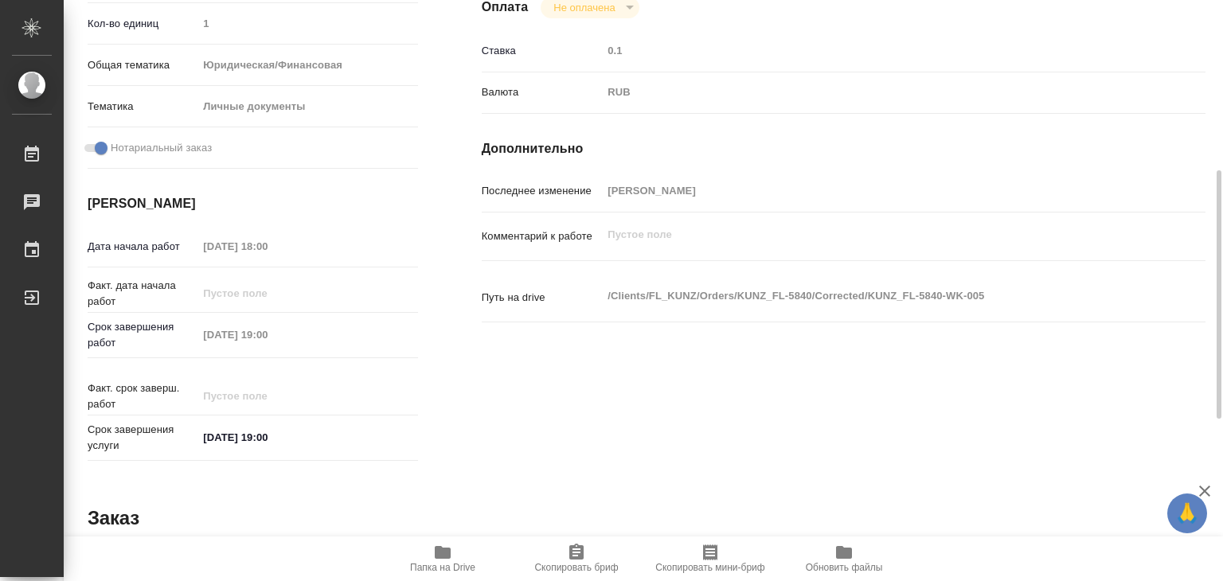
click at [455, 549] on span "Папка на Drive" at bounding box center [442, 558] width 115 height 30
